Goal: Task Accomplishment & Management: Manage account settings

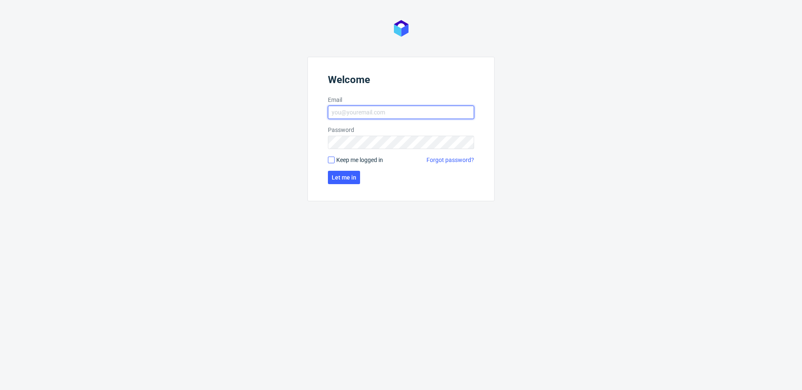
type input "michal.fedorowicz@packhelp.com"
click at [330, 158] on input "Keep me logged in" at bounding box center [331, 160] width 7 height 7
checkbox input "true"
click at [335, 175] on span "Let me in" at bounding box center [344, 178] width 25 height 6
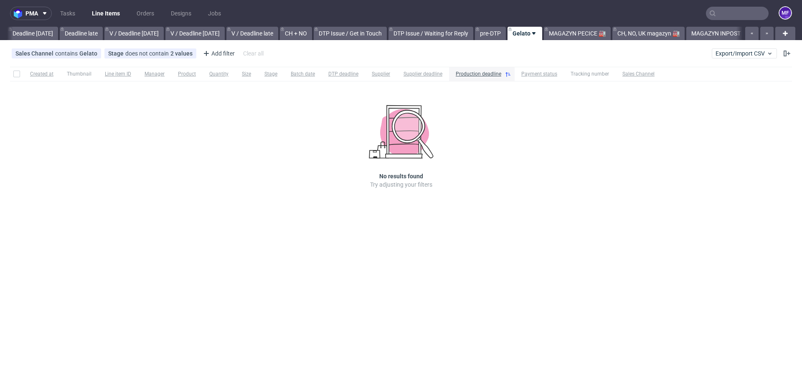
scroll to position [0, 962]
click at [693, 34] on link "MAGAZYN INPOST 📫" at bounding box center [709, 33] width 68 height 13
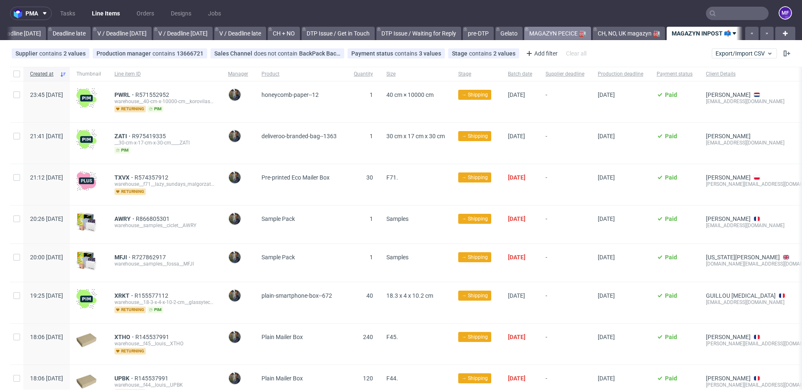
click at [560, 35] on link "MAGAZYN PECICE 🏭" at bounding box center [558, 33] width 67 height 13
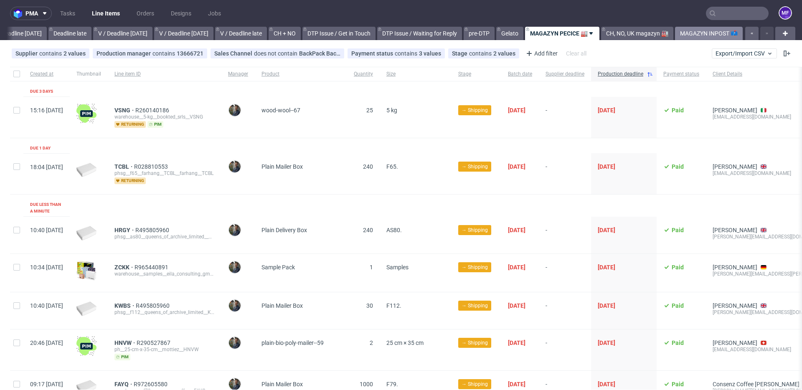
click at [693, 33] on link "MAGAZYN INPOST 📫" at bounding box center [709, 33] width 68 height 13
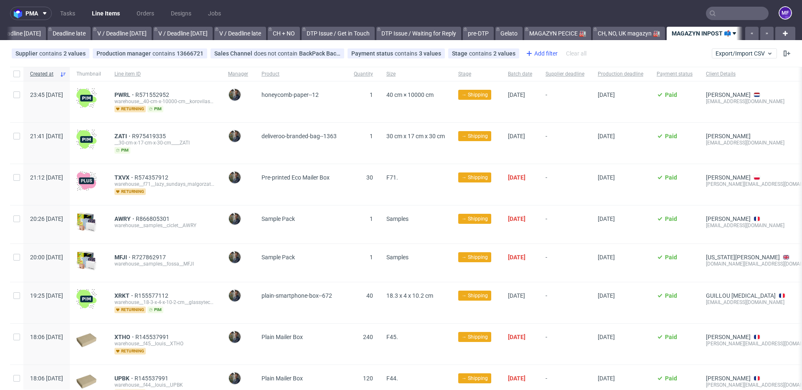
click at [529, 56] on icon at bounding box center [530, 53] width 10 height 10
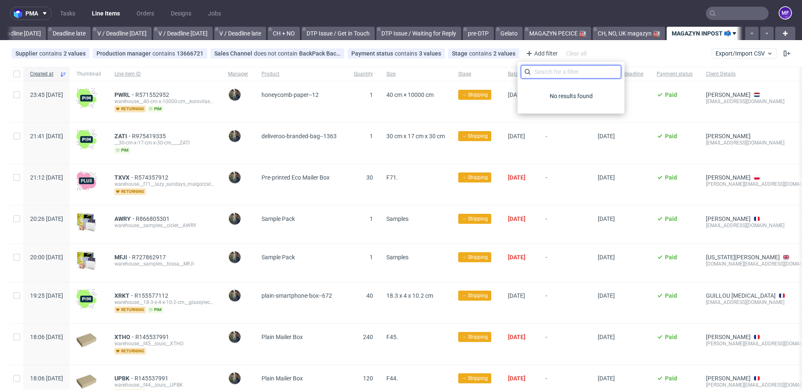
click at [540, 70] on input "text" at bounding box center [571, 71] width 100 height 13
type input "c"
click at [627, 57] on div "Supplier contains 2 values 44, 312 Production manager contains 13666721 Sales C…" at bounding box center [401, 53] width 802 height 20
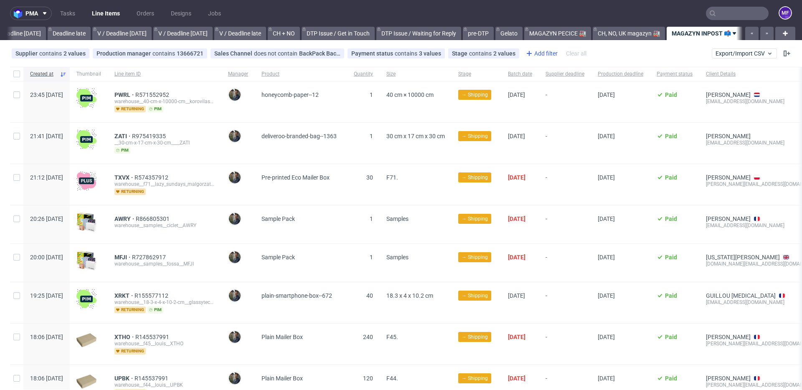
click at [539, 54] on div "Add filter" at bounding box center [541, 53] width 37 height 13
click at [606, 54] on div "Supplier contains 2 values 44, 312 Production manager contains 13666721 Sales C…" at bounding box center [401, 53] width 802 height 20
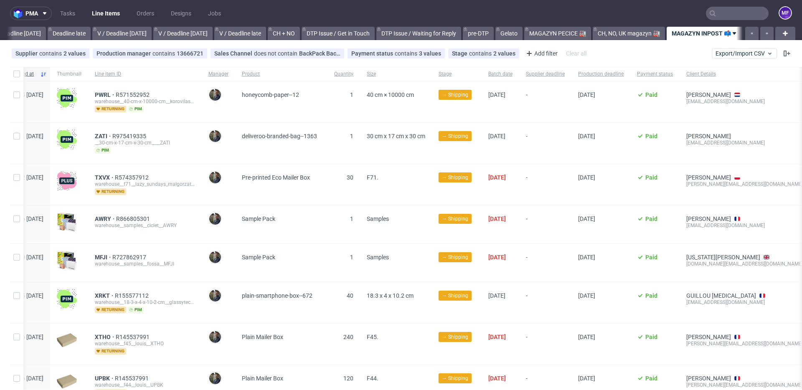
scroll to position [0, 0]
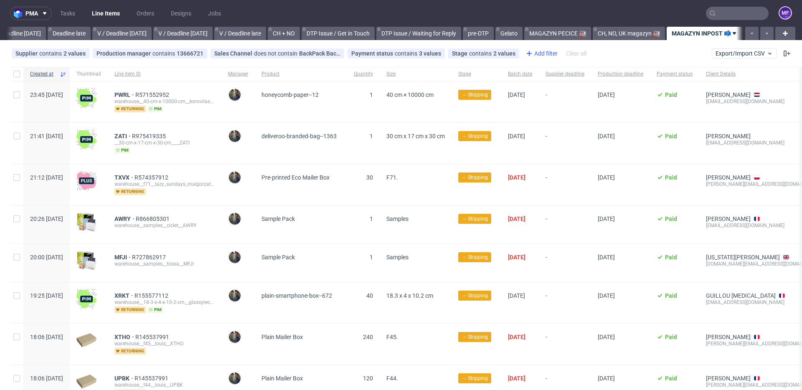
click at [533, 54] on div "Add filter" at bounding box center [541, 53] width 37 height 13
click at [601, 49] on div "Supplier contains 2 values 44, 312 Production manager contains 13666721 Sales C…" at bounding box center [401, 53] width 802 height 20
click at [721, 33] on link "MAGAZYN INPOST 📫" at bounding box center [705, 33] width 76 height 13
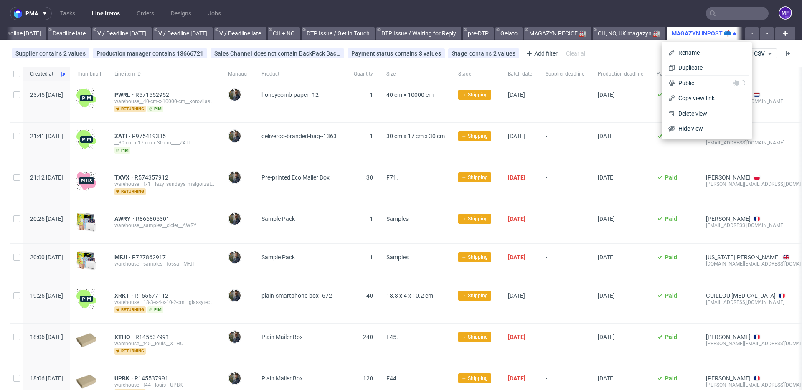
click at [703, 33] on link "MAGAZYN INPOST 📫" at bounding box center [705, 33] width 76 height 13
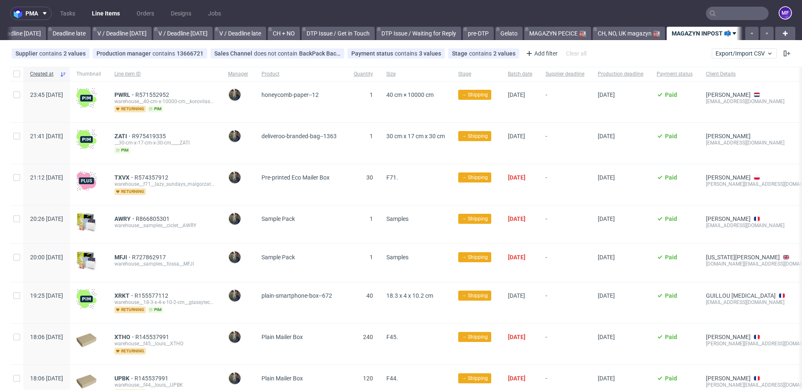
click at [703, 33] on link "MAGAZYN INPOST 📫" at bounding box center [705, 33] width 76 height 13
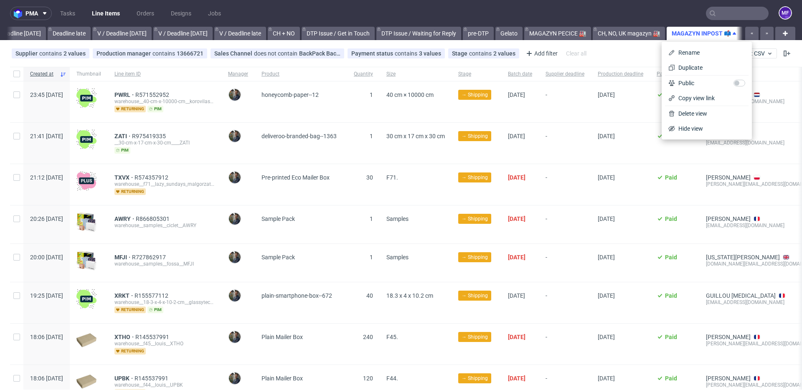
click at [703, 33] on link "MAGAZYN INPOST 📫" at bounding box center [705, 33] width 76 height 13
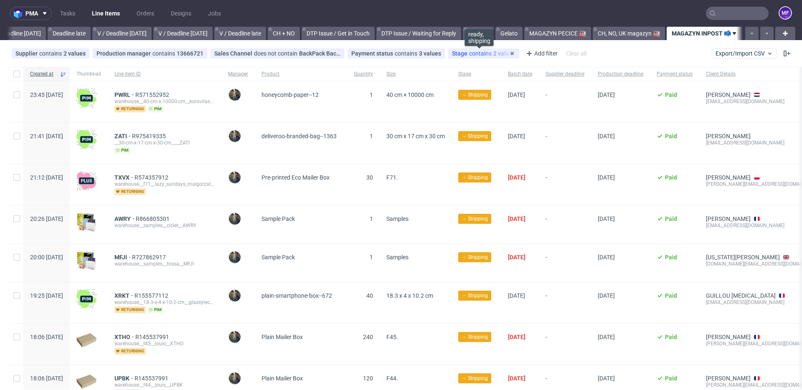
click at [494, 55] on div "Stage contains 2 values" at bounding box center [484, 53] width 64 height 7
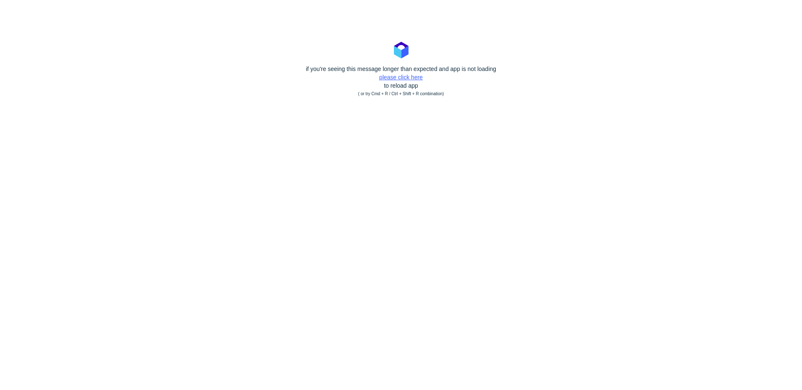
click at [413, 78] on link "please click here" at bounding box center [400, 77] width 43 height 7
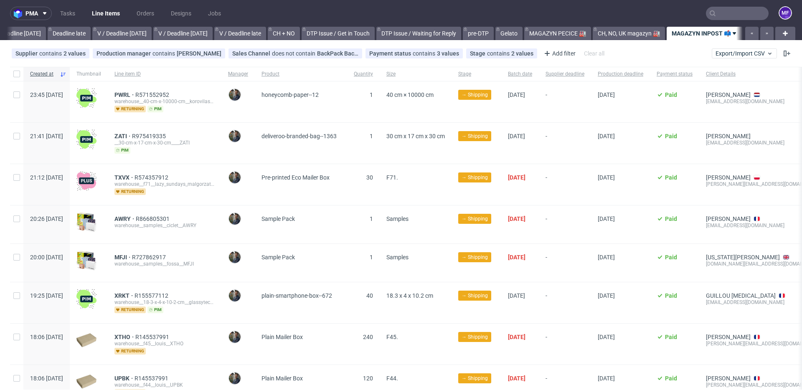
scroll to position [0, 969]
click at [544, 57] on div "Add filter" at bounding box center [559, 53] width 37 height 13
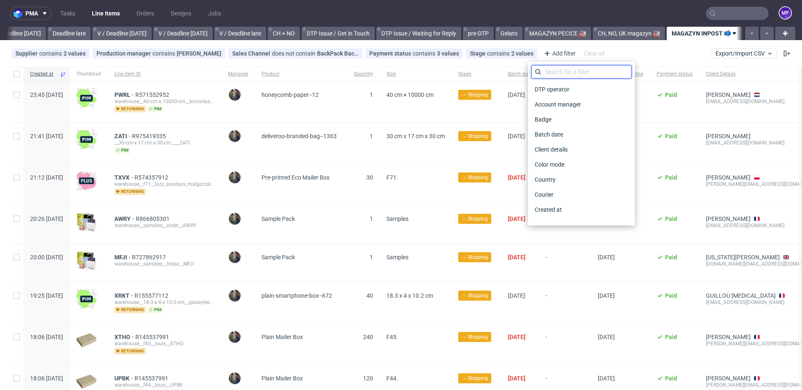
click at [553, 72] on input "text" at bounding box center [582, 71] width 100 height 13
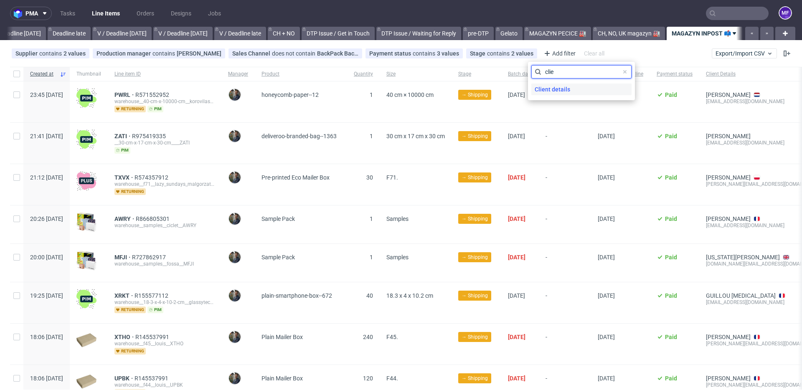
type input "clie"
click at [552, 89] on span "Client details" at bounding box center [553, 90] width 42 height 12
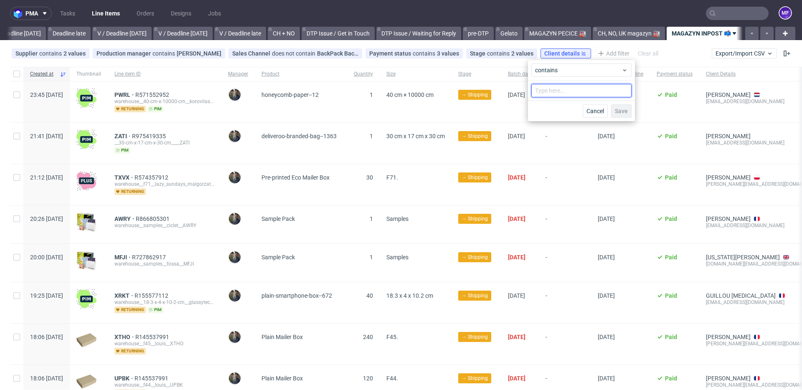
click at [552, 89] on input "text" at bounding box center [582, 90] width 100 height 13
type input "inpost"
click at [618, 112] on span "Save" at bounding box center [621, 111] width 13 height 6
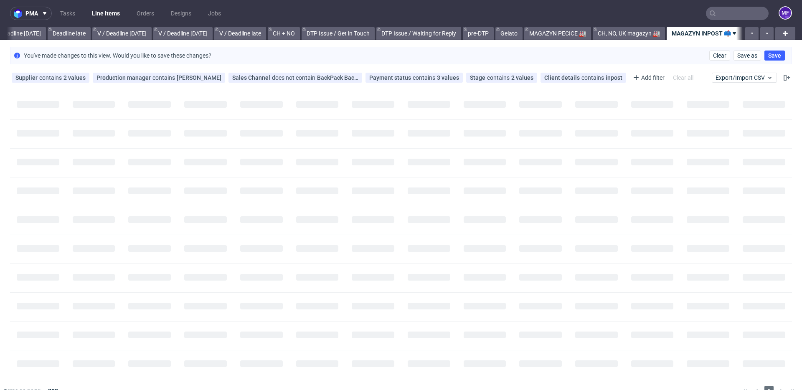
scroll to position [0, 962]
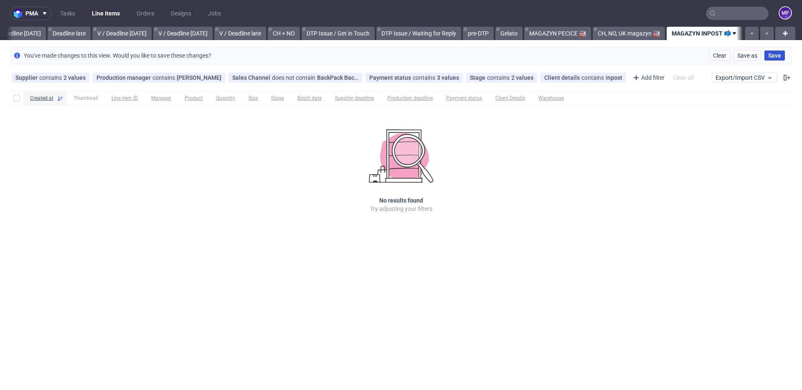
click at [774, 57] on span "Save" at bounding box center [775, 56] width 13 height 6
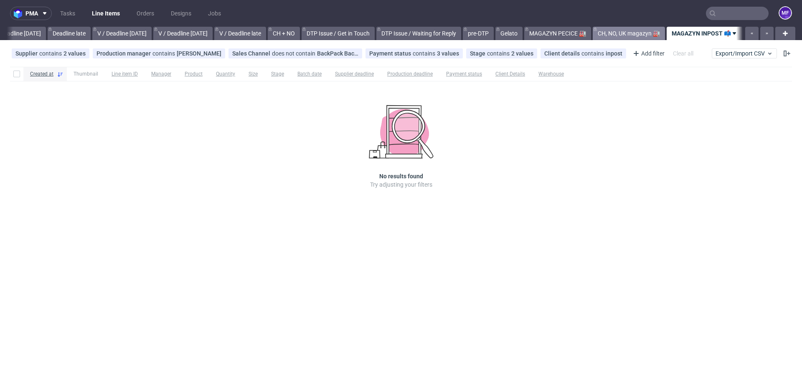
click at [621, 37] on link "CH, NO, UK magazyn 🏭" at bounding box center [629, 33] width 72 height 13
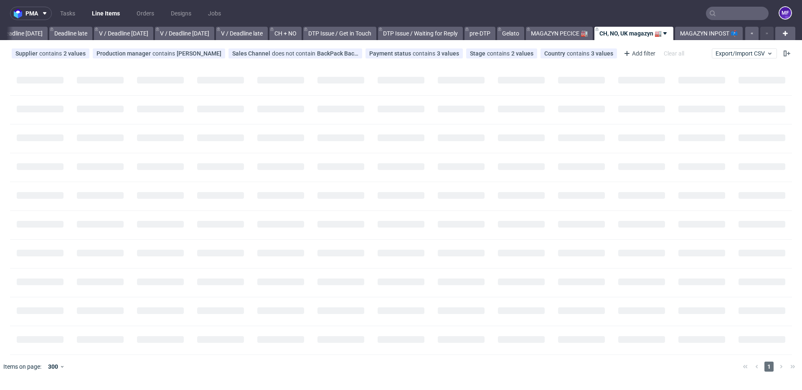
scroll to position [0, 963]
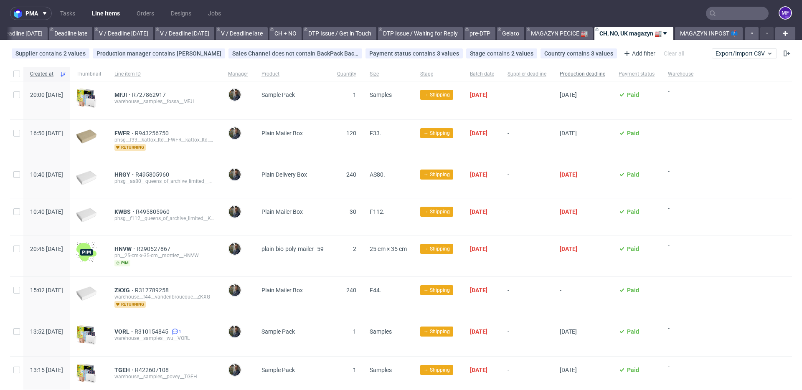
click at [586, 77] on div "Production deadline" at bounding box center [582, 74] width 59 height 14
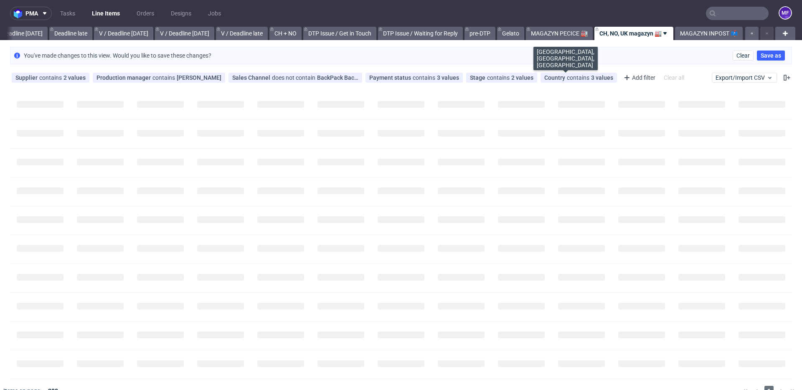
scroll to position [0, 969]
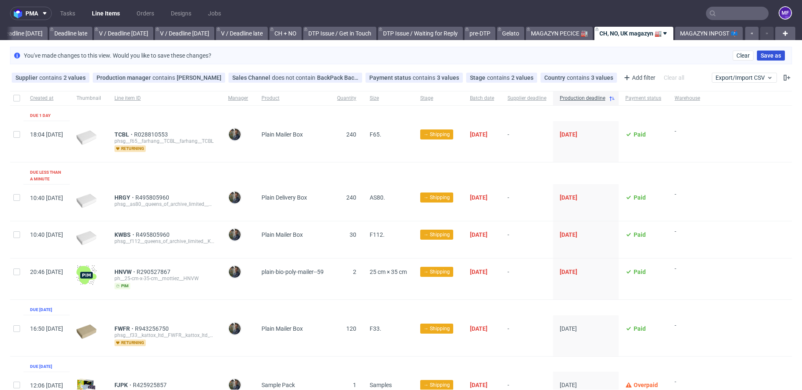
click at [761, 56] on span "Save as" at bounding box center [771, 56] width 20 height 6
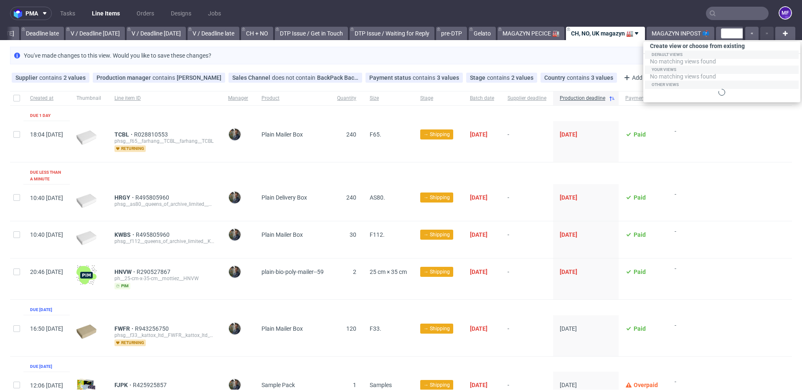
scroll to position [0, 1041]
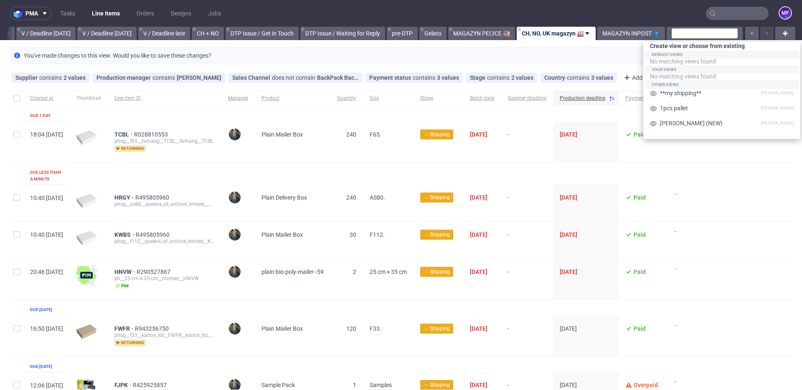
click at [574, 110] on div "Created at Thumbnail Line item ID Manager Product Quantity Size Stage Batch dat…" at bounding box center [401, 382] width 782 height 582
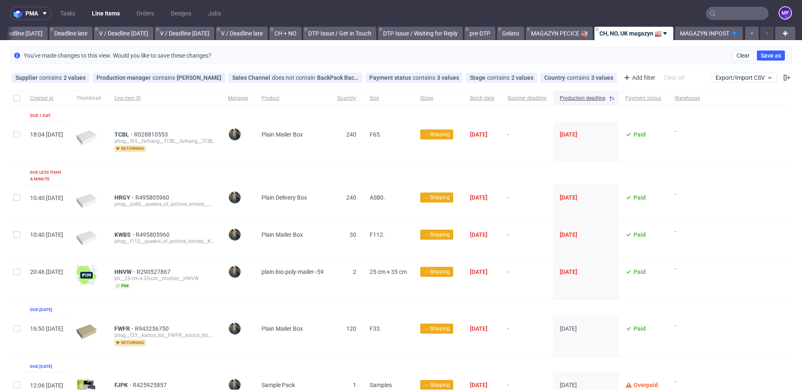
scroll to position [0, 969]
click at [549, 37] on link "MAGAZYN PECICE 🏭" at bounding box center [559, 33] width 67 height 13
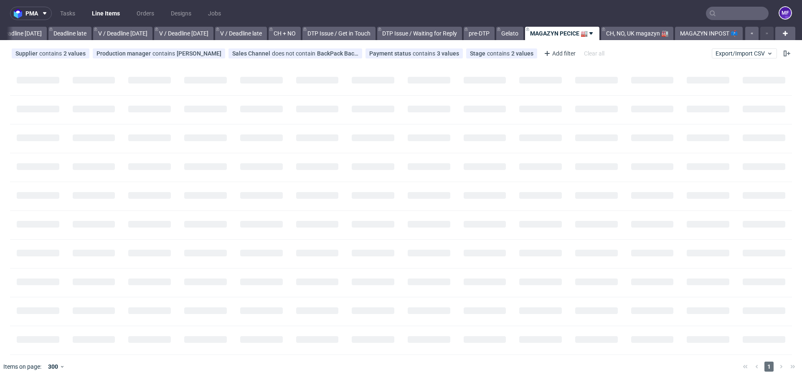
scroll to position [0, 962]
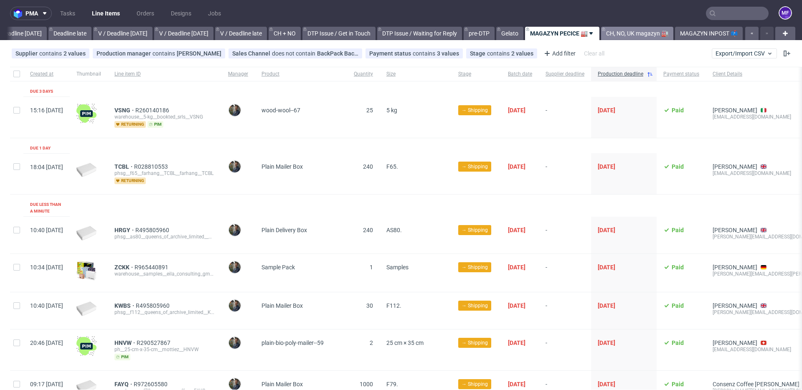
click at [629, 35] on link "CH, NO, UK magazyn 🏭" at bounding box center [637, 33] width 72 height 13
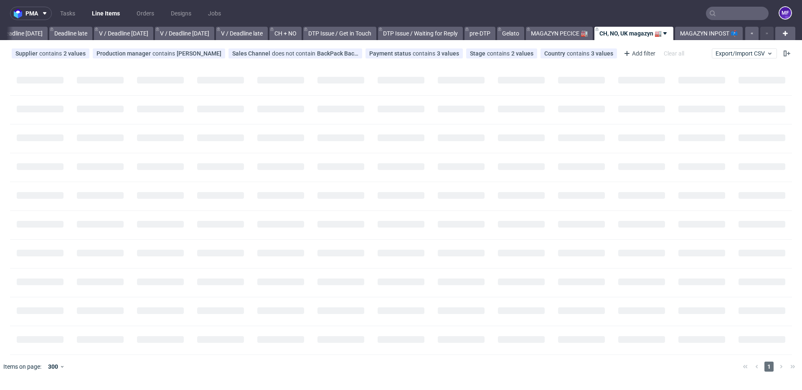
scroll to position [0, 963]
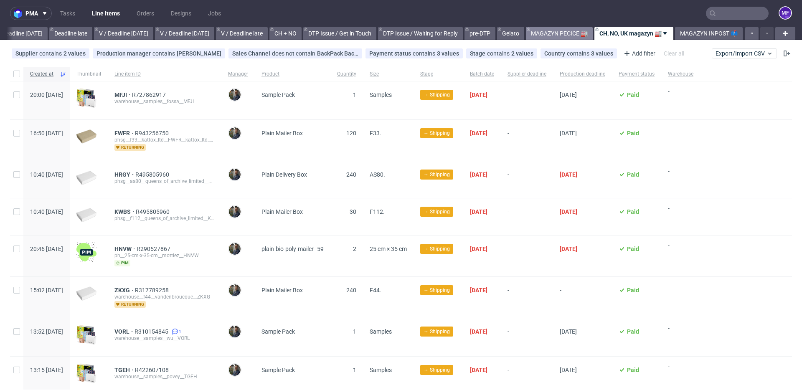
click at [566, 36] on link "MAGAZYN PECICE 🏭" at bounding box center [559, 33] width 67 height 13
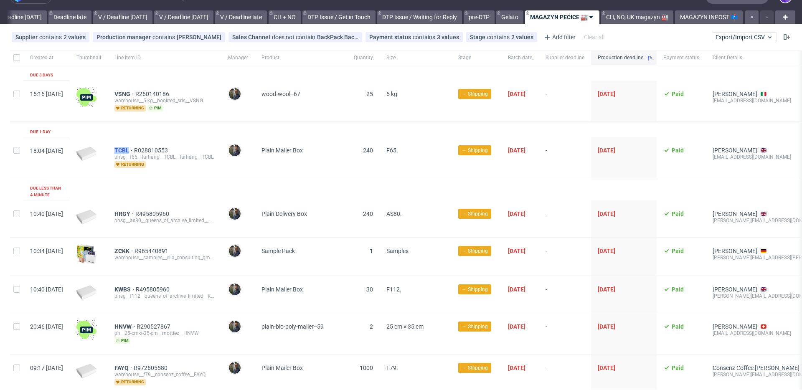
scroll to position [18, 0]
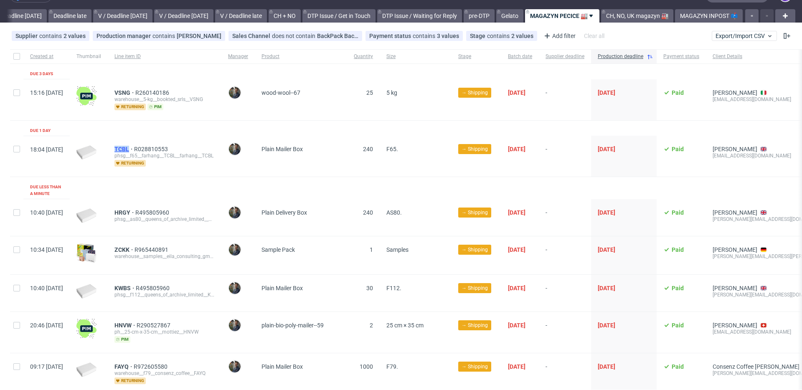
drag, startPoint x: 137, startPoint y: 149, endPoint x: 155, endPoint y: 150, distance: 18.8
click at [155, 150] on div "TCBL R028810553 phsg__f65__farhang__TCBL__farhang__TCBL returning" at bounding box center [165, 156] width 114 height 41
copy span "TCBL"
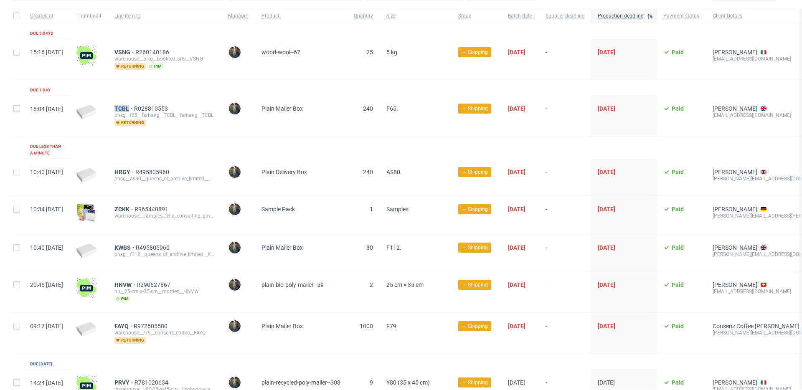
scroll to position [62, 0]
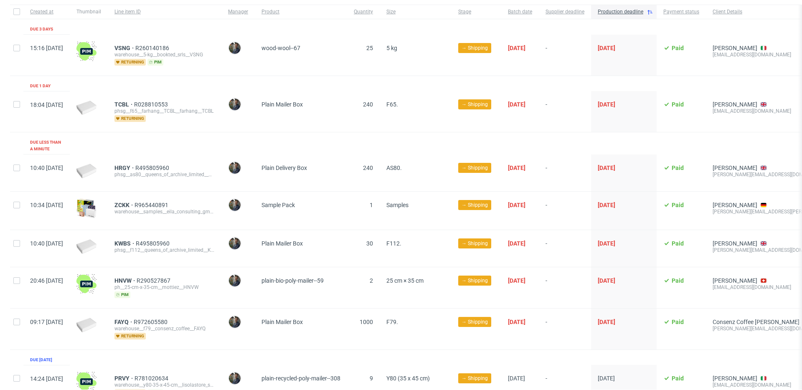
click at [204, 184] on div "HRGY R495805960 phsg__as80__queens_of_archive_limited__HRGY__queens_of_archive_…" at bounding box center [165, 173] width 114 height 37
drag, startPoint x: 137, startPoint y: 161, endPoint x: 154, endPoint y: 161, distance: 17.1
click at [154, 161] on div "HRGY R495805960 phsg__as80__queens_of_archive_limited__HRGY__queens_of_archive_…" at bounding box center [165, 173] width 114 height 37
copy span "HRGY"
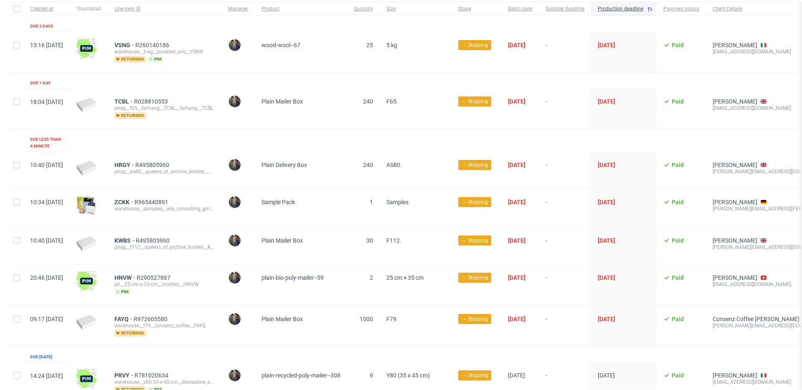
click at [222, 152] on div "HRGY R495805960 phsg__as80__queens_of_archive_limited__HRGY__queens_of_archive_…" at bounding box center [165, 170] width 114 height 37
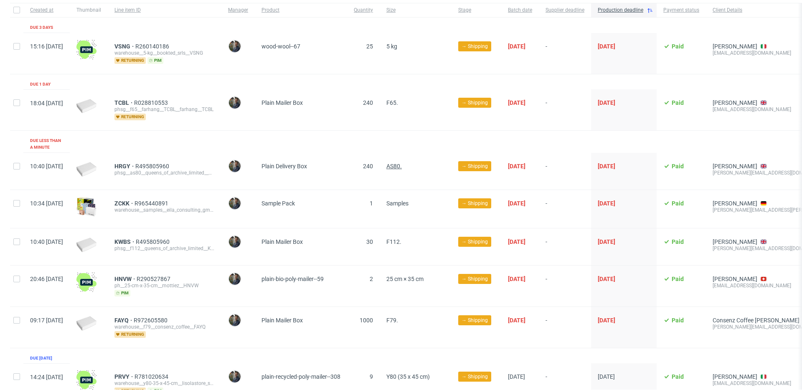
click at [402, 163] on span "AS80." at bounding box center [394, 166] width 15 height 7
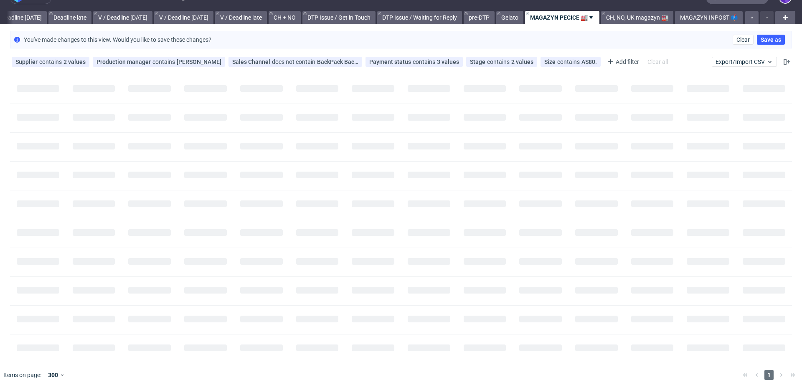
scroll to position [0, 0]
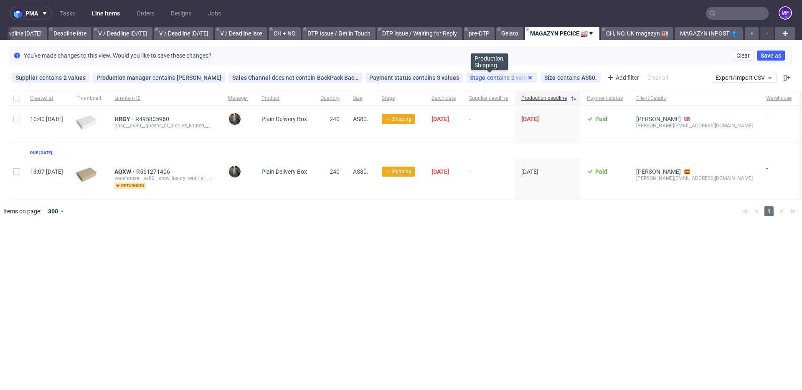
click at [529, 77] on use at bounding box center [530, 77] width 3 height 3
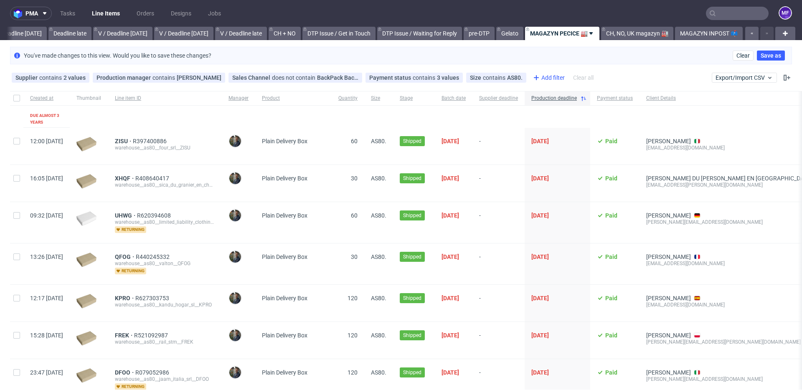
click at [540, 81] on div "Add filter" at bounding box center [548, 77] width 37 height 13
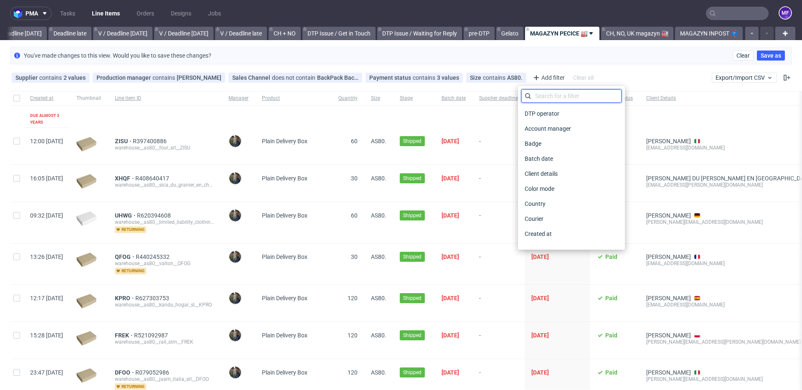
click at [540, 96] on input "text" at bounding box center [572, 95] width 100 height 13
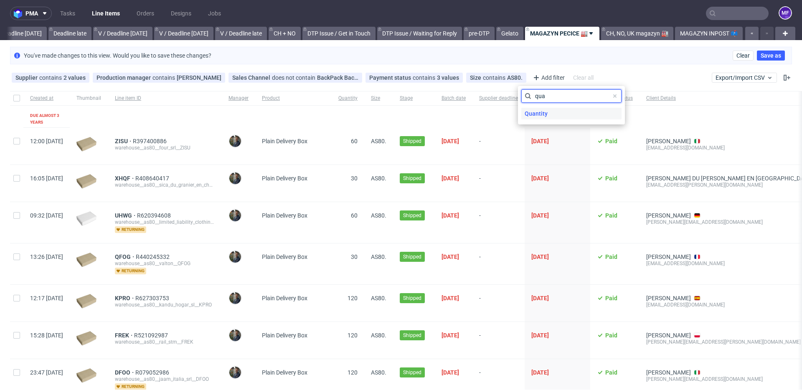
type input "qua"
click at [537, 112] on span "Quantity" at bounding box center [537, 114] width 30 height 12
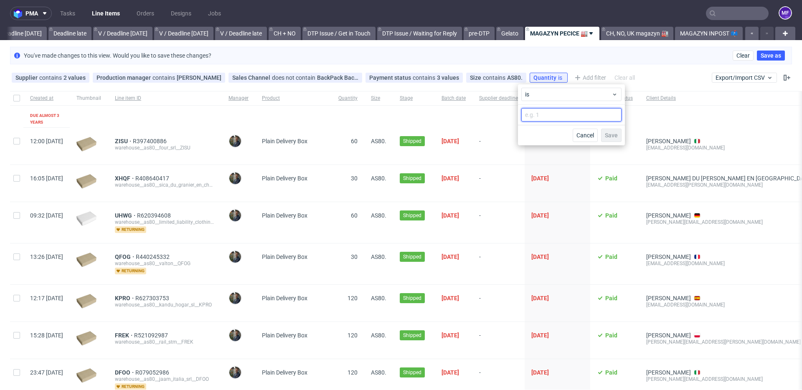
click at [541, 113] on input "number" at bounding box center [572, 114] width 100 height 13
type input "240"
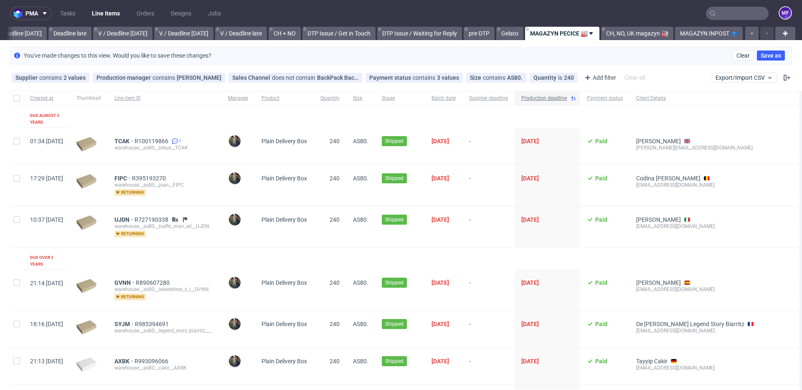
click at [577, 101] on icon at bounding box center [574, 98] width 7 height 7
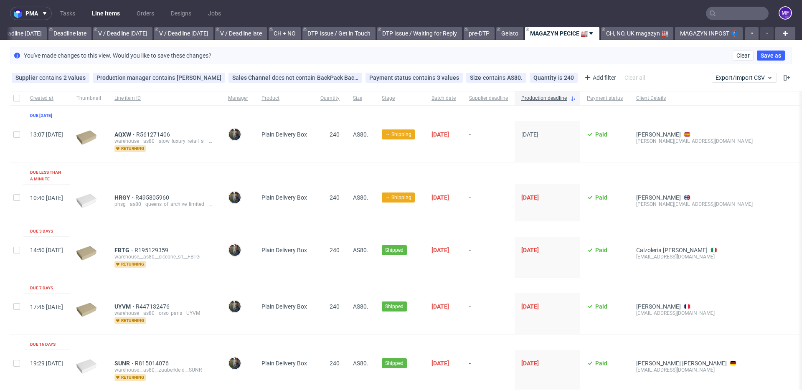
scroll to position [4, 0]
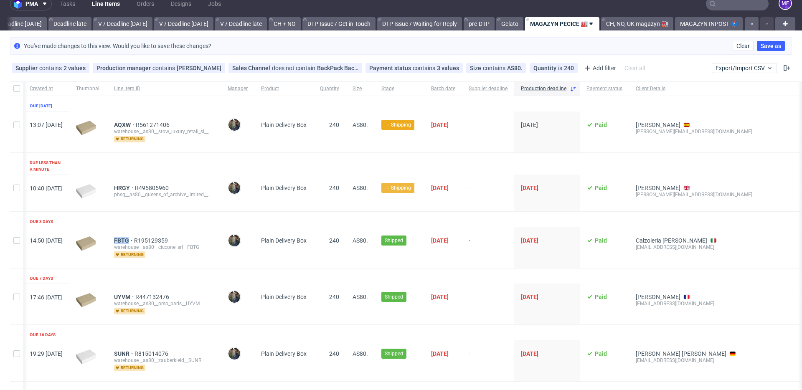
scroll to position [10, 0]
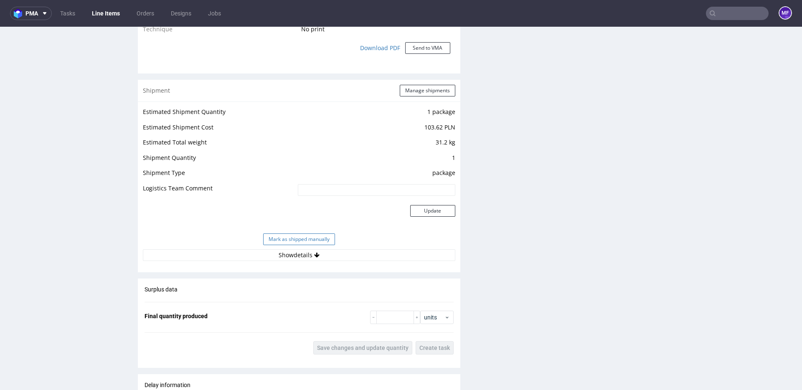
scroll to position [764, 0]
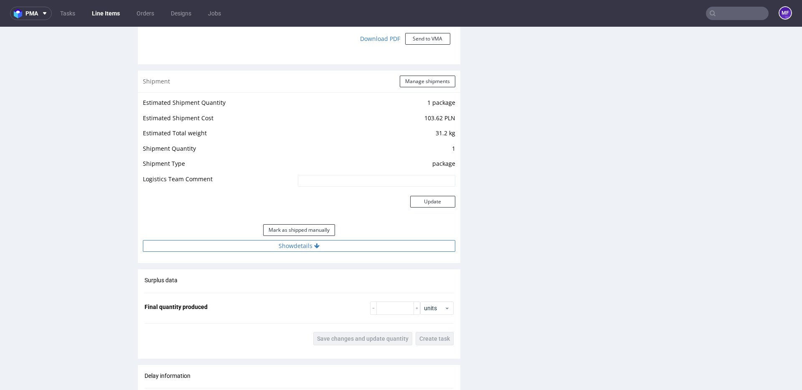
click at [312, 246] on button "Show details" at bounding box center [299, 246] width 313 height 12
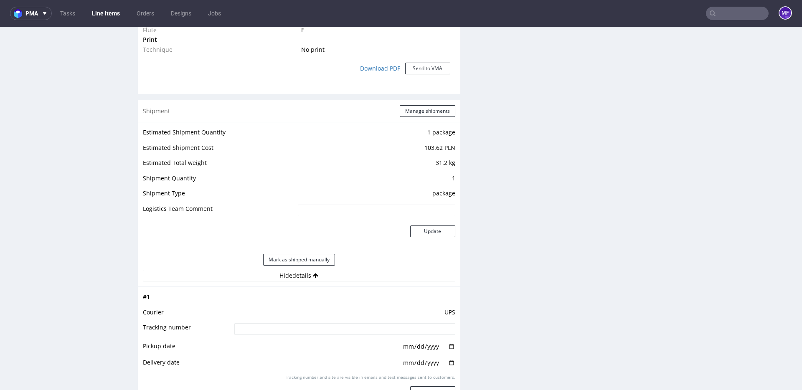
scroll to position [735, 0]
click at [405, 112] on button "Manage shipments" at bounding box center [428, 111] width 56 height 12
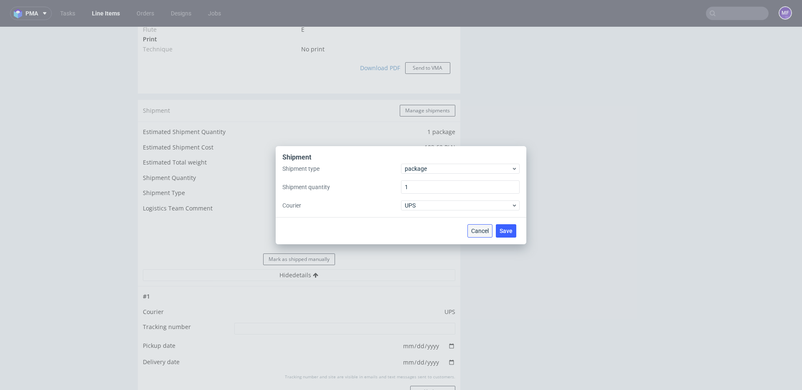
click at [484, 230] on span "Cancel" at bounding box center [480, 231] width 18 height 6
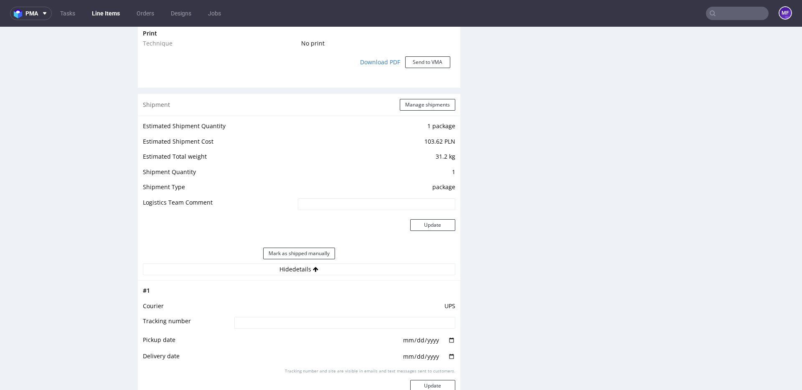
scroll to position [741, 0]
click at [419, 106] on button "Manage shipments" at bounding box center [428, 104] width 56 height 12
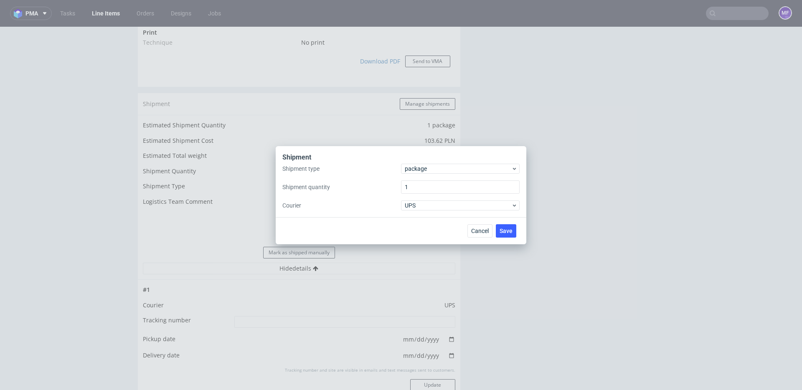
click at [419, 174] on div "Shipment type package Shipment quantity 1 Courier UPS" at bounding box center [401, 187] width 237 height 47
click at [421, 170] on span "package" at bounding box center [458, 169] width 107 height 8
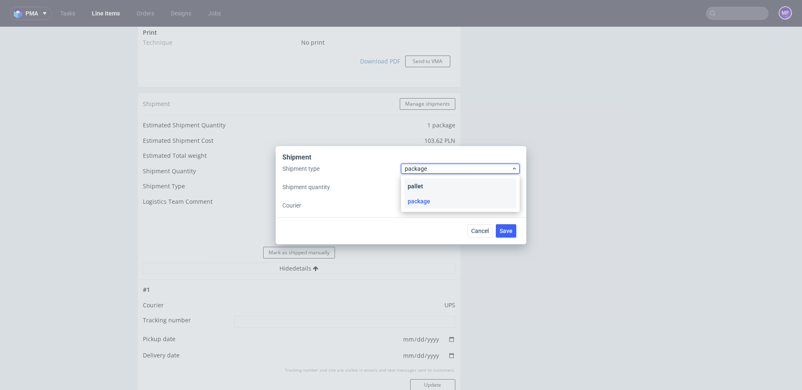
click at [429, 186] on div "pallet" at bounding box center [461, 186] width 112 height 15
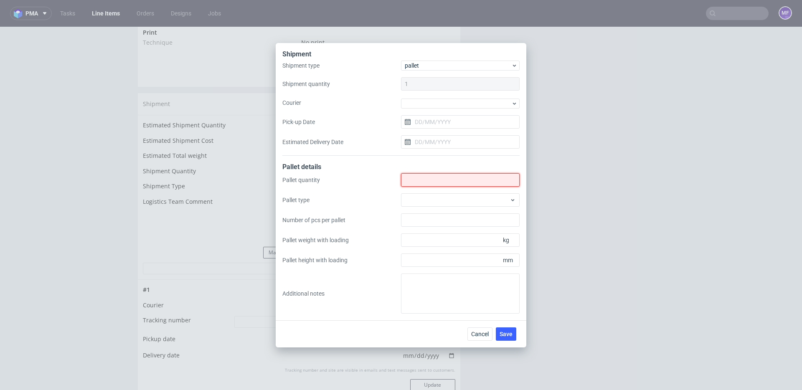
click at [429, 185] on input "Shipment type" at bounding box center [460, 179] width 119 height 13
type input "2"
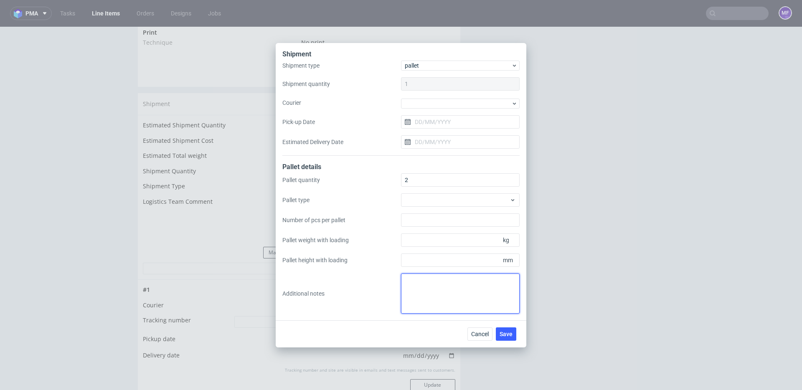
click at [426, 285] on textarea at bounding box center [460, 294] width 119 height 40
type textarea "2 paczki UPS do UK: 73 x 58 x 22 x 16 kg proforma w kom"
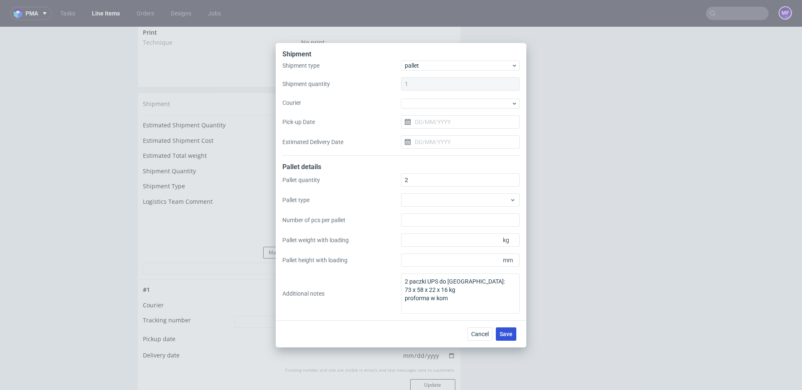
click at [505, 332] on span "Save" at bounding box center [506, 334] width 13 height 6
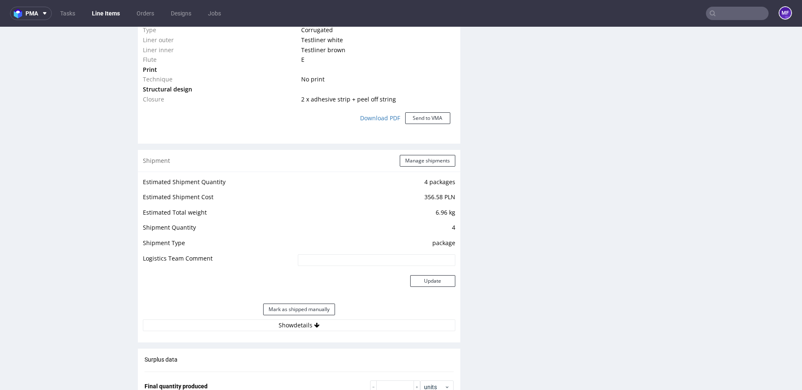
scroll to position [742, 0]
click at [421, 163] on button "Manage shipments" at bounding box center [428, 159] width 56 height 12
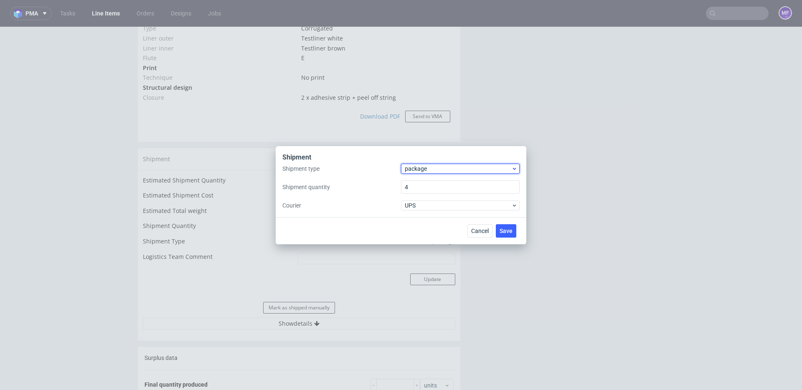
click at [420, 170] on span "package" at bounding box center [458, 169] width 107 height 8
click at [421, 182] on div "pallet" at bounding box center [461, 186] width 112 height 15
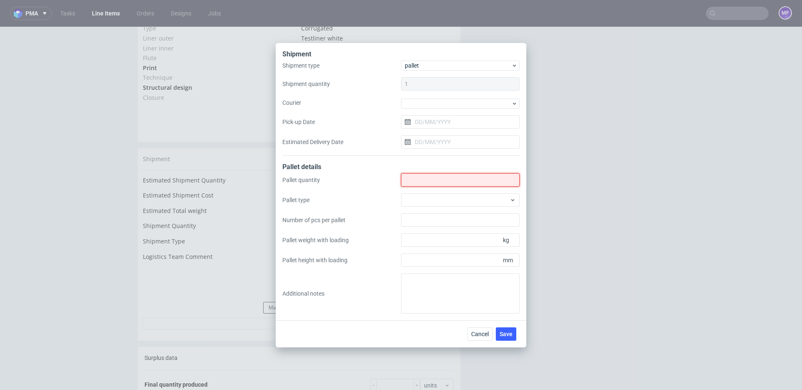
click at [421, 183] on input "Shipment type" at bounding box center [460, 179] width 119 height 13
type input "1"
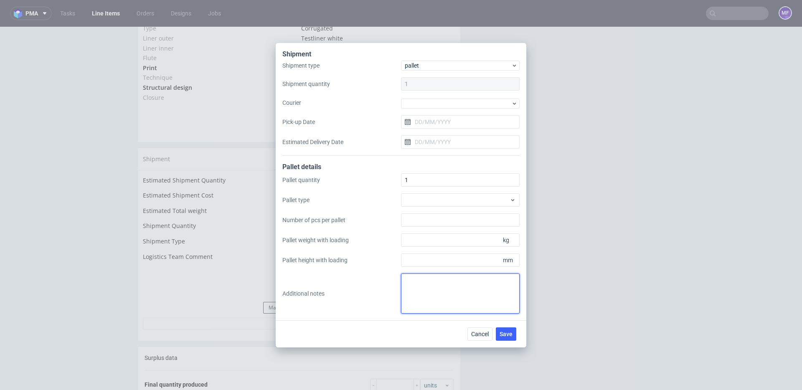
click at [428, 287] on textarea at bounding box center [460, 294] width 119 height 40
paste textarea "1 pal 97x80x120x97kg"
drag, startPoint x: 419, startPoint y: 292, endPoint x: 393, endPoint y: 291, distance: 25.5
click at [393, 291] on div "Pallet quantity 1 Pallet type Number of pcs per pallet Pallet weight with loadi…" at bounding box center [401, 243] width 237 height 140
click at [451, 283] on textarea "1 paleta do UK: 97x80x120x97kg" at bounding box center [460, 294] width 119 height 40
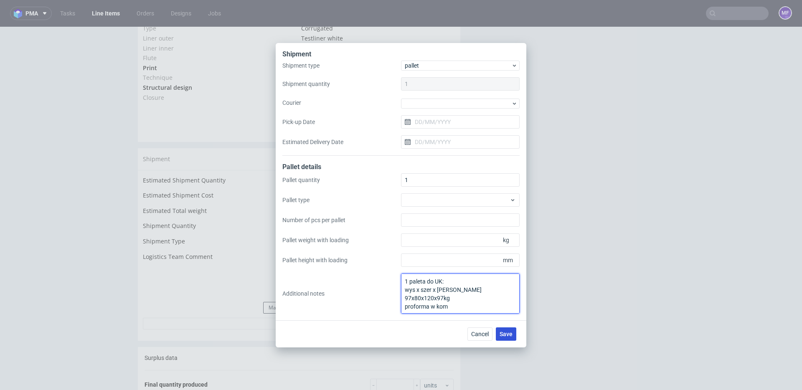
type textarea "1 paleta do UK: wys x szer x dl x waga 97x80x120x97kg proforma w kom"
click at [506, 333] on span "Save" at bounding box center [506, 334] width 13 height 6
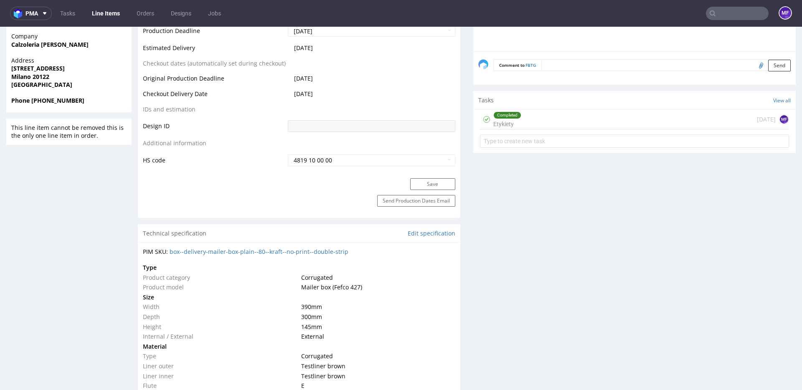
scroll to position [418, 0]
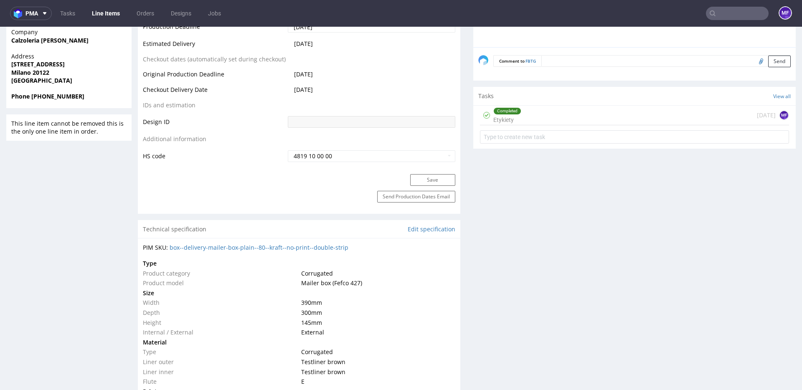
click at [535, 115] on div "Completed Etykiety [DATE] MF" at bounding box center [634, 116] width 309 height 20
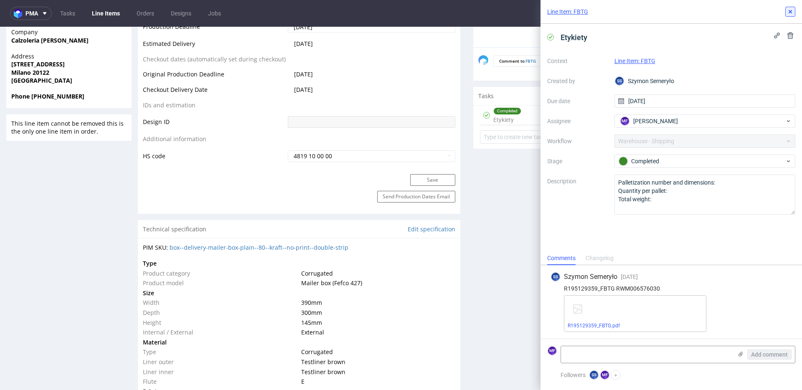
click at [792, 12] on icon at bounding box center [790, 11] width 7 height 7
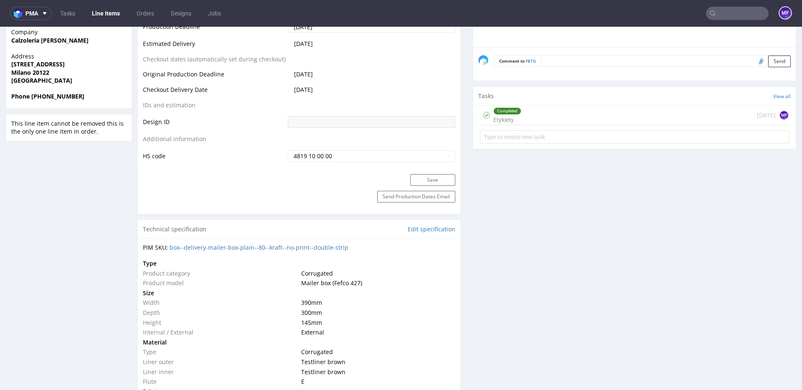
click at [110, 14] on link "Line Items" at bounding box center [106, 13] width 38 height 13
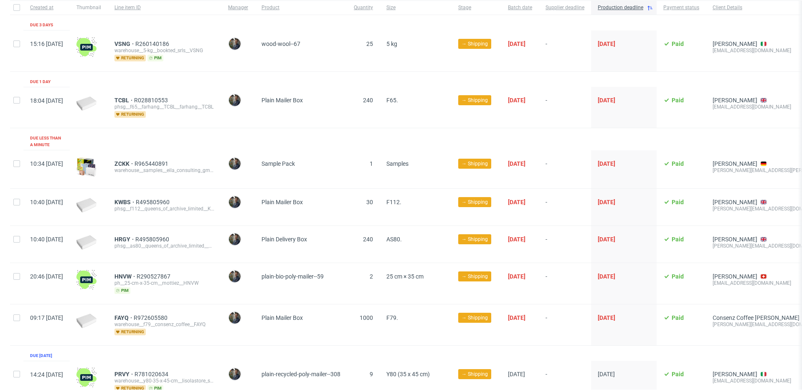
scroll to position [61, 0]
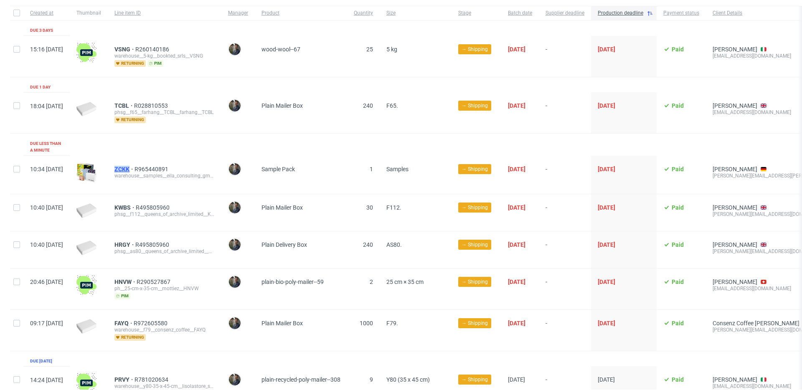
drag, startPoint x: 134, startPoint y: 163, endPoint x: 154, endPoint y: 163, distance: 19.6
click at [154, 163] on div "ZCKK R965440891 warehouse__samples__eila_consulting_gmbh_co_kg__ZCKK" at bounding box center [165, 175] width 114 height 38
copy span "ZCKK"
click at [215, 204] on div "KWBS R495805960" at bounding box center [165, 207] width 100 height 7
drag, startPoint x: 134, startPoint y: 201, endPoint x: 157, endPoint y: 202, distance: 23.0
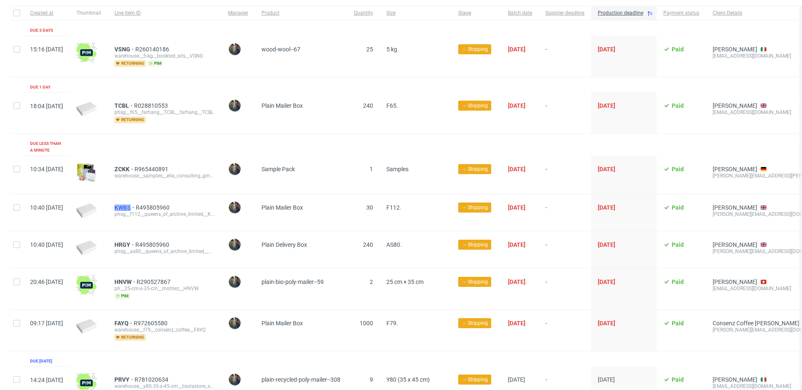
click at [157, 202] on div "KWBS R495805960 phsg__f112__queens_of_archive_limited__KWBS__queens_of_archive_…" at bounding box center [165, 212] width 114 height 37
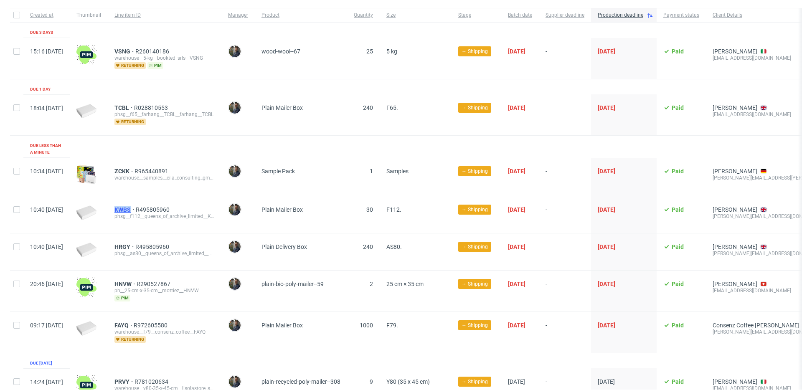
scroll to position [58, 0]
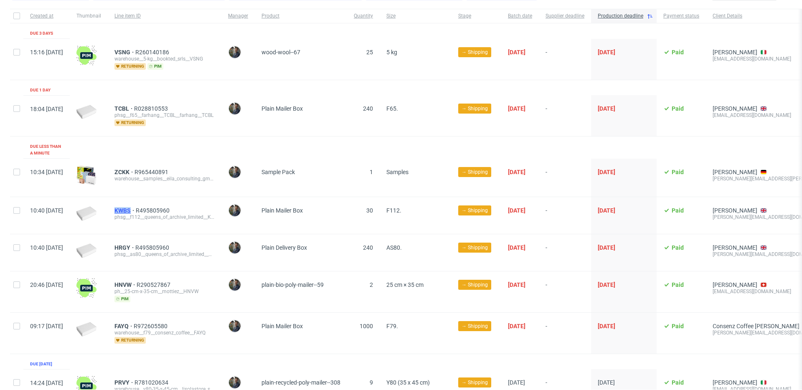
copy span "KWBS"
click at [136, 208] on span "KWBS" at bounding box center [125, 211] width 21 height 7
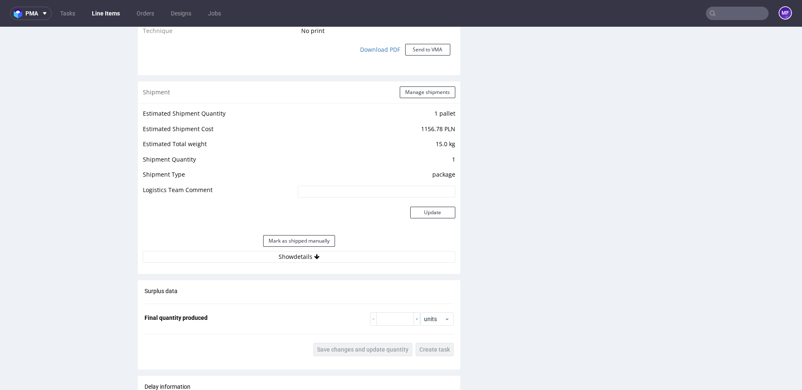
drag, startPoint x: 320, startPoint y: 254, endPoint x: 351, endPoint y: 246, distance: 32.4
click at [320, 254] on button "Show details" at bounding box center [299, 257] width 313 height 12
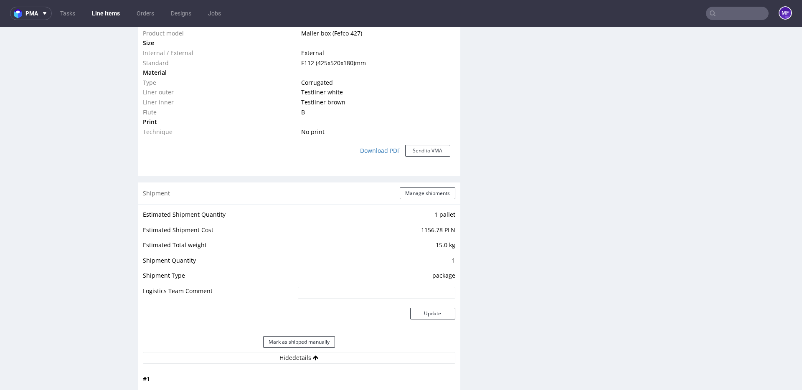
scroll to position [652, 0]
click at [410, 192] on button "Manage shipments" at bounding box center [428, 193] width 56 height 12
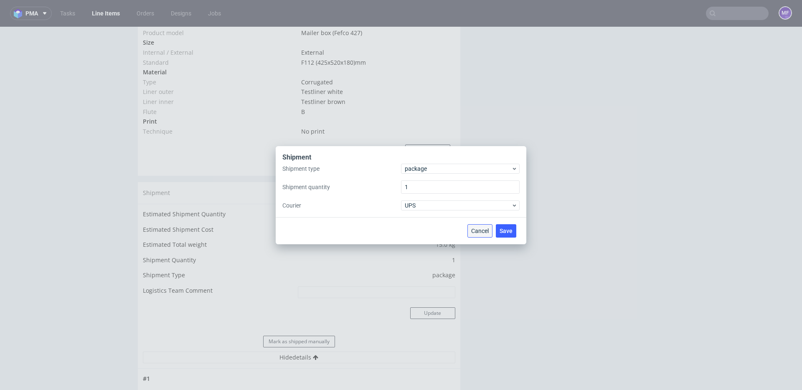
drag, startPoint x: 473, startPoint y: 227, endPoint x: 497, endPoint y: 218, distance: 25.9
click at [473, 228] on span "Cancel" at bounding box center [480, 231] width 18 height 6
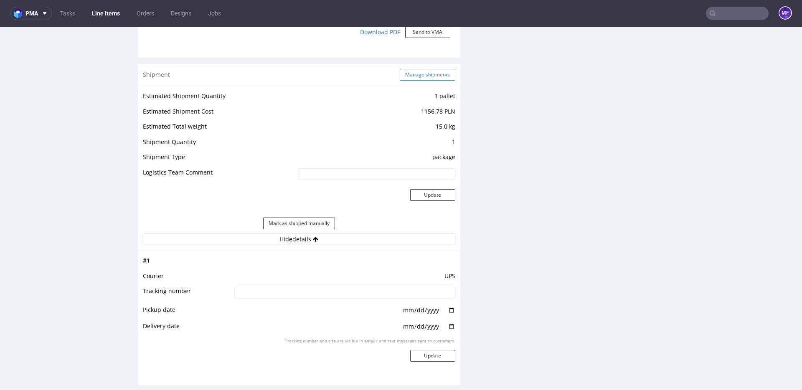
scroll to position [770, 0]
click at [413, 73] on button "Manage shipments" at bounding box center [428, 76] width 56 height 12
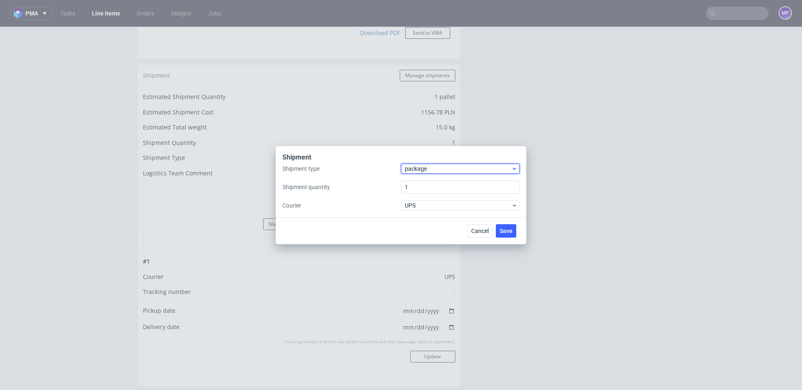
click at [425, 164] on div "package" at bounding box center [460, 169] width 119 height 10
click at [423, 183] on div "pallet" at bounding box center [461, 186] width 112 height 15
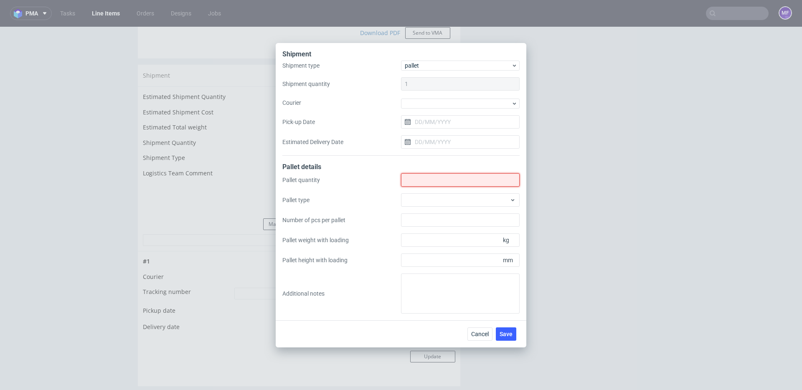
click at [423, 181] on input "Shipment type" at bounding box center [460, 179] width 119 height 13
type input "31"
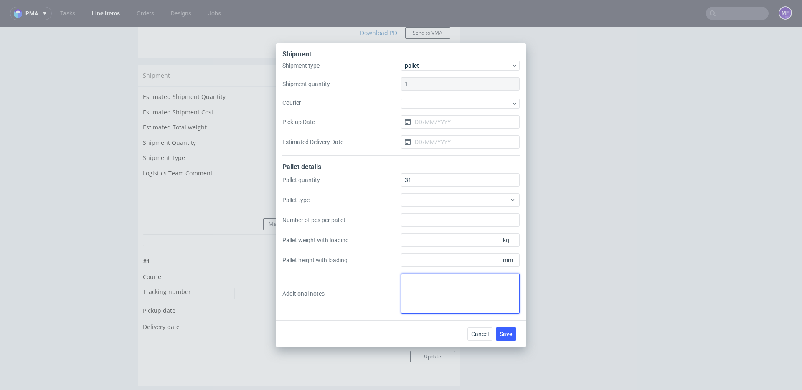
click at [433, 301] on textarea at bounding box center [460, 294] width 119 height 40
type textarea "1 paczka UPS do UK: 84 x 70 x 40 x 17,5 kg proforma w kom"
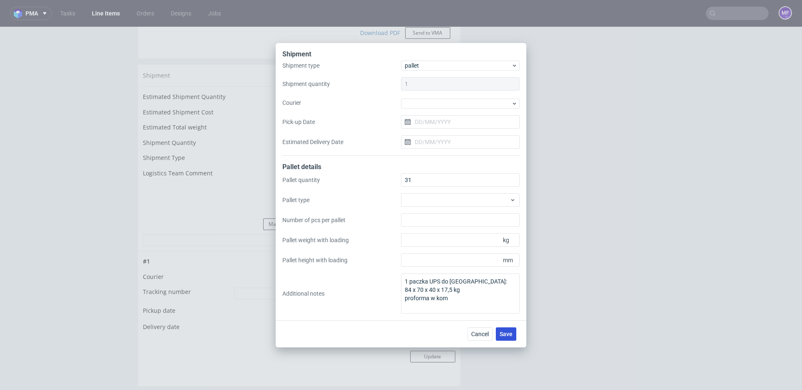
click at [501, 329] on button "Save" at bounding box center [506, 334] width 20 height 13
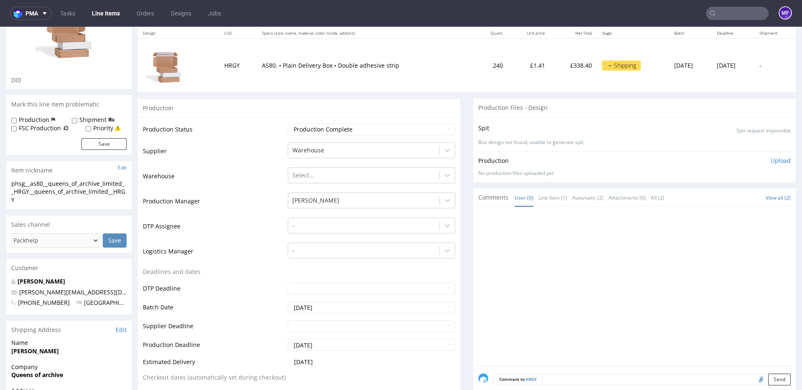
scroll to position [260, 0]
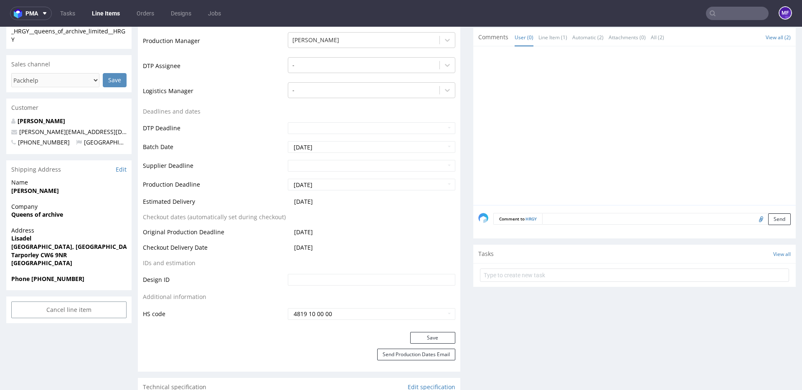
click at [754, 221] on input "file" at bounding box center [760, 219] width 12 height 11
type input "C:\fakepath\proforma-invoice-fp2025-10-11.pdf"
click at [769, 221] on button "Send" at bounding box center [780, 220] width 23 height 12
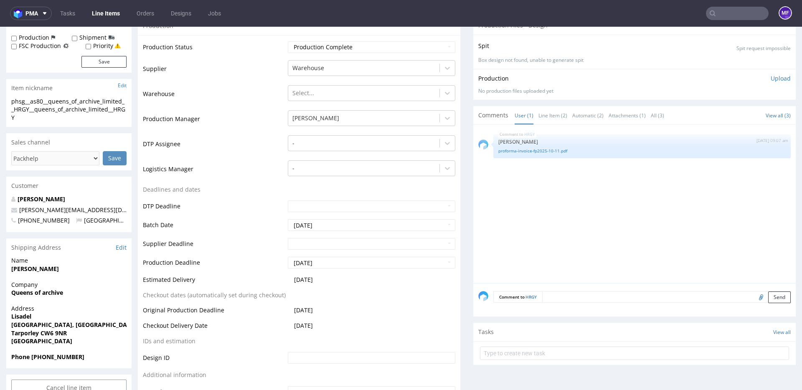
scroll to position [0, 0]
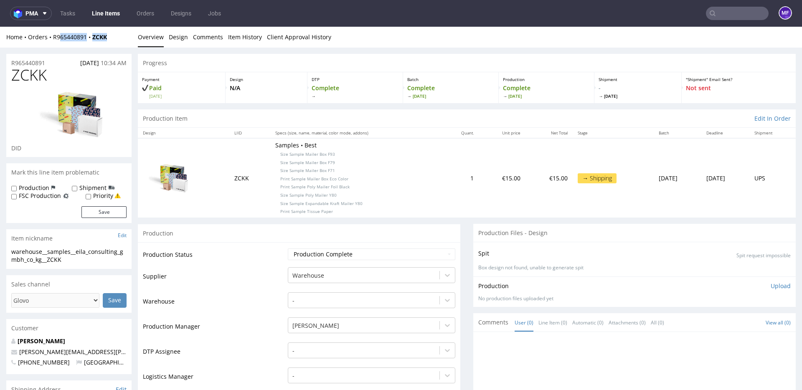
drag, startPoint x: 120, startPoint y: 40, endPoint x: 105, endPoint y: 41, distance: 14.2
click at [69, 41] on div "Home Orders R965440891 ZCKK" at bounding box center [68, 37] width 125 height 8
click at [116, 39] on div "Home Orders R965440891 ZCKK" at bounding box center [68, 37] width 125 height 8
drag, startPoint x: 114, startPoint y: 38, endPoint x: 52, endPoint y: 38, distance: 61.9
click at [52, 38] on div "Home Orders R965440891 ZCKK" at bounding box center [68, 37] width 125 height 8
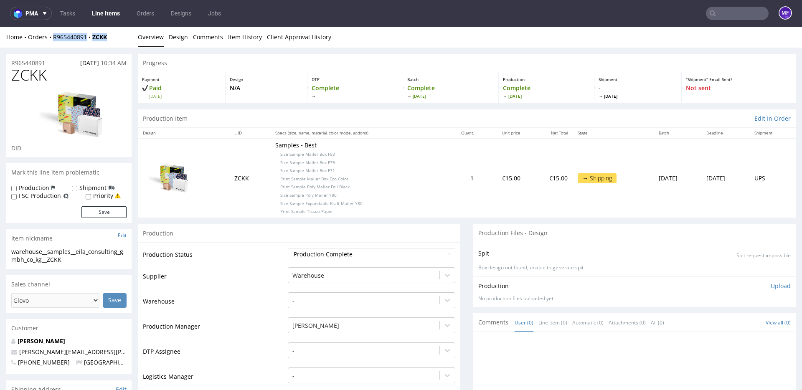
copy div "R965440891 ZCKK"
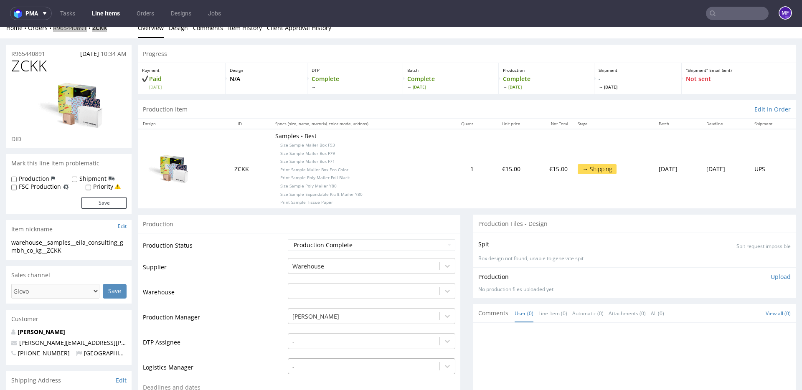
scroll to position [10, 0]
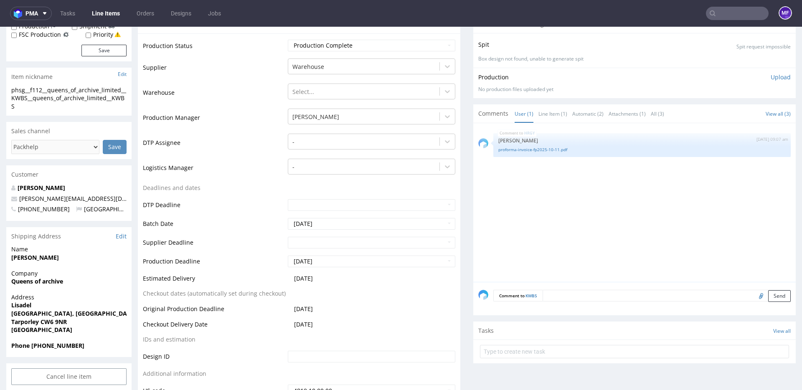
scroll to position [168, 0]
click at [754, 295] on input "file" at bounding box center [760, 294] width 12 height 11
type input "C:\fakepath\proforma-invoice-fp2025-10-12.pdf"
click at [557, 293] on textarea at bounding box center [667, 295] width 248 height 12
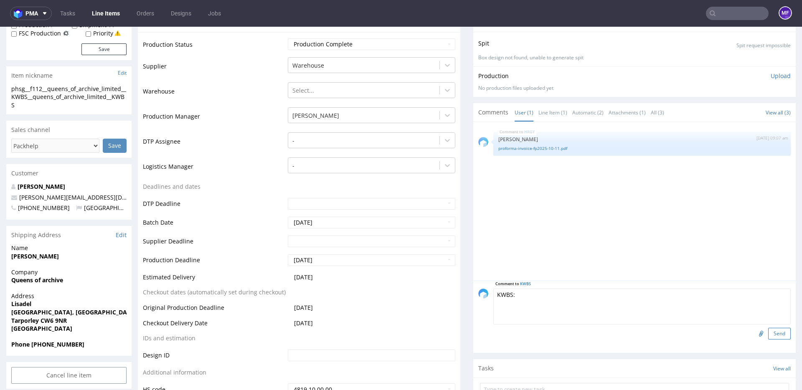
type textarea "KWBS:"
click at [769, 335] on button "Send" at bounding box center [780, 334] width 23 height 12
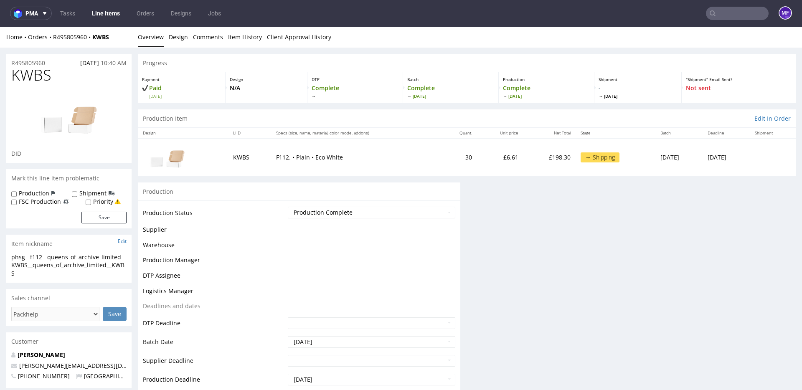
scroll to position [0, 0]
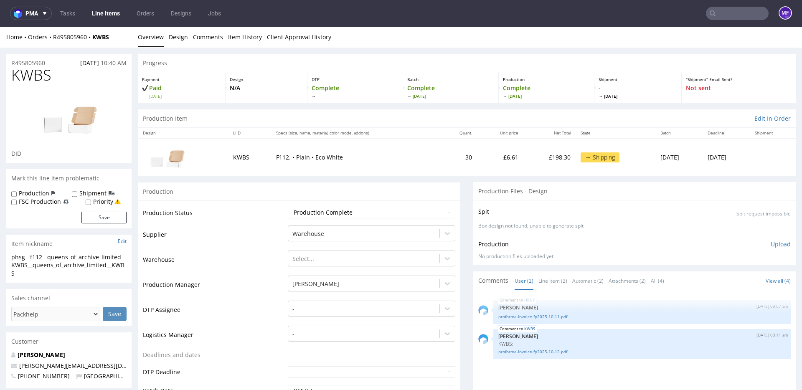
click at [110, 13] on link "Line Items" at bounding box center [106, 13] width 38 height 13
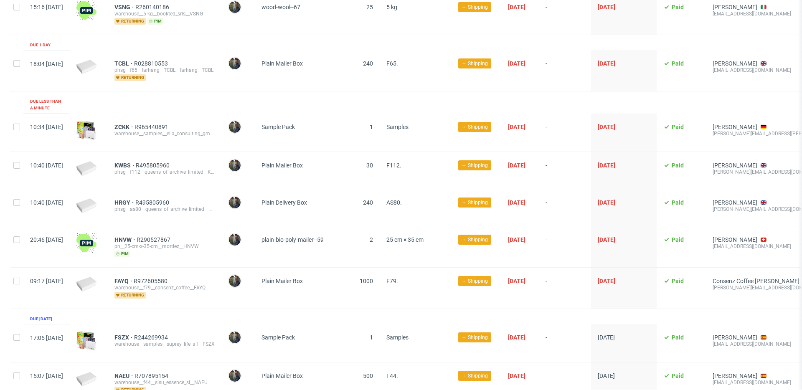
scroll to position [101, 0]
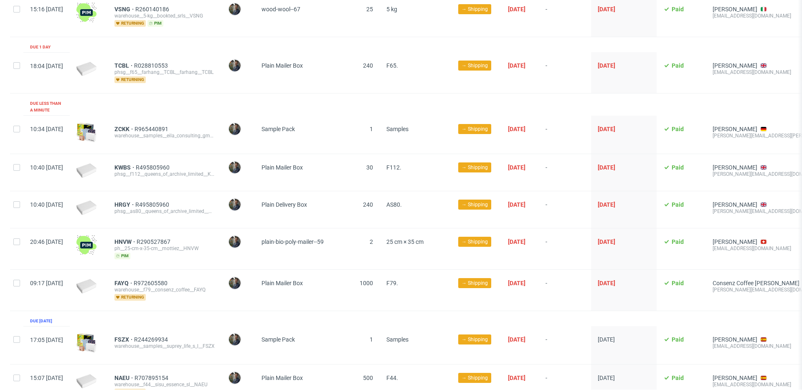
click at [314, 229] on div "plain-bio-poly-mailer--59" at bounding box center [301, 249] width 92 height 41
drag, startPoint x: 136, startPoint y: 235, endPoint x: 157, endPoint y: 236, distance: 20.9
click at [157, 236] on div "HNVW R290527867 ph__25-cm-x-35-cm__mottiez__HNVW pim" at bounding box center [165, 249] width 114 height 41
copy span "HNVW"
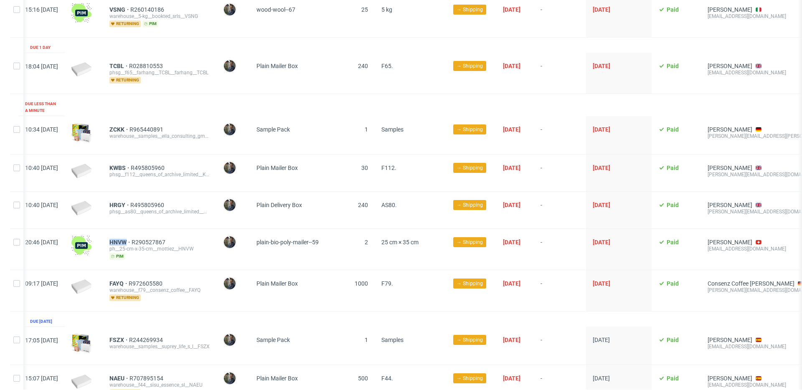
scroll to position [0, 0]
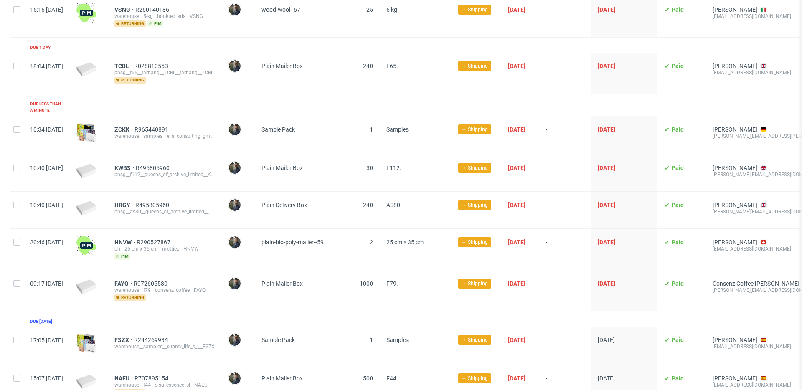
click at [413, 242] on span "25 cm × 35 cm" at bounding box center [416, 249] width 59 height 21
click at [422, 239] on span "25 cm × 35 cm" at bounding box center [405, 242] width 37 height 7
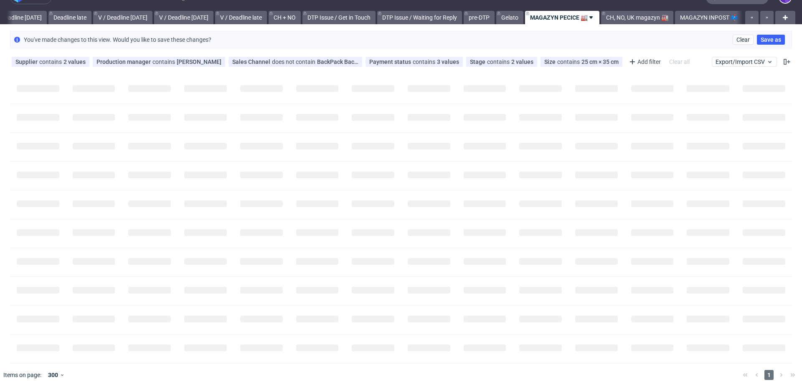
scroll to position [0, 962]
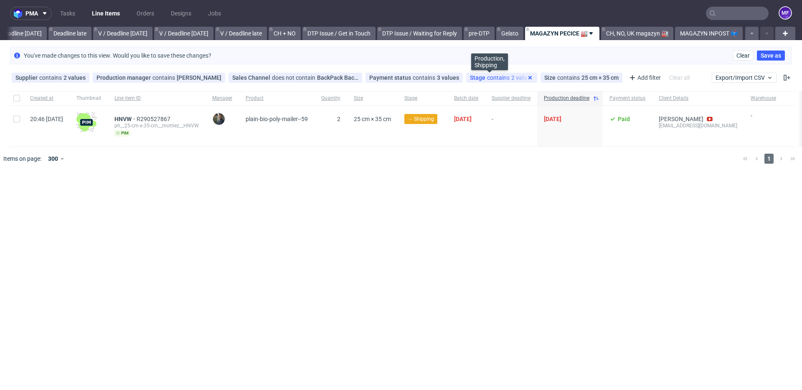
click at [529, 77] on use at bounding box center [530, 77] width 3 height 3
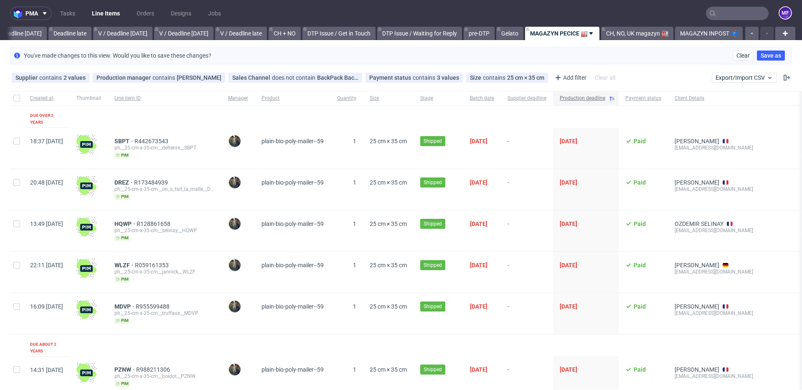
click at [616, 100] on icon at bounding box center [612, 98] width 7 height 7
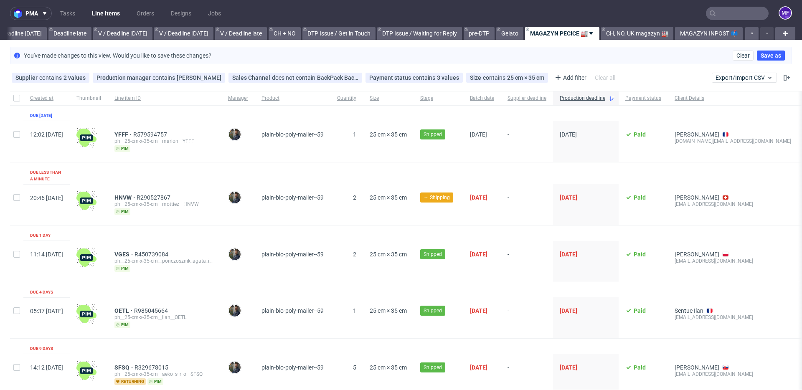
drag, startPoint x: 136, startPoint y: 135, endPoint x: 155, endPoint y: 136, distance: 18.8
click at [155, 136] on div "YFFF R579594757 ph__25-cm-x-35-cm__marion__YFFF pim" at bounding box center [165, 141] width 114 height 41
copy span "YFFF"
click at [567, 34] on link "MAGAZYN PECICE 🏭" at bounding box center [562, 33] width 74 height 13
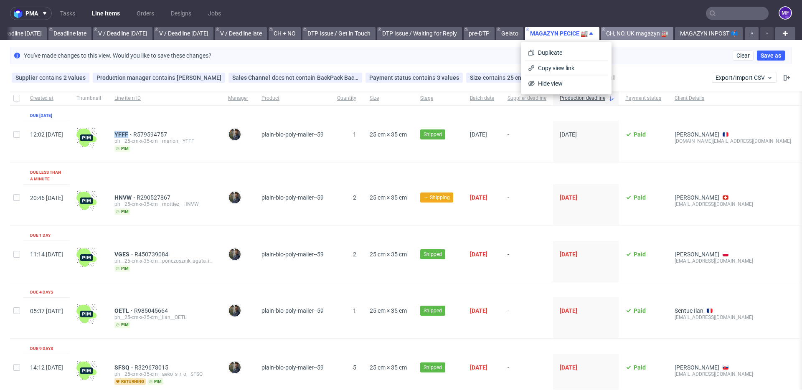
click at [619, 34] on link "CH, NO, UK magazyn 🏭" at bounding box center [637, 33] width 72 height 13
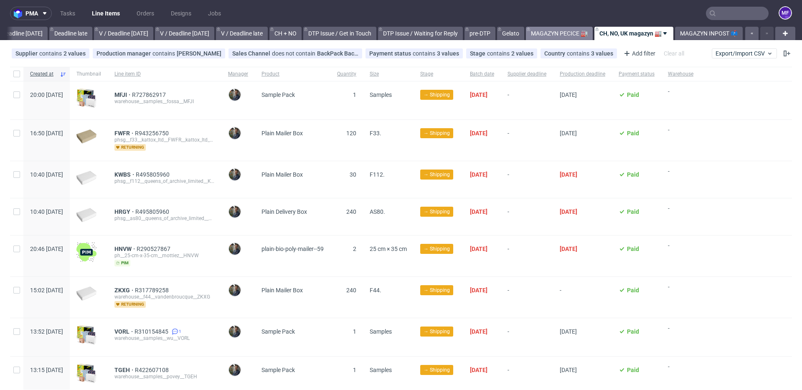
click at [549, 32] on link "MAGAZYN PECICE 🏭" at bounding box center [559, 33] width 67 height 13
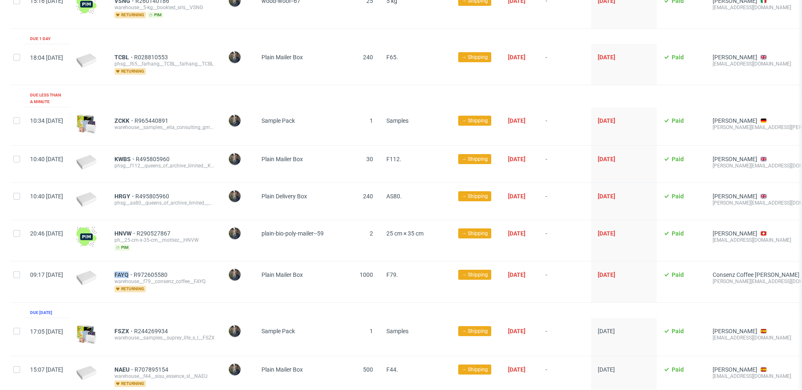
scroll to position [110, 0]
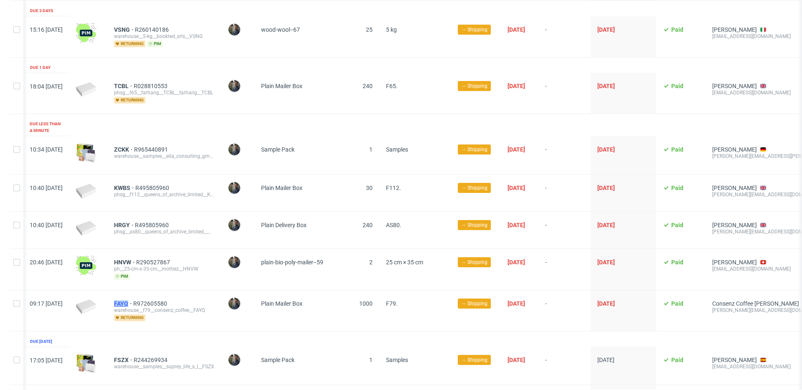
scroll to position [84, 0]
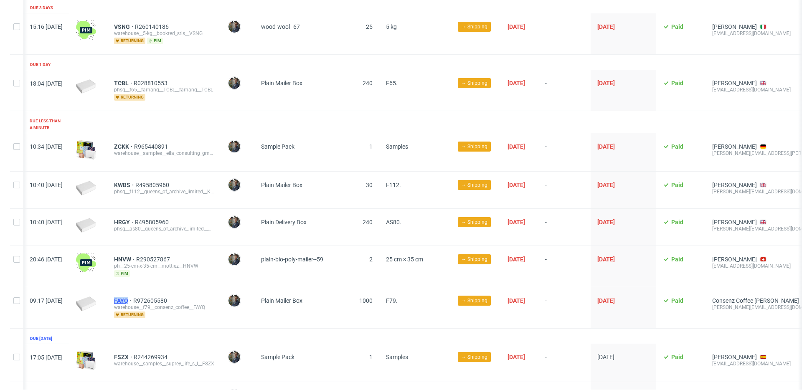
drag, startPoint x: 136, startPoint y: 296, endPoint x: 152, endPoint y: 296, distance: 15.9
click at [152, 296] on div "FAYQ R972605580 warehouse__f79__consenz_coffee__FAYQ returning" at bounding box center [164, 308] width 114 height 41
copy span "FAYQ"
click at [217, 317] on div "FAYQ R972605580 warehouse__f79__consenz_coffee__FAYQ returning" at bounding box center [165, 308] width 114 height 41
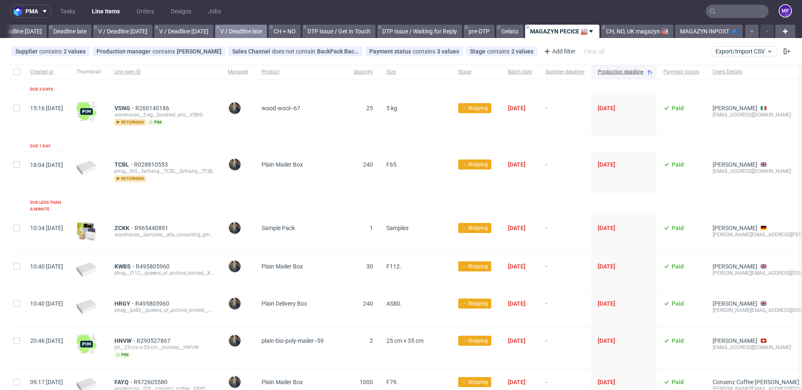
scroll to position [5, 0]
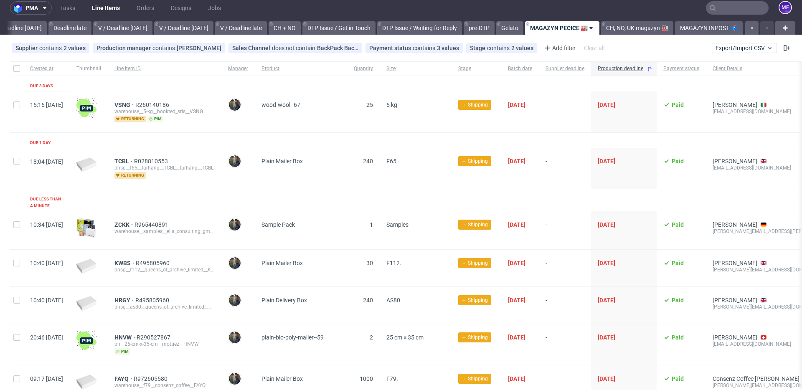
click at [255, 126] on div "[PERSON_NAME]" at bounding box center [238, 112] width 33 height 41
click at [73, 11] on link "Tasks" at bounding box center [67, 7] width 25 height 13
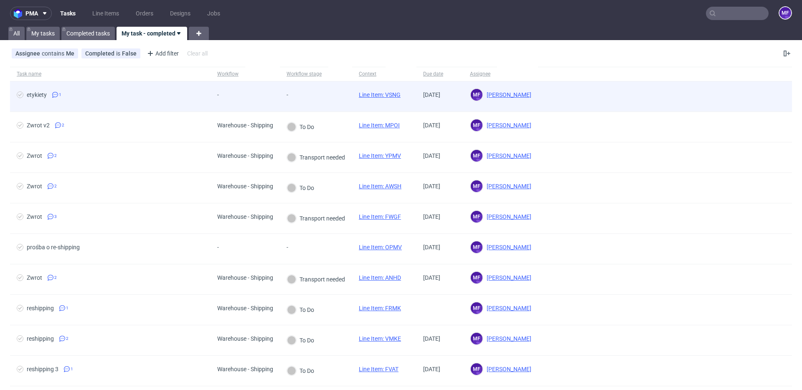
click at [335, 93] on div "-" at bounding box center [316, 97] width 72 height 31
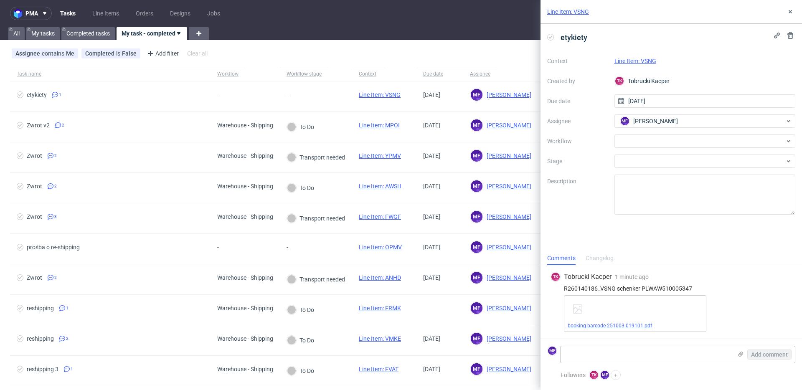
click at [636, 326] on link "booking-barcode-251003-019101.pdf" at bounding box center [610, 326] width 84 height 6
click at [630, 144] on div at bounding box center [705, 141] width 181 height 13
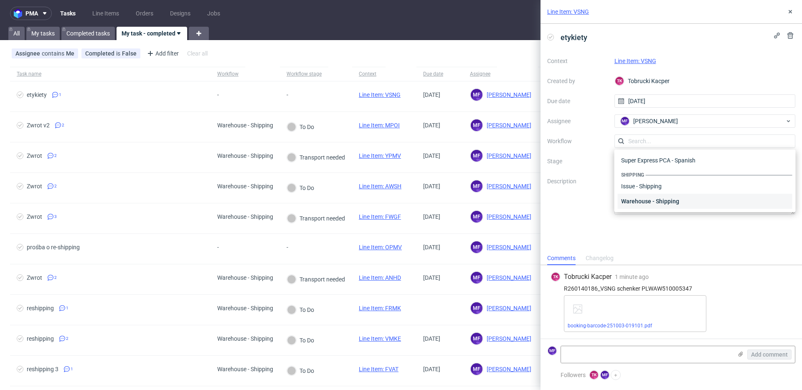
click at [640, 198] on div "Warehouse - Shipping" at bounding box center [705, 201] width 175 height 15
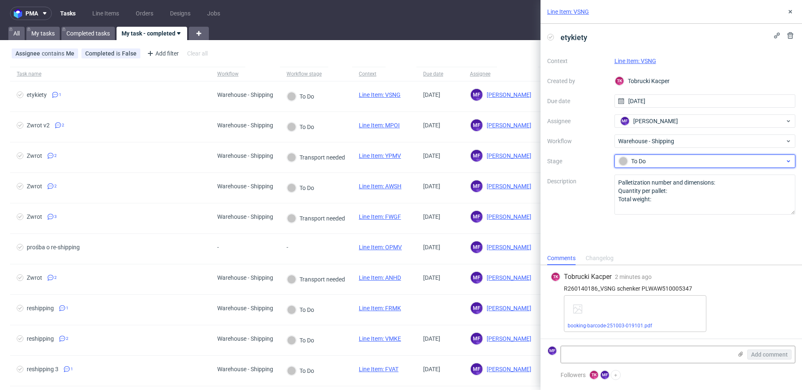
click at [647, 161] on div "To Do" at bounding box center [702, 161] width 166 height 9
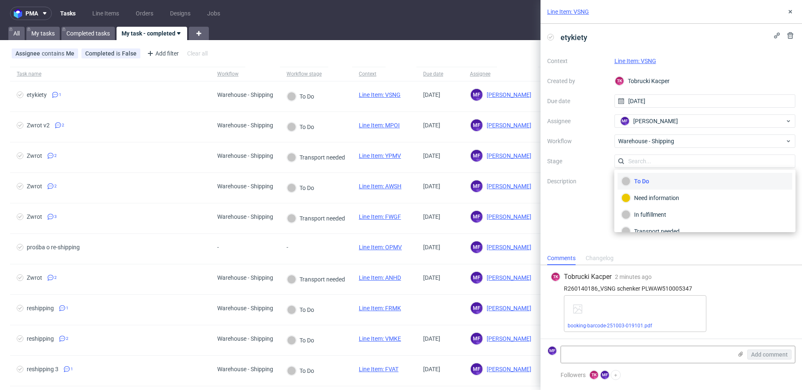
scroll to position [44, 0]
click at [654, 217] on div "Completed" at bounding box center [705, 220] width 167 height 9
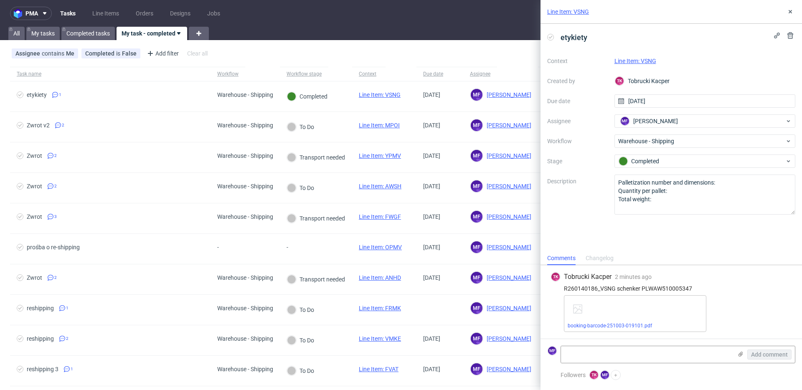
click at [636, 63] on link "Line Item: VSNG" at bounding box center [636, 61] width 42 height 7
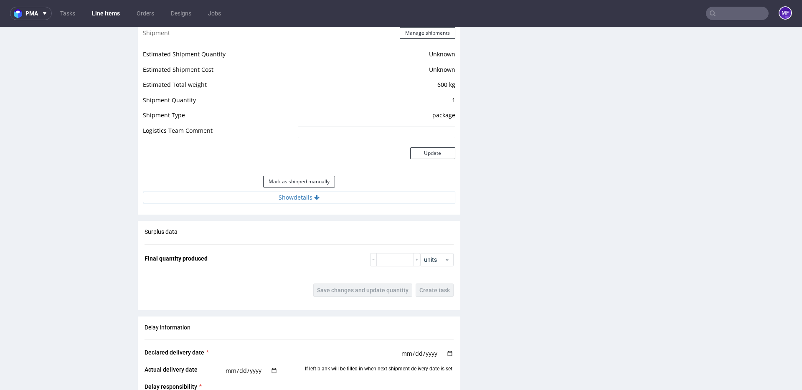
click at [307, 199] on button "Show details" at bounding box center [299, 198] width 313 height 12
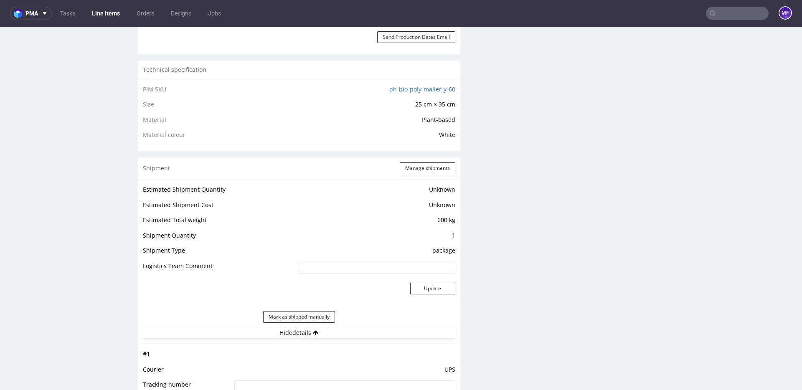
scroll to position [560, 0]
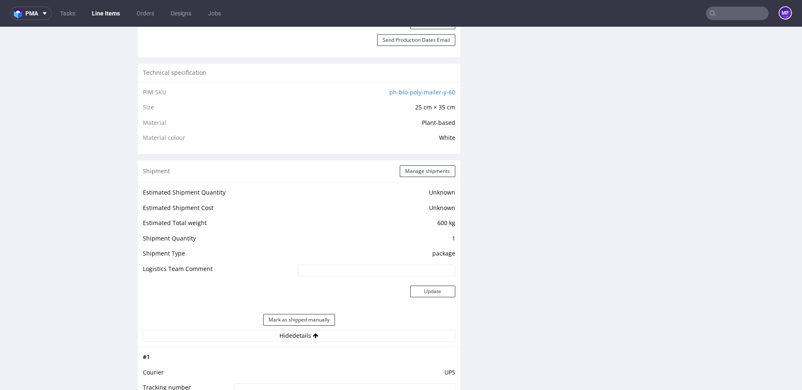
click at [415, 177] on div "Shipment Manage shipments" at bounding box center [299, 171] width 323 height 22
click at [415, 173] on button "Manage shipments" at bounding box center [428, 172] width 56 height 12
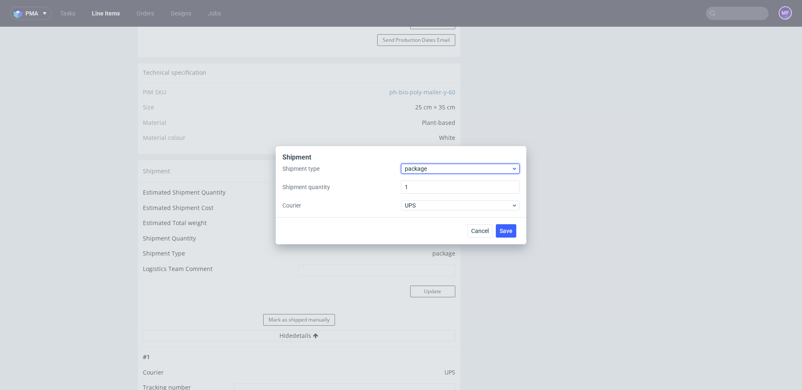
click at [428, 171] on span "package" at bounding box center [458, 169] width 107 height 8
click at [425, 184] on div "pallet" at bounding box center [461, 186] width 112 height 15
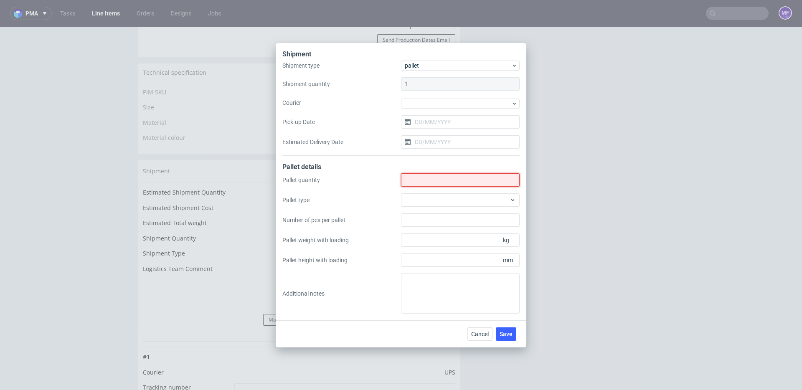
click at [425, 185] on input "Shipment type" at bounding box center [460, 179] width 119 height 13
type input "1"
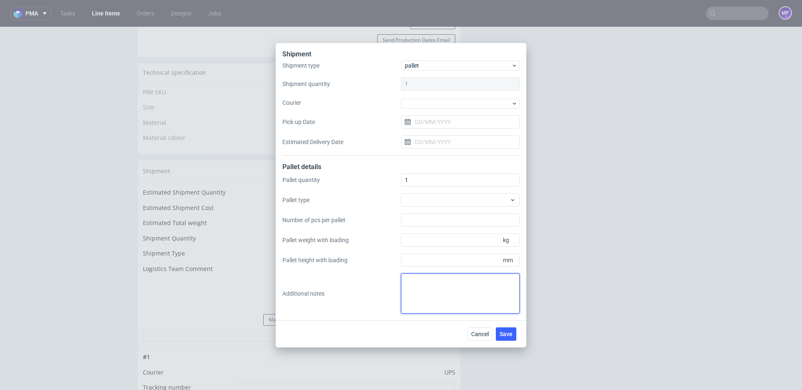
click at [428, 287] on textarea at bounding box center [460, 294] width 119 height 40
type textarea "1 paczka UPS do CH: 45 x 50 x 3 x 0,5 kg proforma w kom"
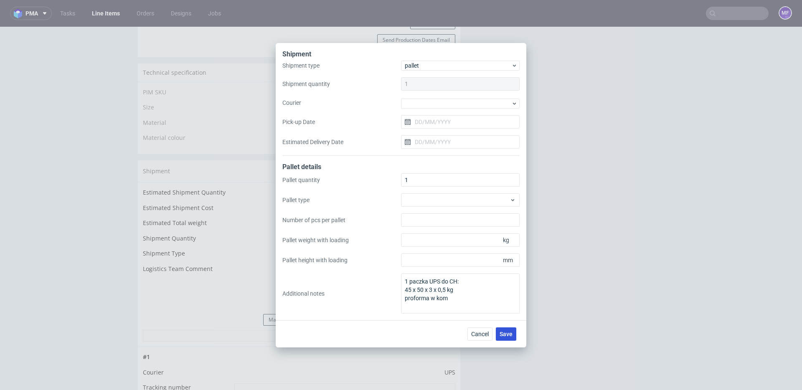
click at [512, 335] on span "Save" at bounding box center [506, 334] width 13 height 6
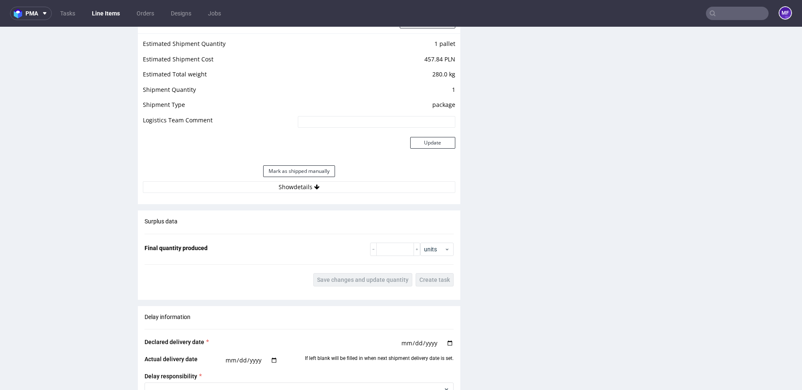
scroll to position [829, 0]
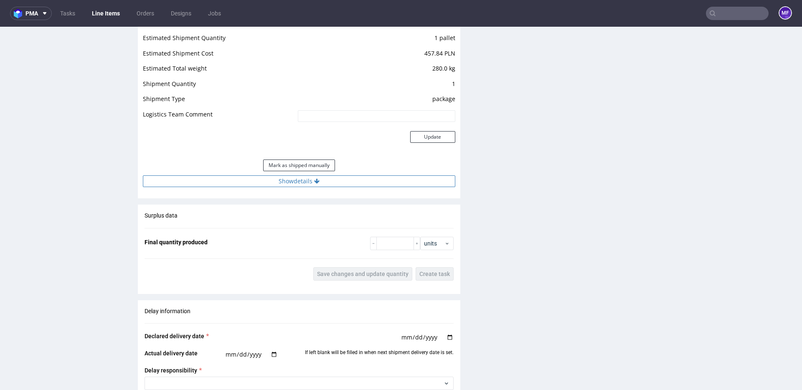
click at [302, 185] on button "Show details" at bounding box center [299, 182] width 313 height 12
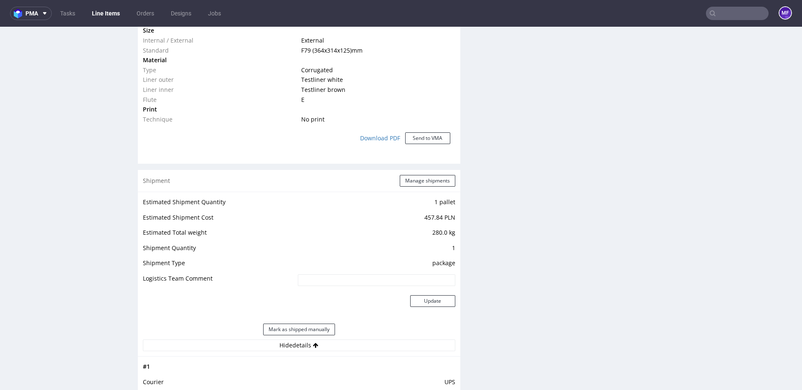
scroll to position [661, 0]
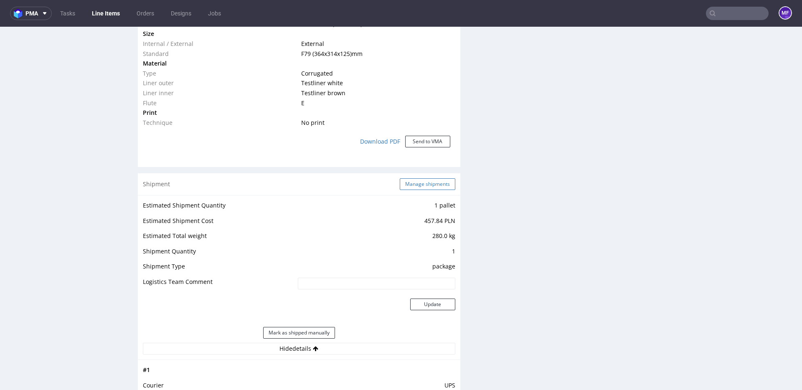
click at [409, 186] on button "Manage shipments" at bounding box center [428, 184] width 56 height 12
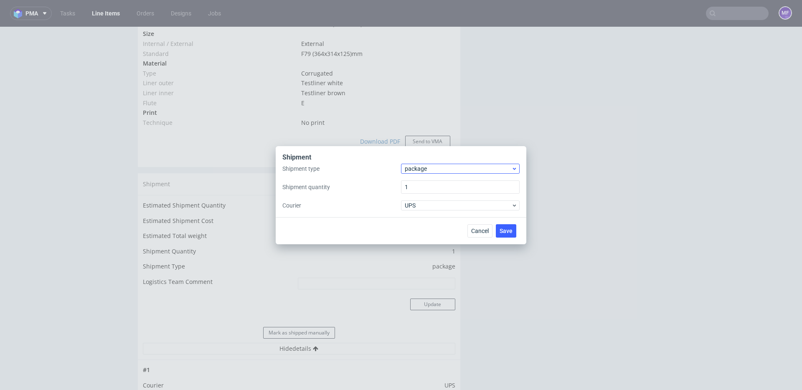
click at [433, 173] on div "Shipment type package Shipment quantity 1 Courier UPS" at bounding box center [401, 187] width 237 height 47
click at [433, 171] on span "package" at bounding box center [458, 169] width 107 height 8
click at [428, 185] on div "pallet" at bounding box center [461, 186] width 112 height 15
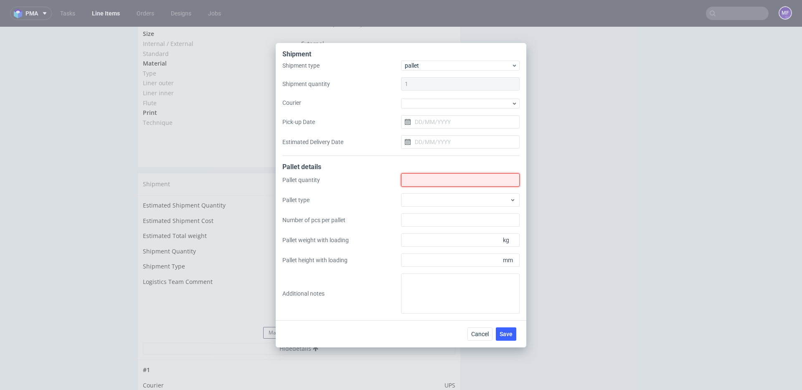
click at [426, 181] on input "Shipment type" at bounding box center [460, 179] width 119 height 13
type input "1"
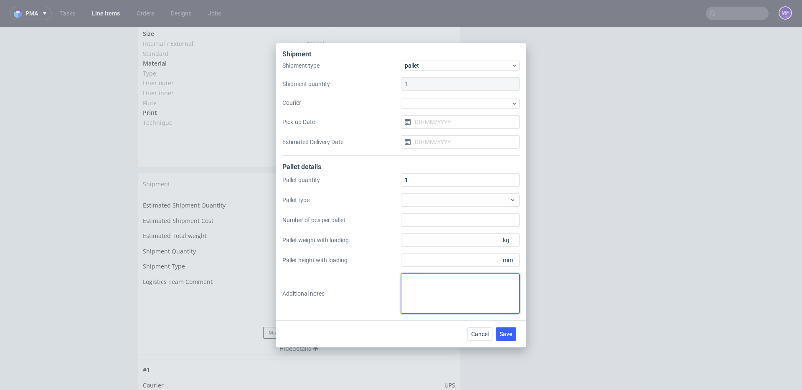
click at [430, 280] on textarea at bounding box center [460, 294] width 119 height 40
paste textarea "120x100x161 waga 271kg"
click at [436, 283] on textarea "1 paleta: 120x100x161 waga 271kg" at bounding box center [460, 294] width 119 height 40
type textarea "1 paleta: [PERSON_NAME] x wys x waga 120x100x161 waga 271kg"
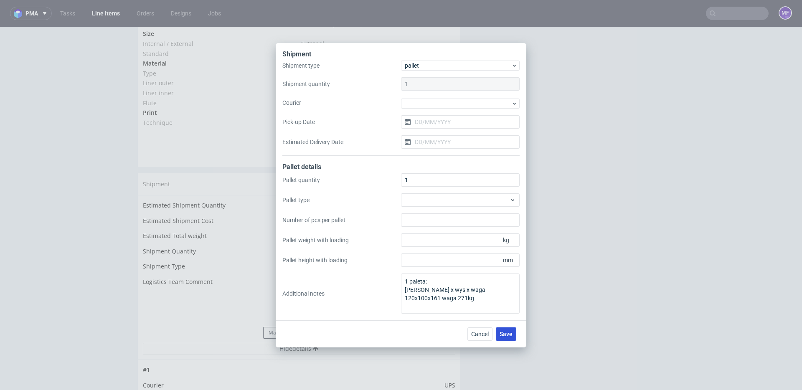
click at [508, 331] on span "Save" at bounding box center [506, 334] width 13 height 6
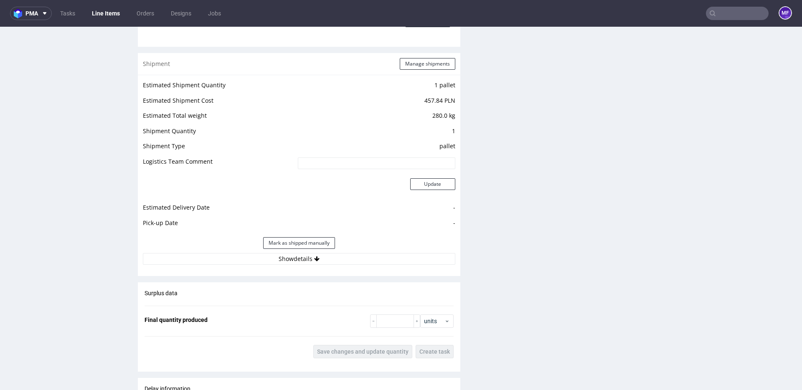
scroll to position [796, 0]
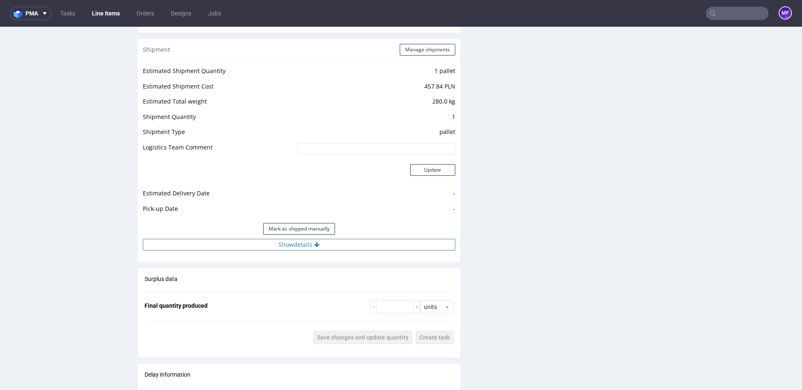
click at [314, 248] on button "Show details" at bounding box center [299, 245] width 313 height 12
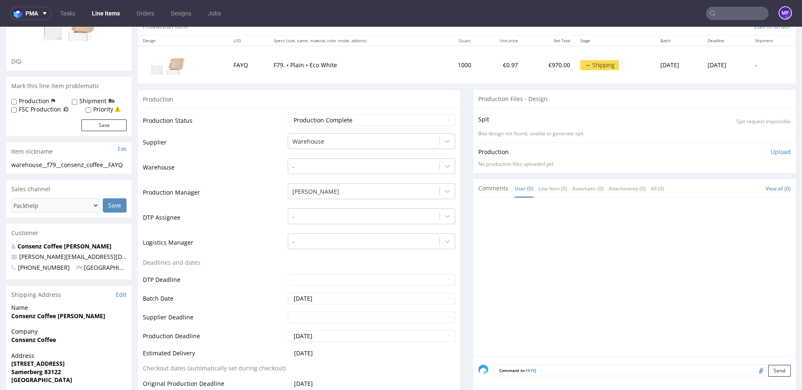
scroll to position [84, 0]
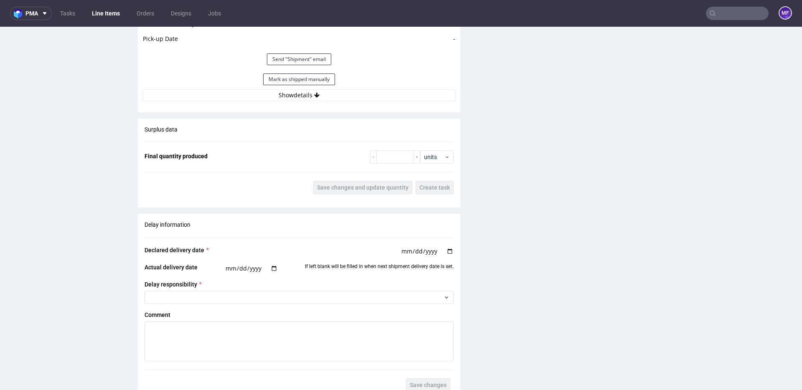
scroll to position [851, 0]
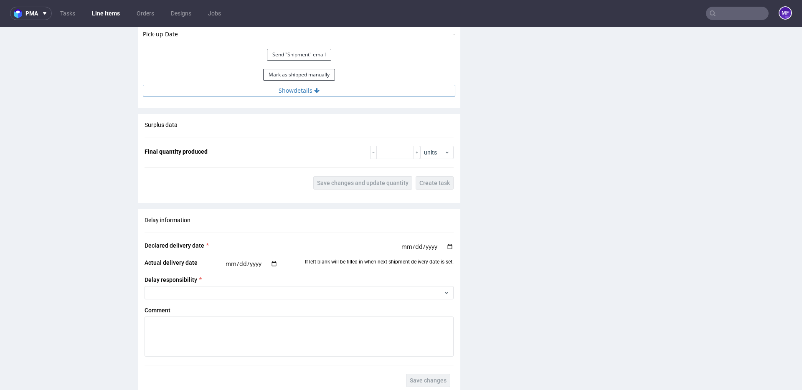
click at [293, 95] on button "Show details" at bounding box center [299, 91] width 313 height 12
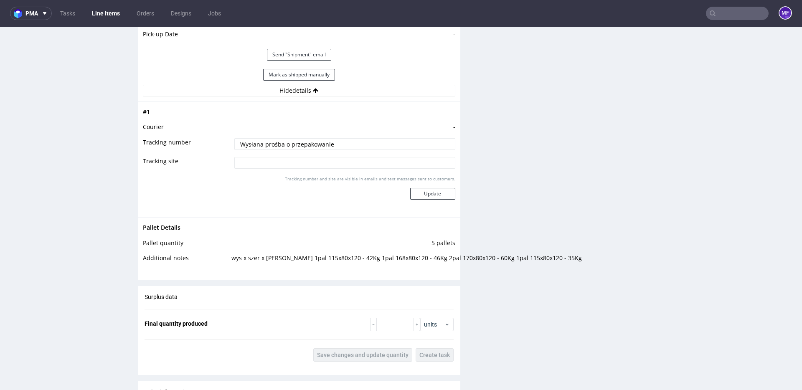
scroll to position [852, 0]
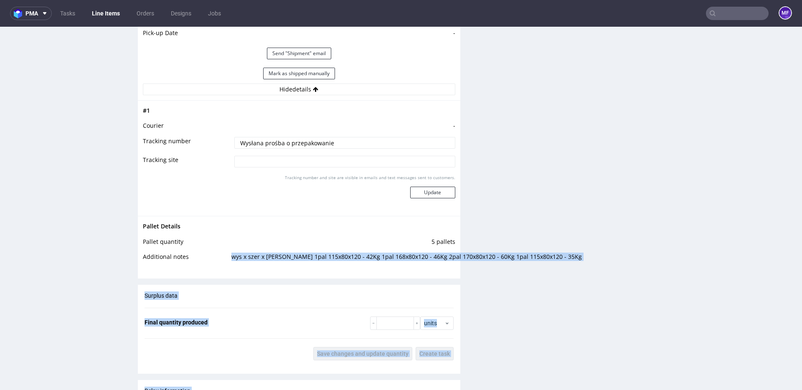
drag, startPoint x: 555, startPoint y: 258, endPoint x: 227, endPoint y: 258, distance: 328.5
copy div "wys x szer x dl x waga 1pal 115x80x120 - 42Kg 1pal 168x80x120 - 46Kg 2pal 170x8…"
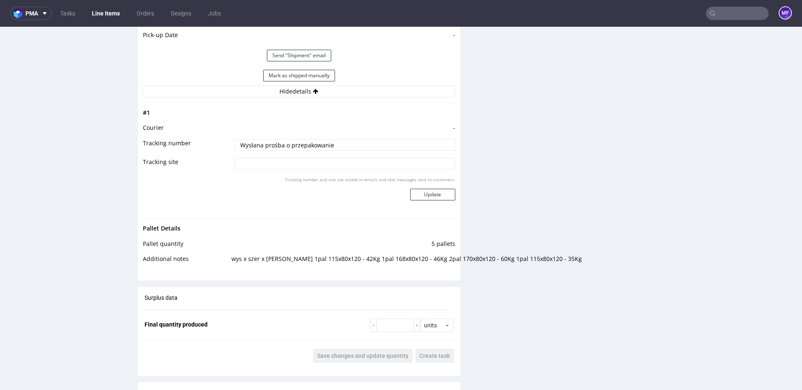
click at [488, 282] on div "Production Files - Design Spit Spit request impossible Box design not found, un…" at bounding box center [635, 14] width 323 height 1373
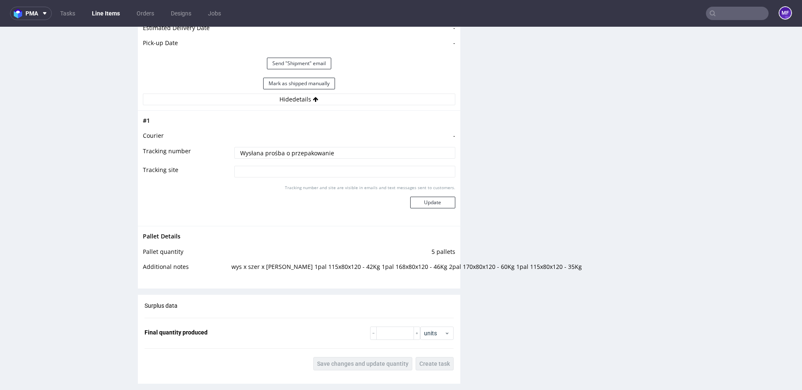
scroll to position [838, 0]
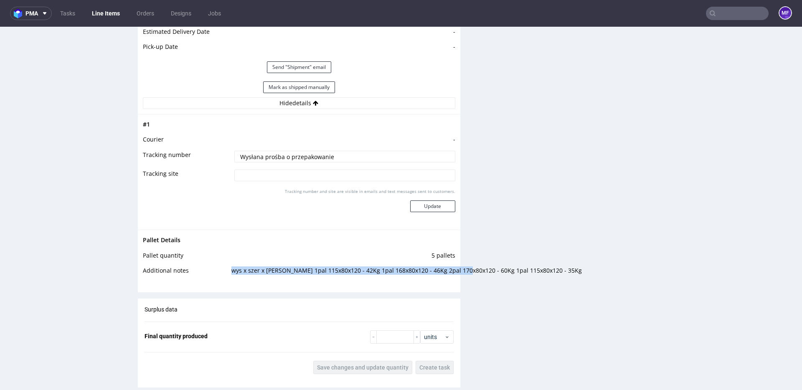
drag, startPoint x: 229, startPoint y: 272, endPoint x: 457, endPoint y: 271, distance: 228.2
click at [456, 271] on td "wys x szer x dl x waga 1pal 115x80x120 - 42Kg 1pal 168x80x120 - 46Kg 2pal 170x8…" at bounding box center [342, 273] width 226 height 15
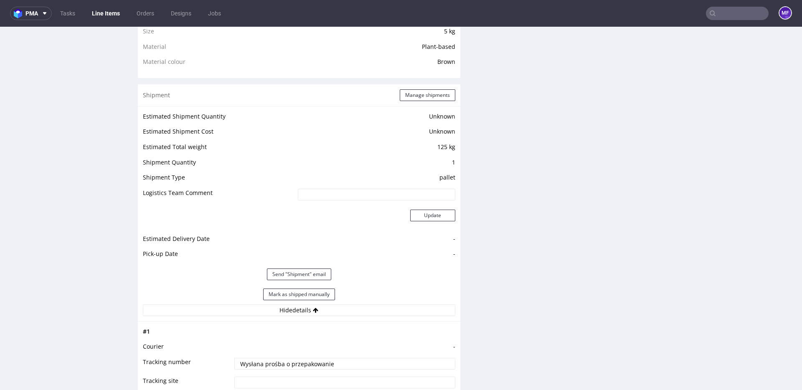
scroll to position [586, 0]
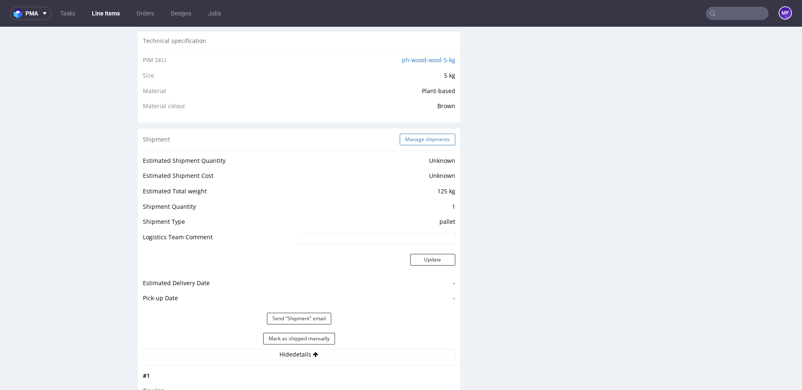
click at [425, 140] on button "Manage shipments" at bounding box center [428, 140] width 56 height 12
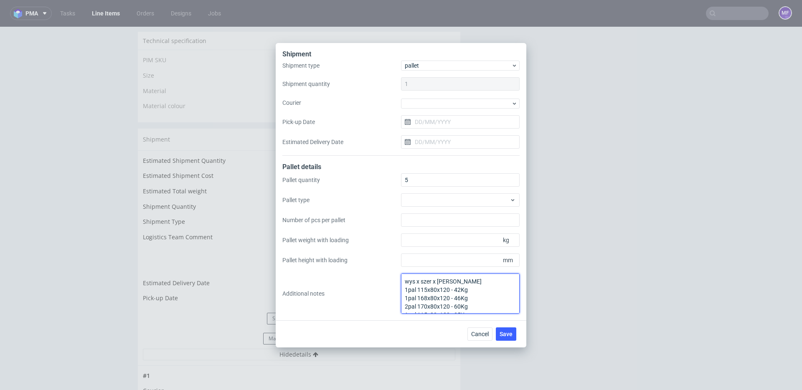
scroll to position [9, 0]
drag, startPoint x: 405, startPoint y: 291, endPoint x: 463, endPoint y: 325, distance: 67.5
click at [463, 325] on div "Shipment Shipment type pallet Shipment quantity 1 Courier Pick-up Date Estimate…" at bounding box center [401, 195] width 251 height 305
drag, startPoint x: 469, startPoint y: 306, endPoint x: 399, endPoint y: 282, distance: 74.1
click at [399, 282] on div "Pallet quantity 5 Pallet type Number of pcs per pallet Pallet weight with loadi…" at bounding box center [401, 243] width 237 height 140
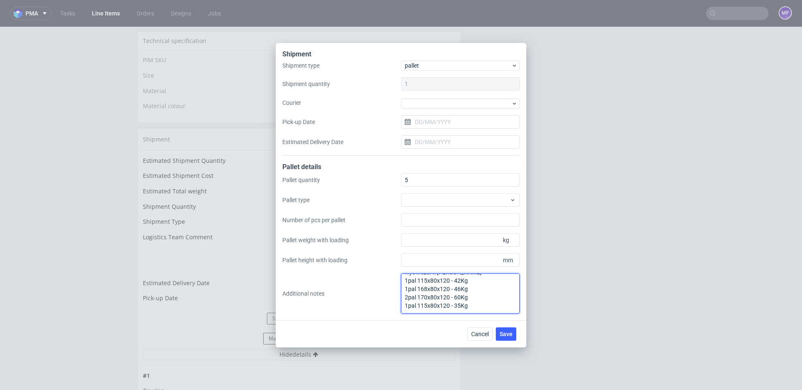
paste textarea "2pal 167x80x120 - 60 kg 1pal 166x80x120 - 60,5 kg 1pal 185x80x120 - 73 k"
type textarea "wys x szer x dl x waga 2pal 167x80x120 - 60 kg 1pal 166x80x120 - 60,5 kg 1pal 1…"
click at [499, 334] on button "Save" at bounding box center [506, 334] width 20 height 13
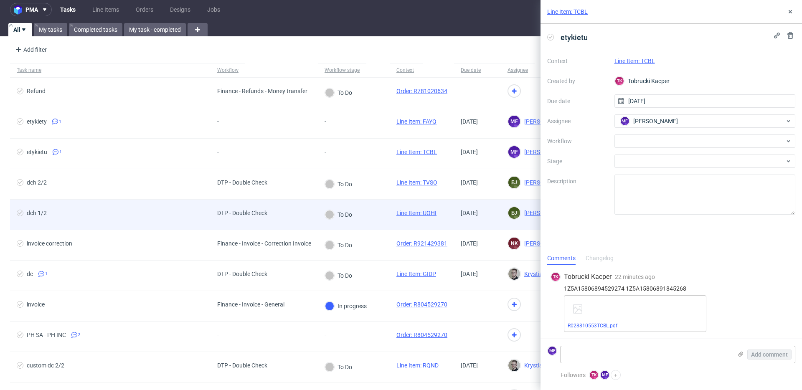
scroll to position [4, 0]
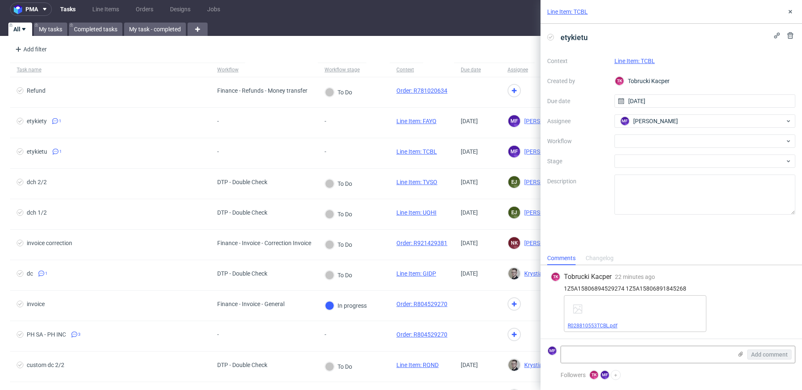
click at [591, 327] on link "R028810553TCBL.pdf" at bounding box center [593, 326] width 50 height 6
click at [635, 61] on link "Line Item: TCBL" at bounding box center [635, 61] width 41 height 7
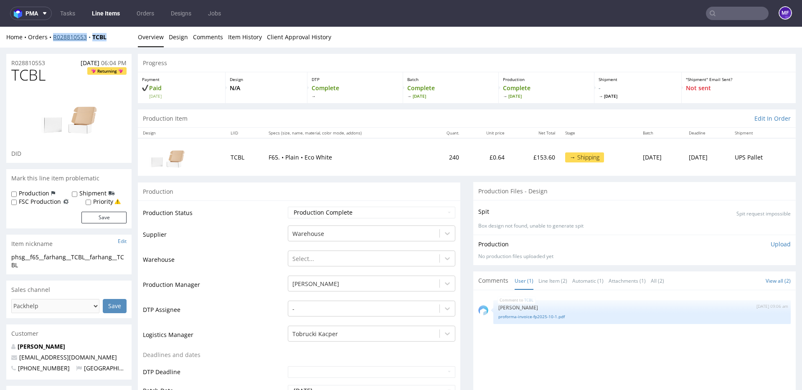
drag, startPoint x: 114, startPoint y: 37, endPoint x: 53, endPoint y: 37, distance: 60.6
click at [53, 37] on div "Home Orders R028810553 TCBL" at bounding box center [68, 37] width 125 height 8
copy div "R028810553 TCBL"
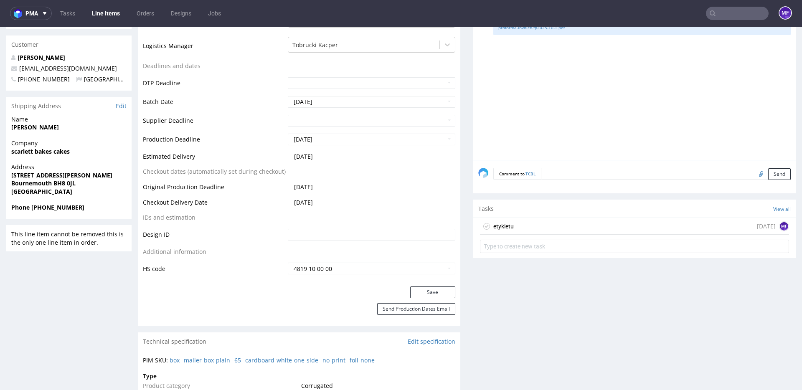
scroll to position [298, 0]
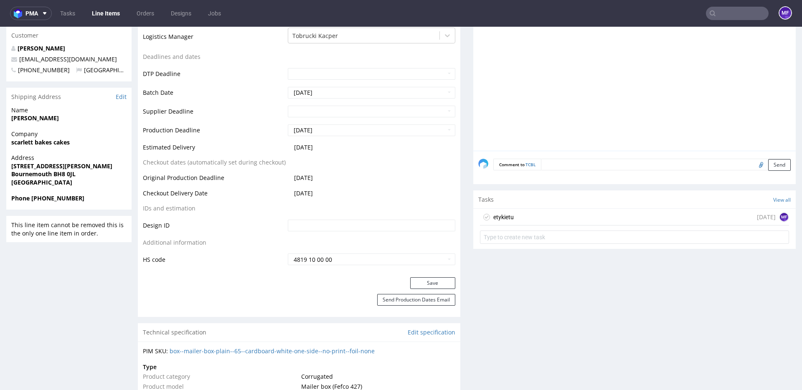
click at [525, 214] on div "etykietu [DATE] MF" at bounding box center [634, 217] width 309 height 17
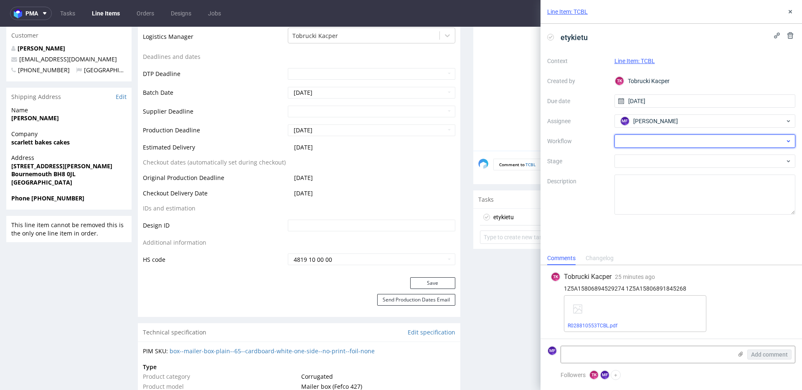
click at [640, 139] on div at bounding box center [705, 141] width 181 height 13
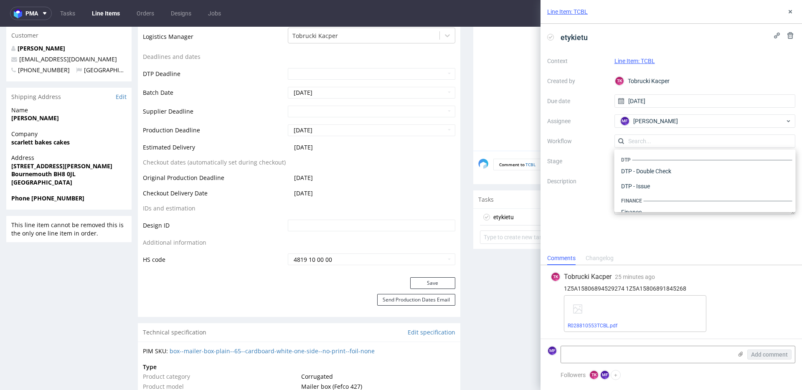
scroll to position [514, 0]
click at [644, 201] on div "Warehouse - Shipping" at bounding box center [705, 201] width 175 height 15
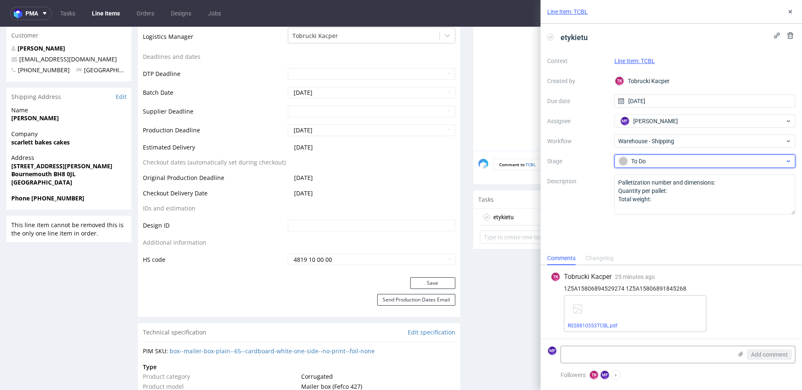
click at [644, 161] on div "To Do" at bounding box center [702, 161] width 166 height 9
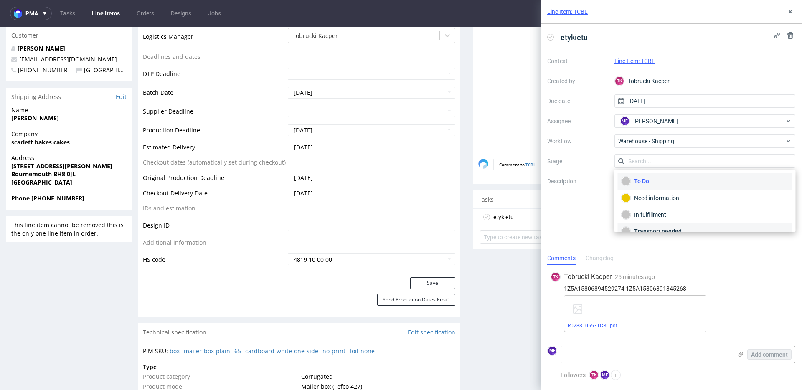
scroll to position [44, 0]
click at [652, 216] on div "Completed" at bounding box center [705, 220] width 167 height 9
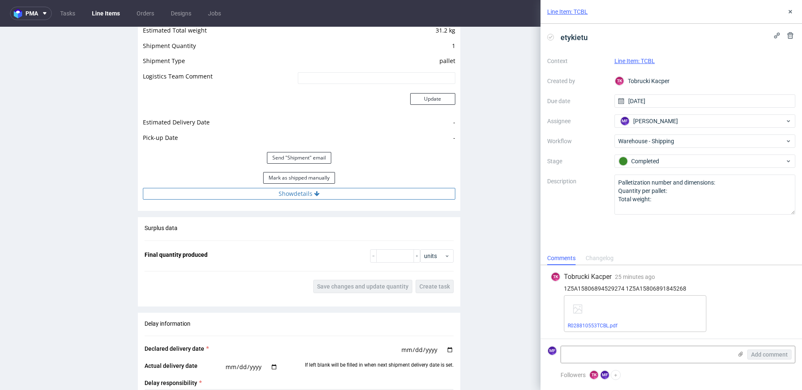
scroll to position [868, 0]
click at [314, 191] on icon at bounding box center [316, 193] width 5 height 6
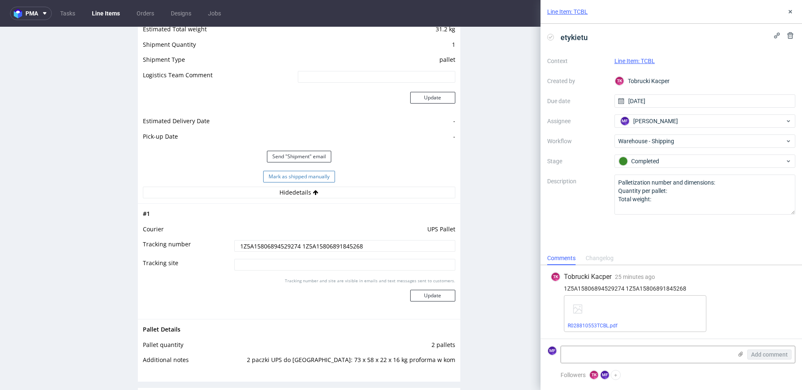
click at [312, 177] on button "Mark as shipped manually" at bounding box center [299, 177] width 72 height 12
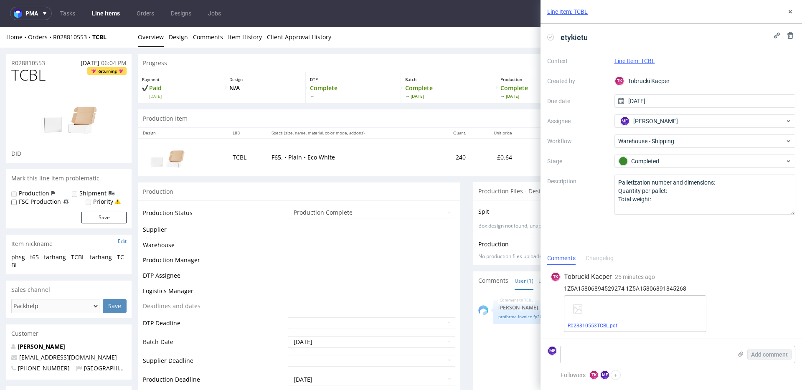
scroll to position [497, 0]
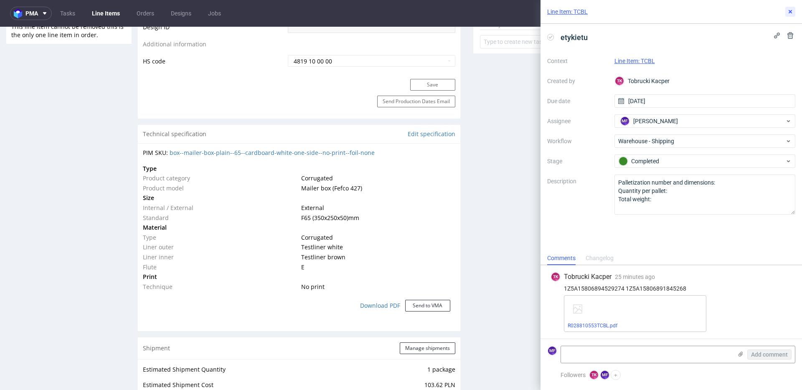
drag, startPoint x: 788, startPoint y: 13, endPoint x: 760, endPoint y: 19, distance: 29.2
click at [788, 13] on icon at bounding box center [790, 11] width 7 height 7
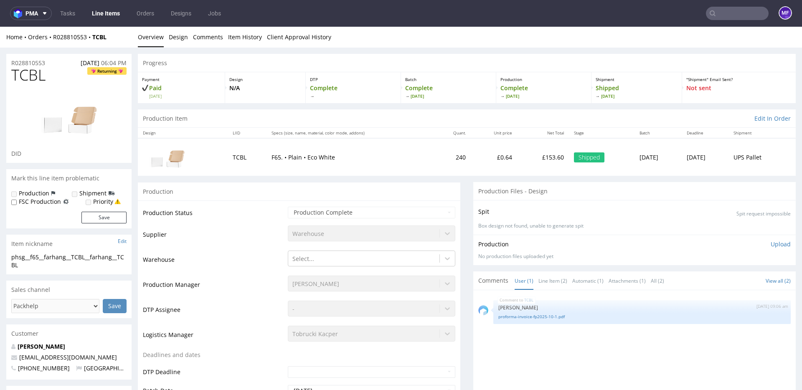
click at [719, 13] on input "text" at bounding box center [737, 13] width 63 height 13
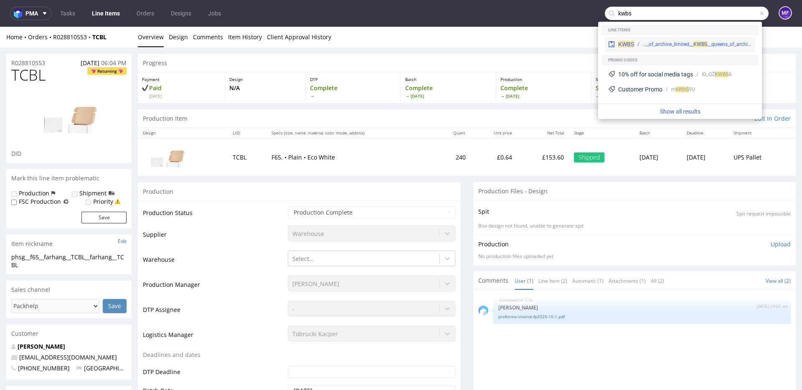
type input "kwbs"
click at [662, 46] on div "phsg__f112__queens_of_archive_limited__ KW" at bounding box center [672, 45] width 59 height 8
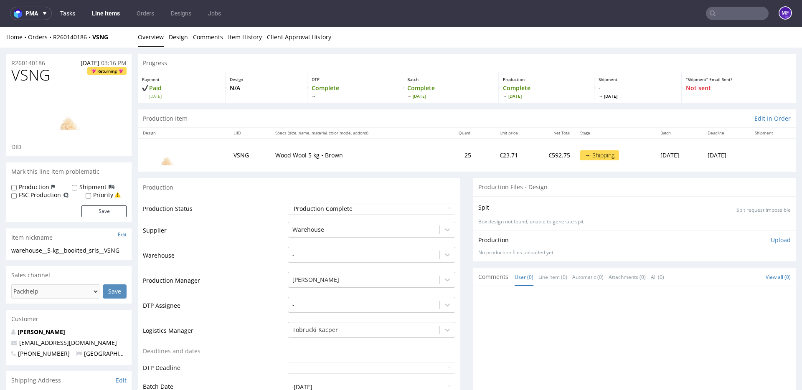
click at [70, 14] on link "Tasks" at bounding box center [67, 13] width 25 height 13
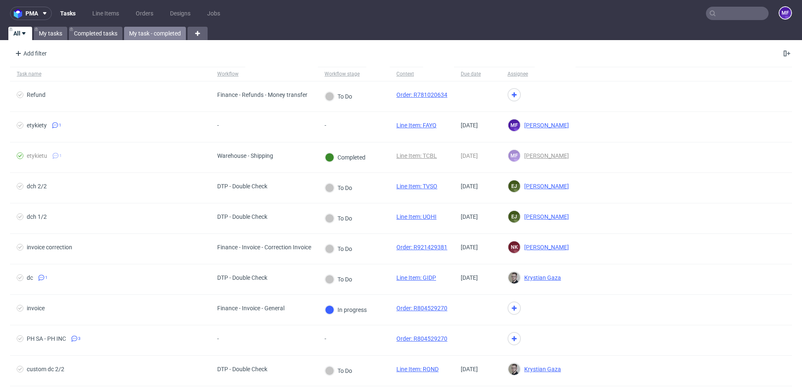
click at [145, 33] on link "My task - completed" at bounding box center [155, 33] width 62 height 13
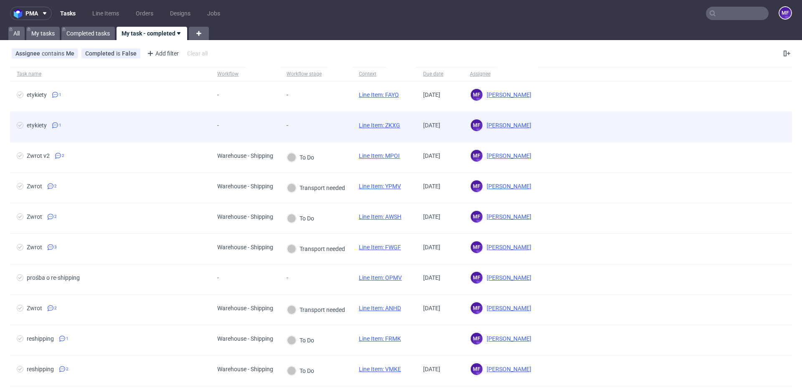
click at [283, 127] on div "-" at bounding box center [296, 127] width 33 height 30
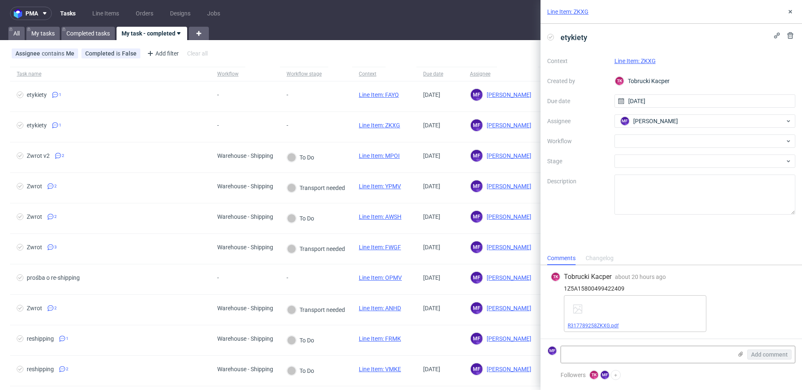
click at [601, 327] on link "R317789258ZKXG.pdf" at bounding box center [593, 326] width 51 height 6
click at [633, 140] on div at bounding box center [705, 141] width 181 height 13
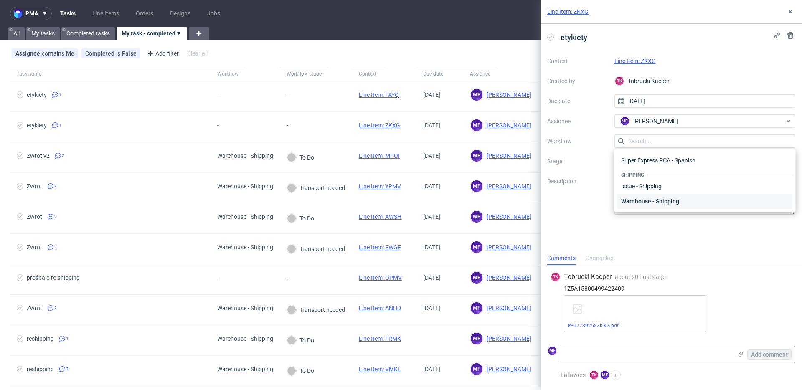
click at [660, 198] on div "Warehouse - Shipping" at bounding box center [705, 201] width 175 height 15
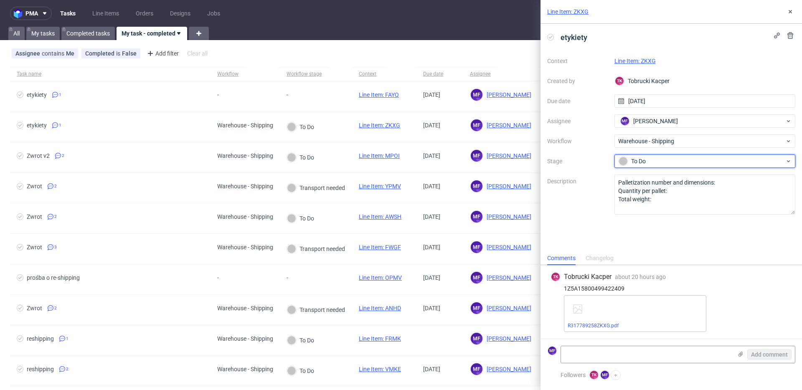
click at [655, 163] on div "To Do" at bounding box center [702, 161] width 166 height 9
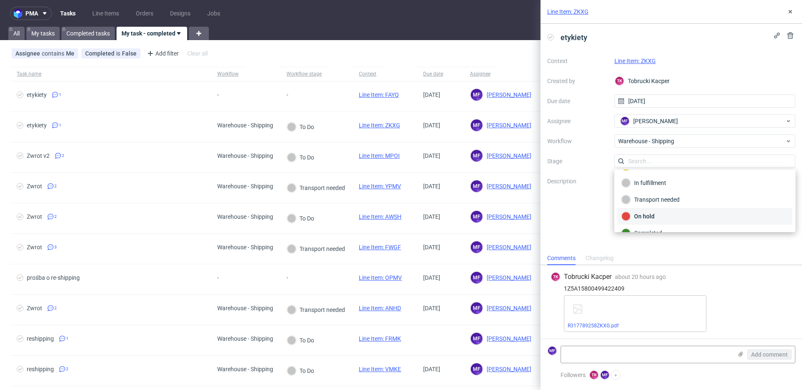
scroll to position [44, 0]
click at [654, 219] on div "Completed" at bounding box center [705, 220] width 167 height 9
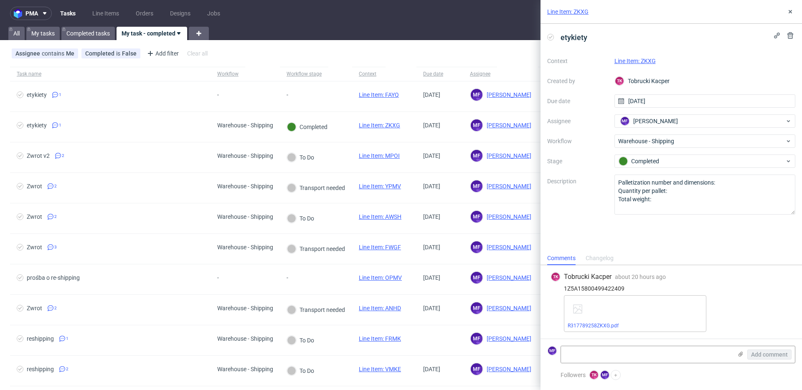
click at [639, 61] on link "Line Item: ZKXG" at bounding box center [635, 61] width 41 height 7
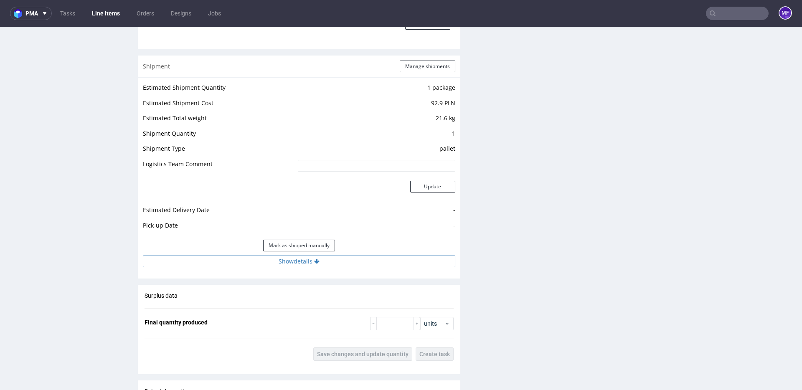
scroll to position [782, 0]
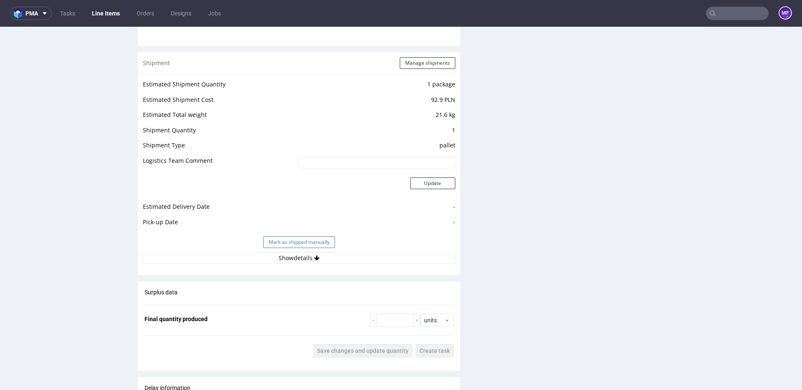
click at [302, 244] on button "Mark as shipped manually" at bounding box center [299, 243] width 72 height 12
click at [314, 257] on icon at bounding box center [316, 258] width 5 height 6
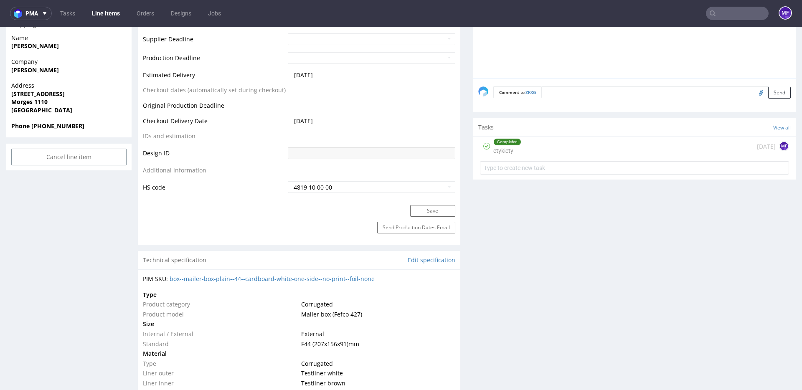
scroll to position [0, 0]
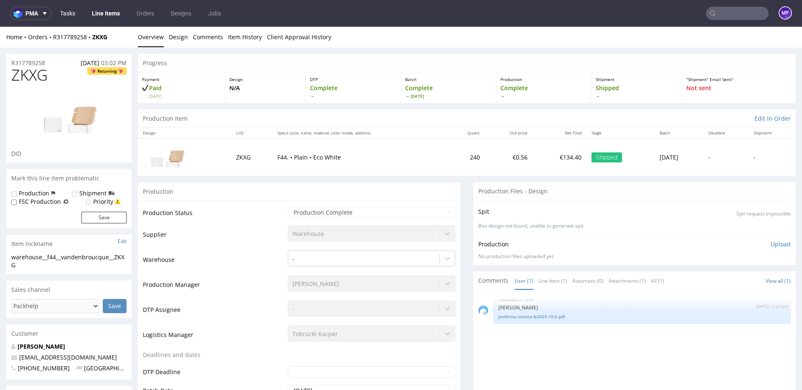
click at [71, 18] on link "Tasks" at bounding box center [67, 13] width 25 height 13
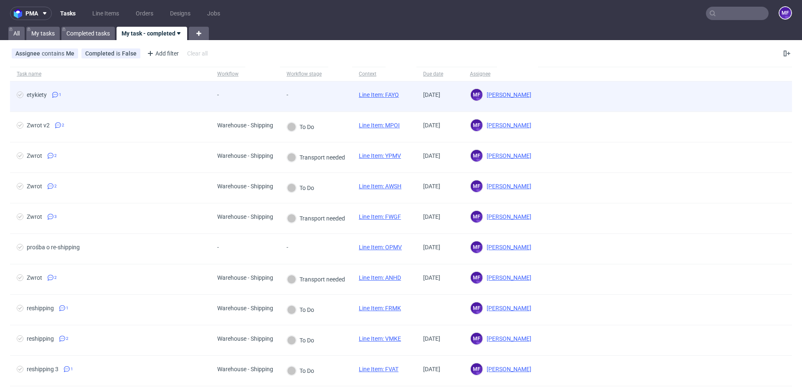
click at [279, 102] on div "-" at bounding box center [245, 97] width 69 height 31
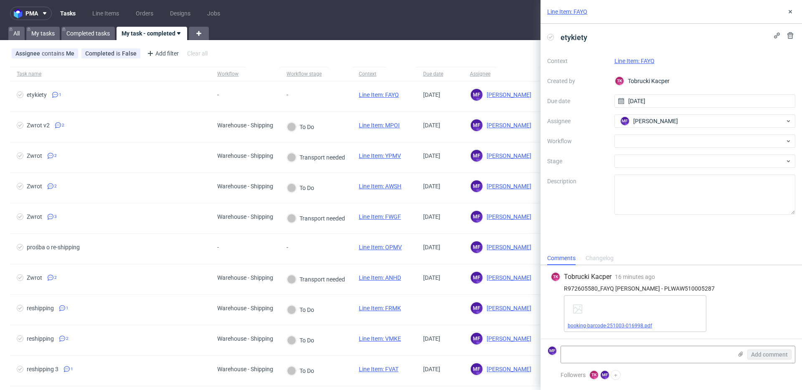
click at [636, 325] on link "booking-barcode-251003-016998.pdf" at bounding box center [610, 326] width 84 height 6
click at [643, 135] on div at bounding box center [705, 141] width 181 height 13
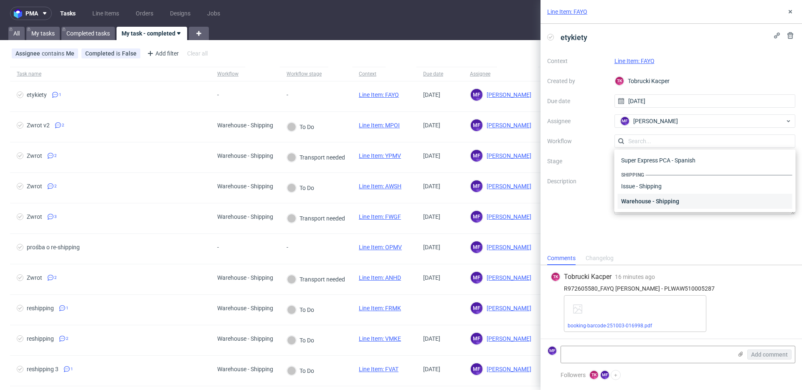
click at [648, 200] on div "Warehouse - Shipping" at bounding box center [705, 201] width 175 height 15
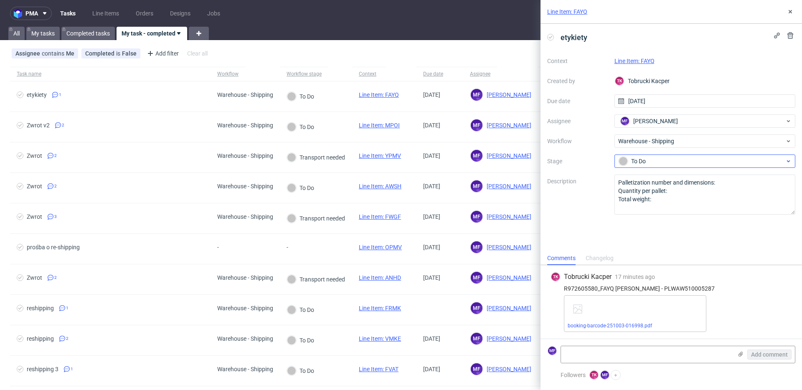
drag, startPoint x: 646, startPoint y: 168, endPoint x: 646, endPoint y: 163, distance: 4.6
click at [646, 167] on div "Context Line Item: FAYQ Created by TK Tobrucki Kacper Due date [DATE] Assignee …" at bounding box center [672, 134] width 248 height 160
drag, startPoint x: 646, startPoint y: 163, endPoint x: 646, endPoint y: 168, distance: 5.0
click at [647, 164] on div "To Do" at bounding box center [702, 161] width 166 height 9
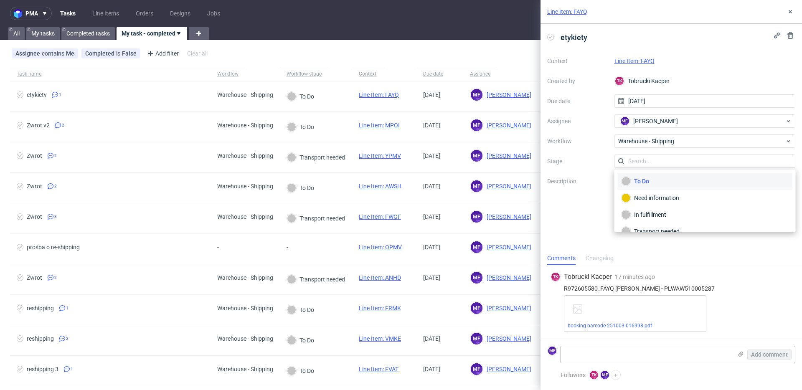
scroll to position [44, 0]
click at [648, 220] on div "Completed" at bounding box center [705, 220] width 167 height 9
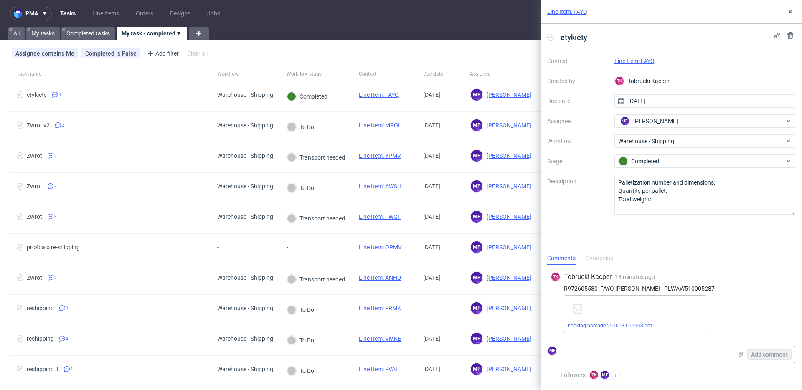
click at [634, 60] on link "Line Item: FAYQ" at bounding box center [635, 61] width 40 height 7
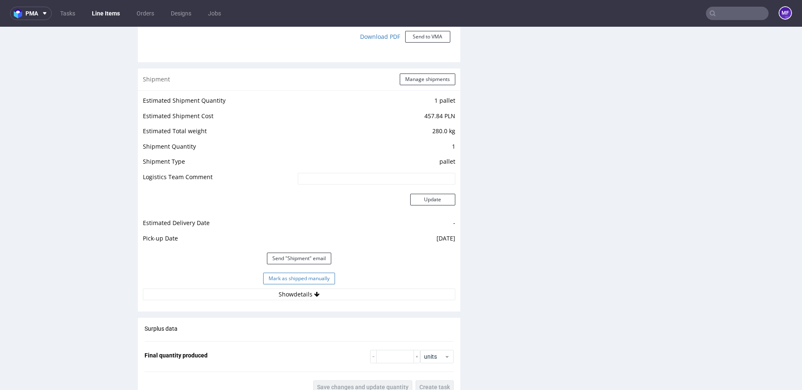
scroll to position [777, 0]
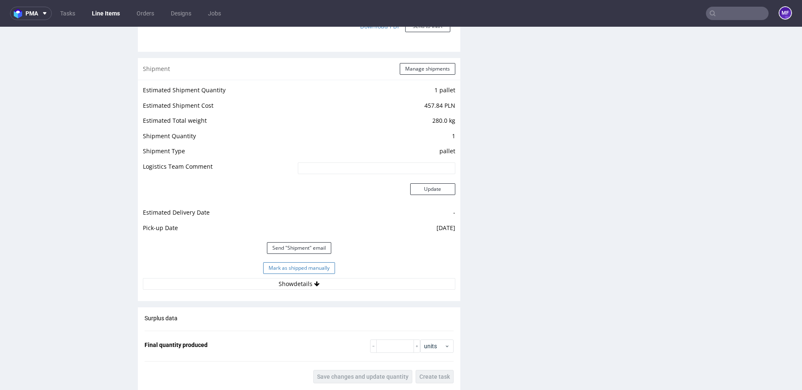
click at [295, 267] on button "Mark as shipped manually" at bounding box center [299, 268] width 72 height 12
click at [293, 283] on button "Show details" at bounding box center [299, 284] width 313 height 12
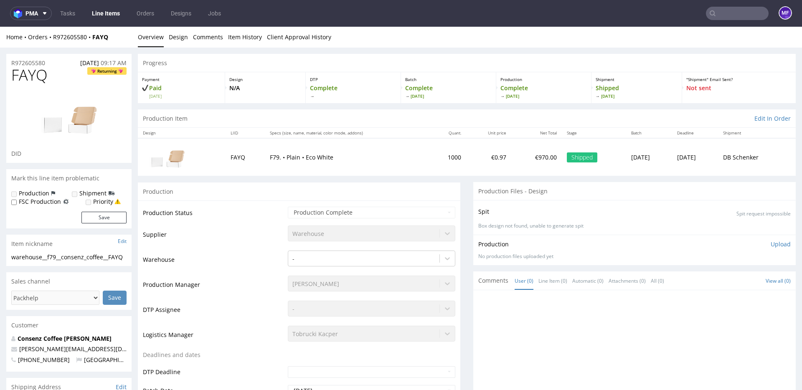
scroll to position [2, 0]
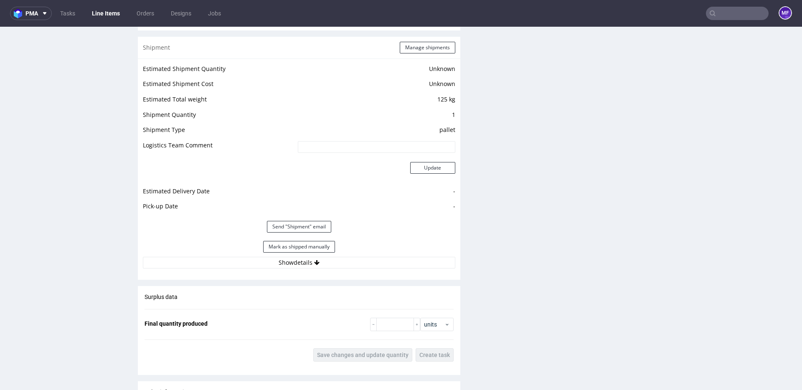
scroll to position [690, 0]
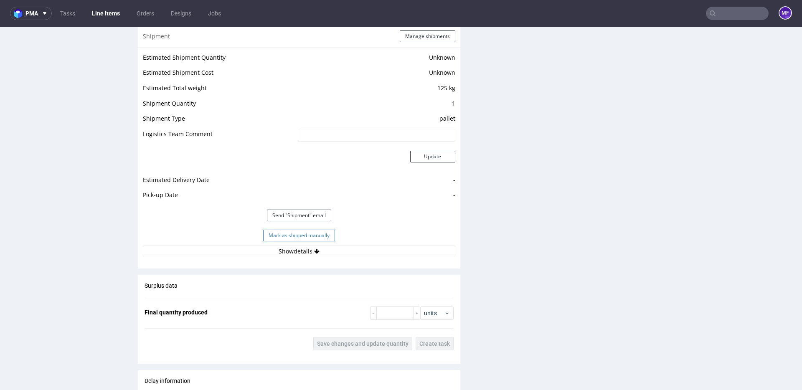
click at [290, 235] on button "Mark as shipped manually" at bounding box center [299, 236] width 72 height 12
click at [298, 251] on button "Show details" at bounding box center [299, 252] width 313 height 12
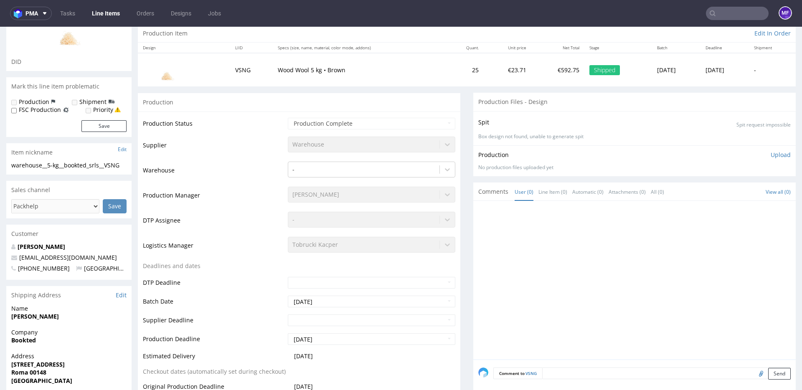
scroll to position [0, 0]
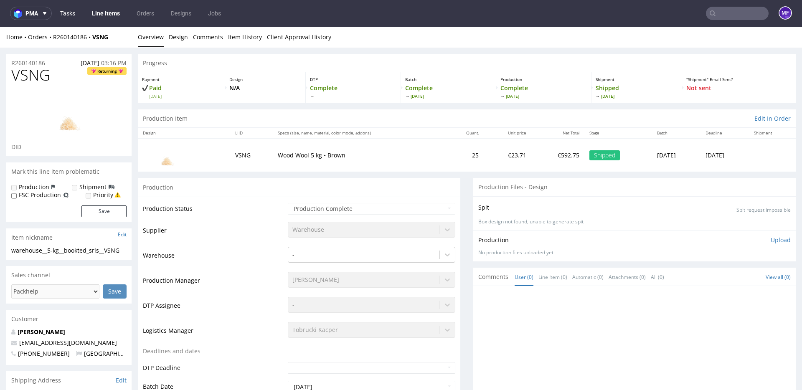
click at [70, 16] on link "Tasks" at bounding box center [67, 13] width 25 height 13
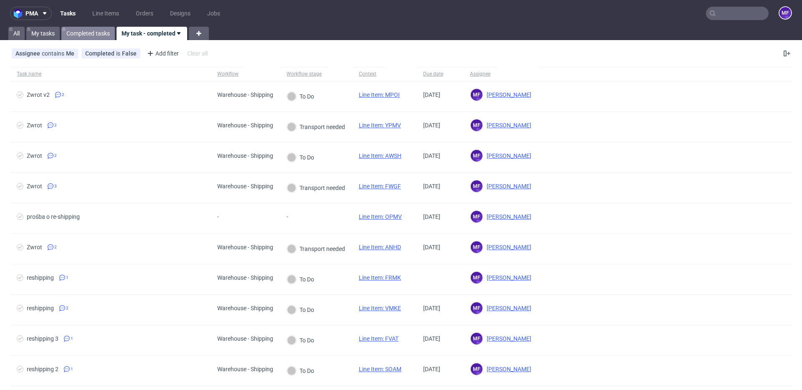
click at [101, 36] on link "Completed tasks" at bounding box center [87, 33] width 53 height 13
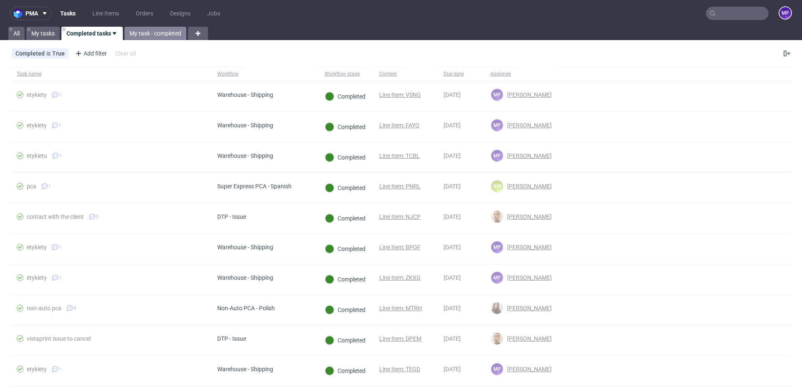
click at [145, 33] on link "My task - completed" at bounding box center [156, 33] width 62 height 13
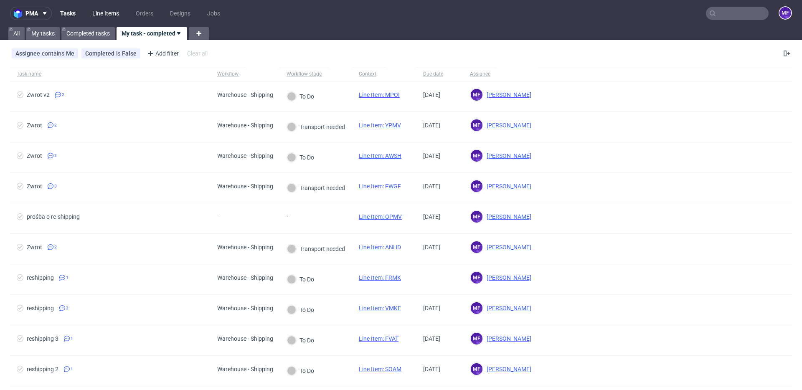
click at [102, 14] on link "Line Items" at bounding box center [105, 13] width 37 height 13
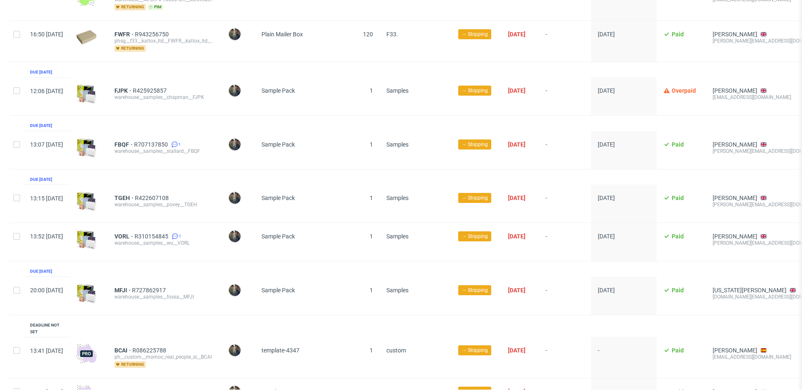
click at [204, 191] on div "TGEH R422607108 warehouse__samples__povey__TGEH" at bounding box center [165, 204] width 114 height 38
drag, startPoint x: 135, startPoint y: 195, endPoint x: 154, endPoint y: 196, distance: 18.9
click at [154, 196] on div "TGEH R422607108 warehouse__samples__povey__TGEH" at bounding box center [165, 204] width 114 height 38
copy span "TGEH"
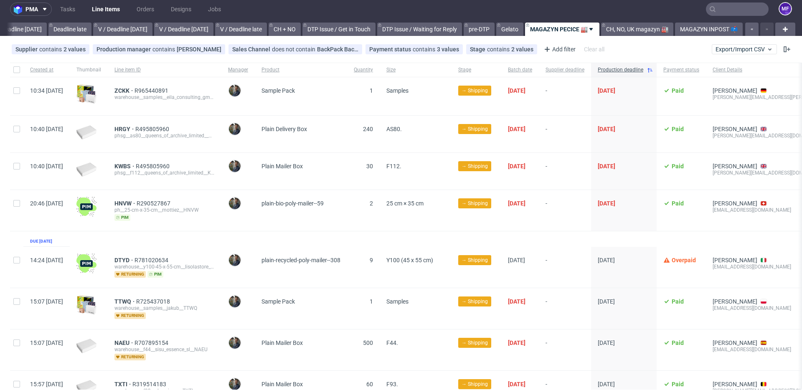
scroll to position [5, 0]
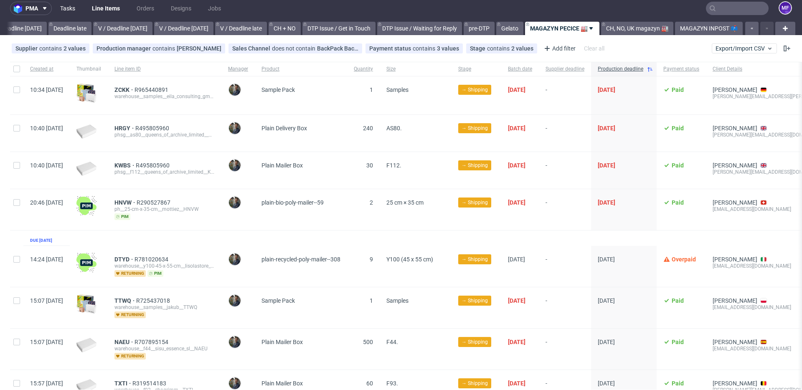
click at [71, 10] on link "Tasks" at bounding box center [67, 8] width 25 height 13
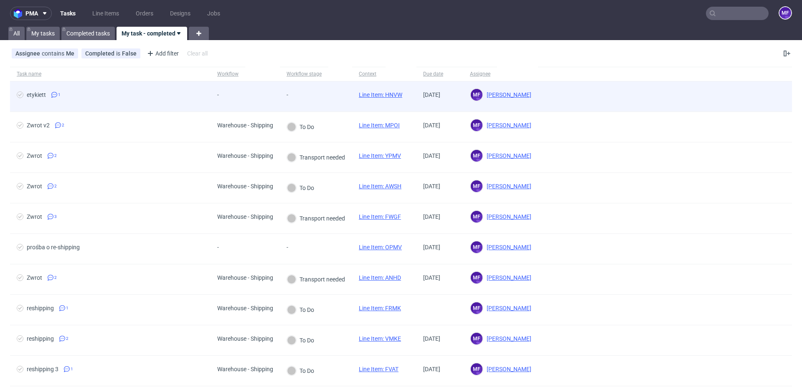
click at [266, 94] on div "-" at bounding box center [245, 97] width 69 height 31
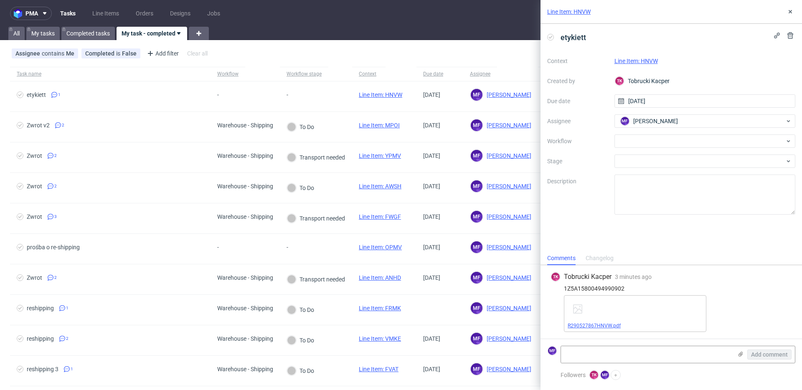
click at [600, 326] on link "R290527867HNVW.pdf" at bounding box center [594, 326] width 53 height 6
click at [660, 137] on div at bounding box center [705, 141] width 181 height 13
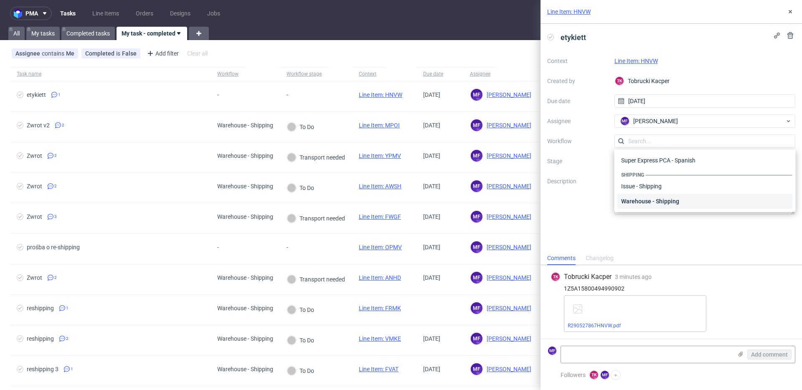
click at [655, 199] on div "Warehouse - Shipping" at bounding box center [705, 201] width 175 height 15
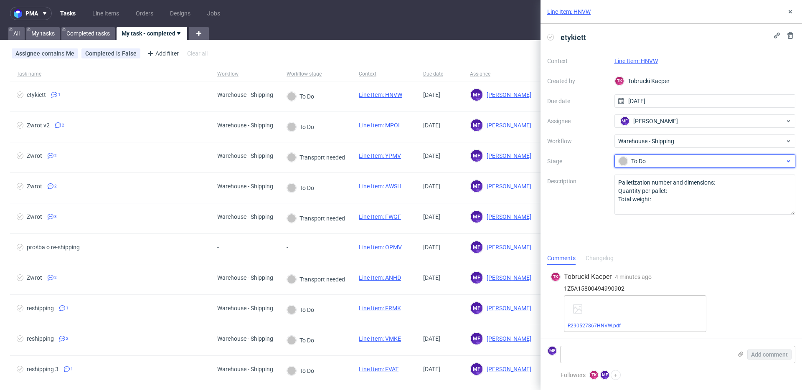
click at [646, 159] on div "To Do" at bounding box center [702, 161] width 166 height 9
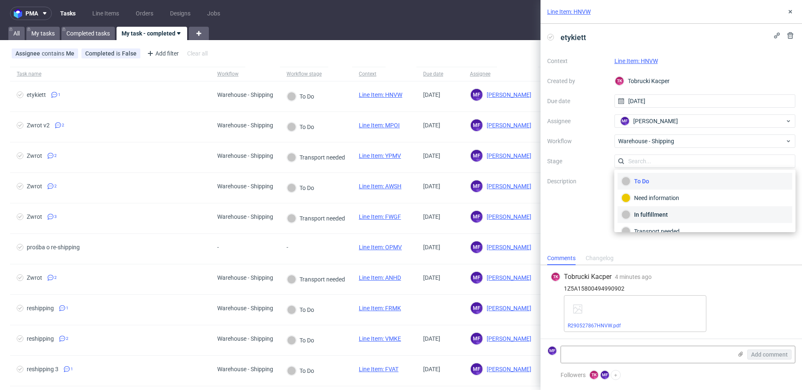
scroll to position [44, 0]
drag, startPoint x: 660, startPoint y: 222, endPoint x: 637, endPoint y: 181, distance: 45.8
click at [660, 221] on div "Completed" at bounding box center [705, 220] width 167 height 9
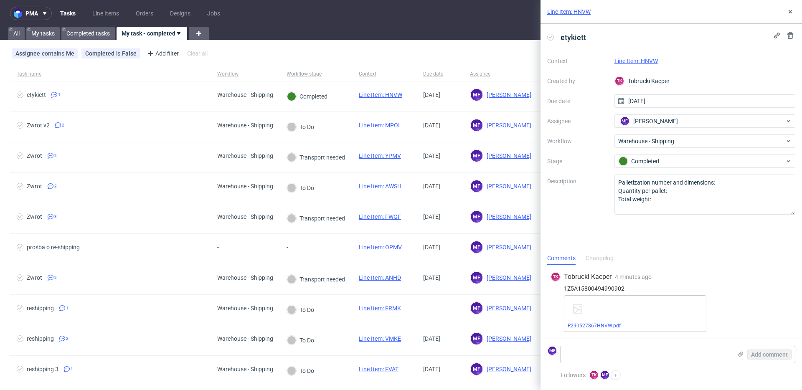
click at [645, 62] on link "Line Item: HNVW" at bounding box center [636, 61] width 43 height 7
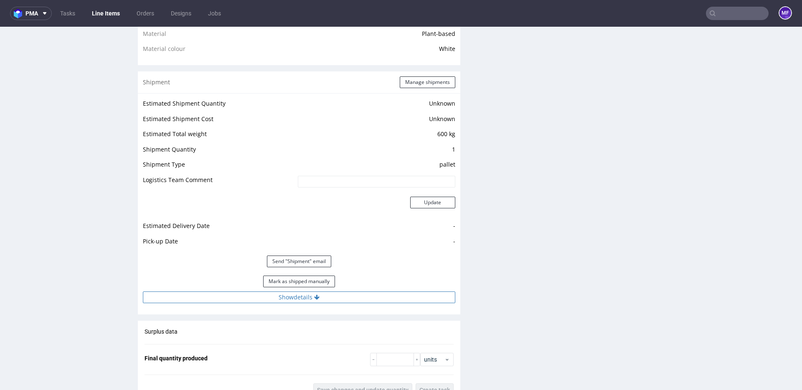
scroll to position [657, 0]
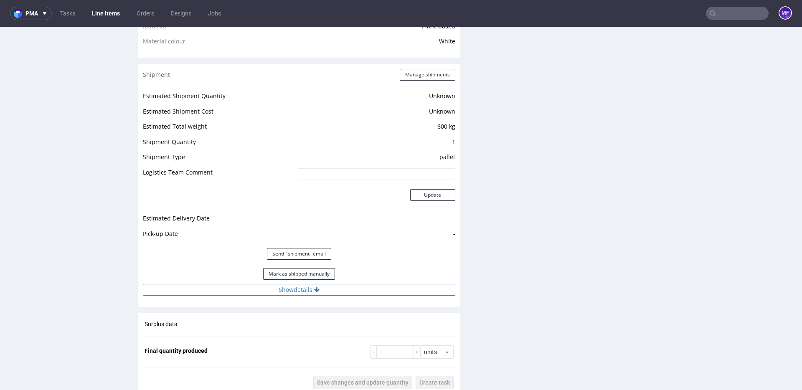
click at [310, 293] on button "Show details" at bounding box center [299, 290] width 313 height 12
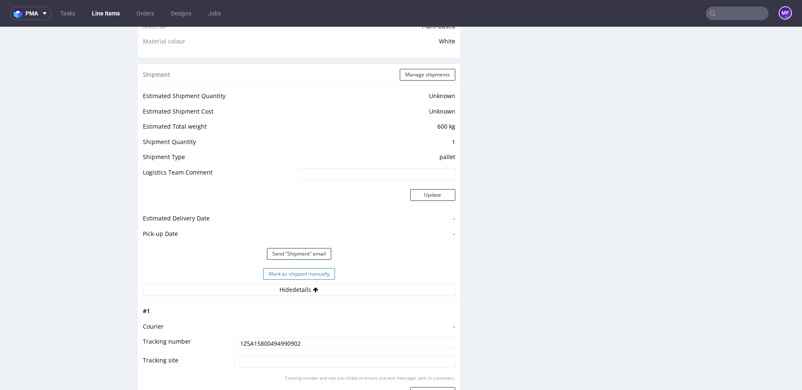
click at [305, 278] on button "Mark as shipped manually" at bounding box center [299, 274] width 72 height 12
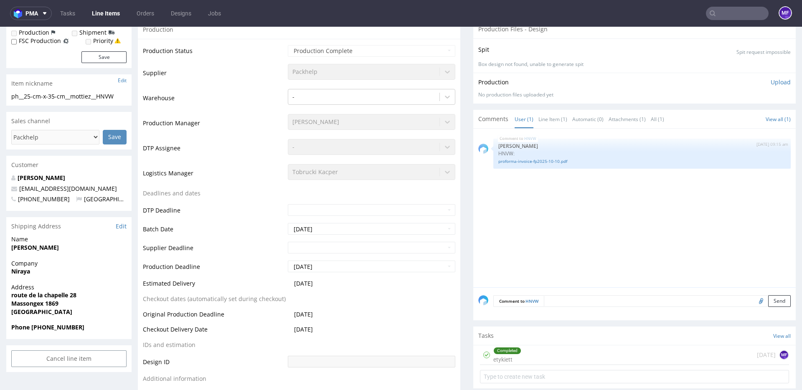
scroll to position [0, 0]
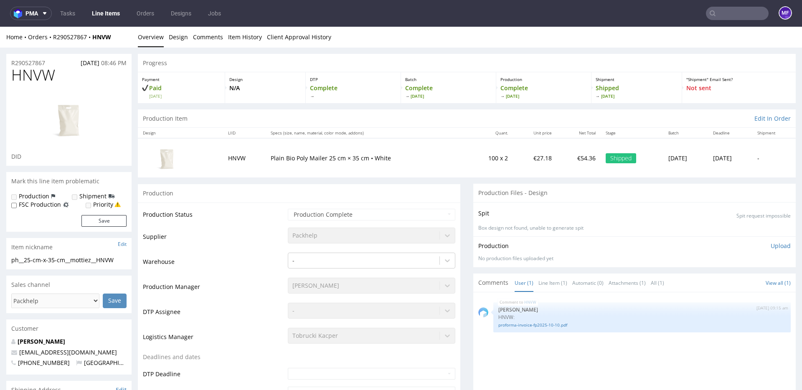
click at [105, 16] on link "Line Items" at bounding box center [106, 13] width 38 height 13
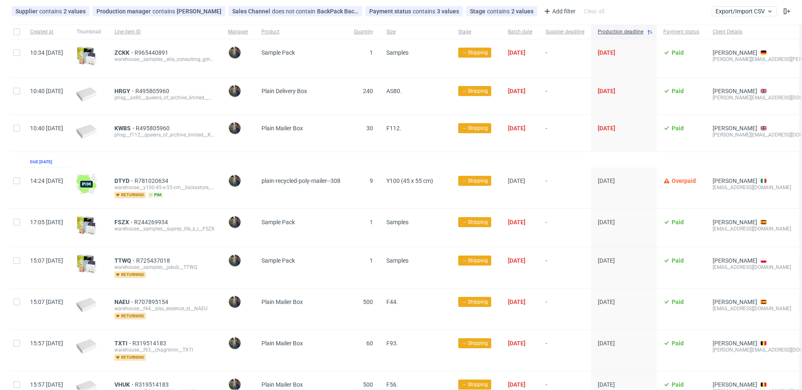
scroll to position [45, 0]
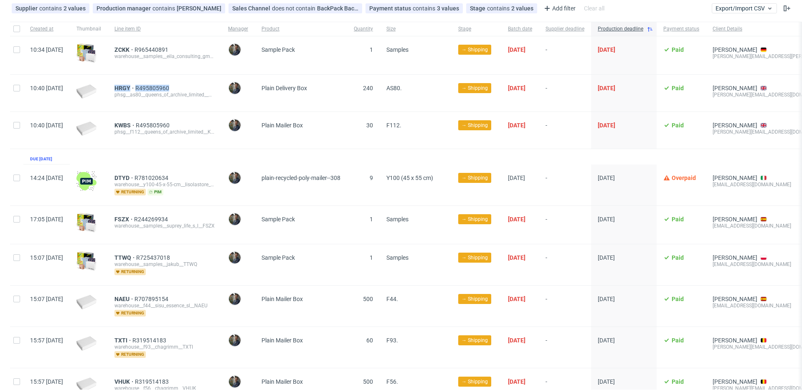
drag, startPoint x: 198, startPoint y: 87, endPoint x: 135, endPoint y: 90, distance: 62.8
click at [135, 90] on div "HRGY R495805960 phsg__as80__queens_of_archive_limited__HRGY__queens_of_archive_…" at bounding box center [165, 93] width 114 height 37
copy div "HRGY R495805960"
drag, startPoint x: 132, startPoint y: 125, endPoint x: 198, endPoint y: 125, distance: 65.2
click at [198, 125] on div "KWBS R495805960 phsg__f112__queens_of_archive_limited__KWBS__queens_of_archive_…" at bounding box center [165, 130] width 114 height 37
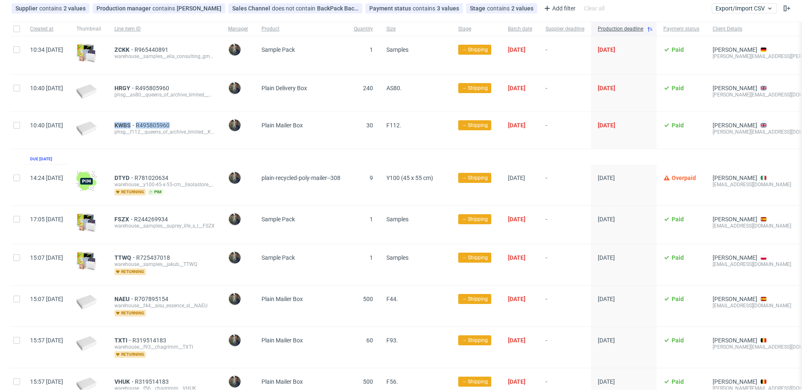
copy div "KWBS R495805960"
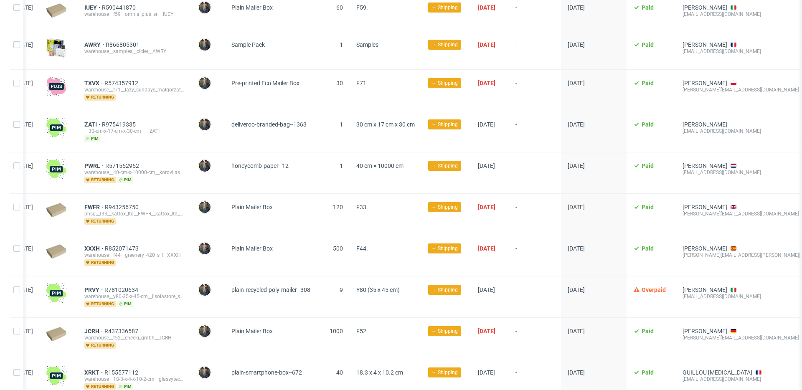
scroll to position [787, 0]
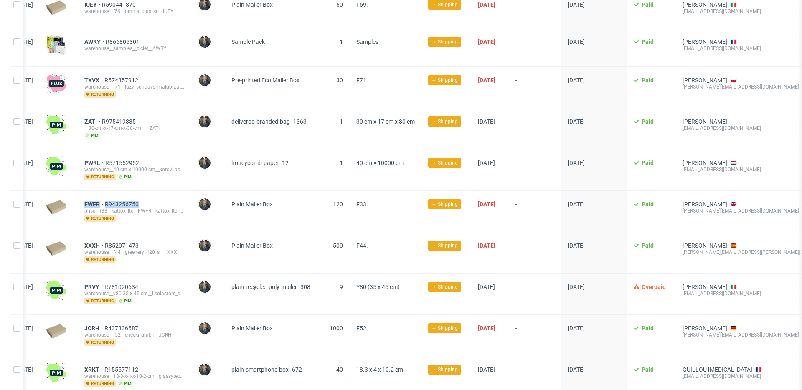
drag, startPoint x: 105, startPoint y: 202, endPoint x: 164, endPoint y: 201, distance: 58.9
click at [164, 201] on div "FWFR R943256750 phsg__f33__kattox_ltd__FWFR__kattox_ltd__FWFR returning" at bounding box center [135, 211] width 114 height 41
copy div "FWFR R943256750"
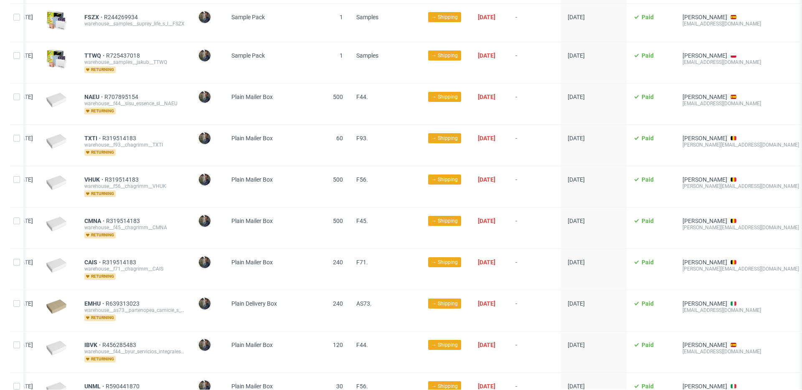
scroll to position [0, 0]
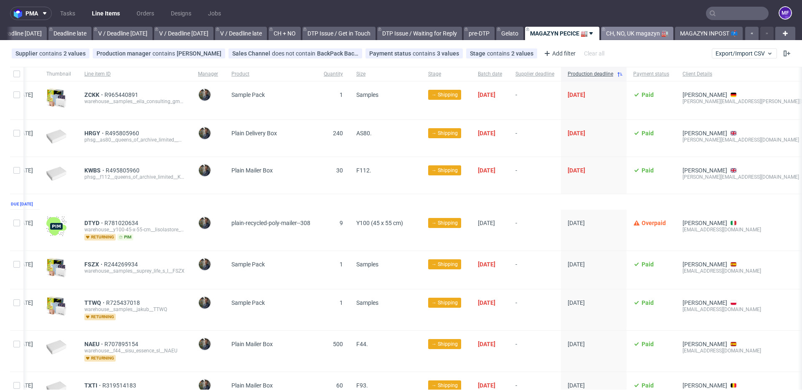
click at [627, 33] on link "CH, NO, UK magazyn 🏭" at bounding box center [637, 33] width 72 height 13
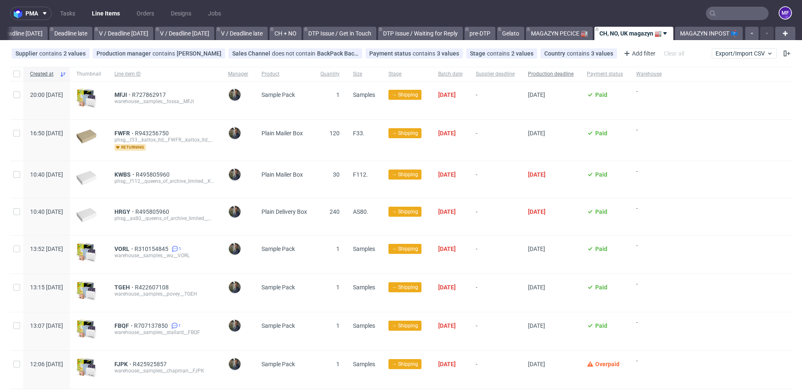
click at [574, 75] on span "Production deadline" at bounding box center [551, 74] width 46 height 7
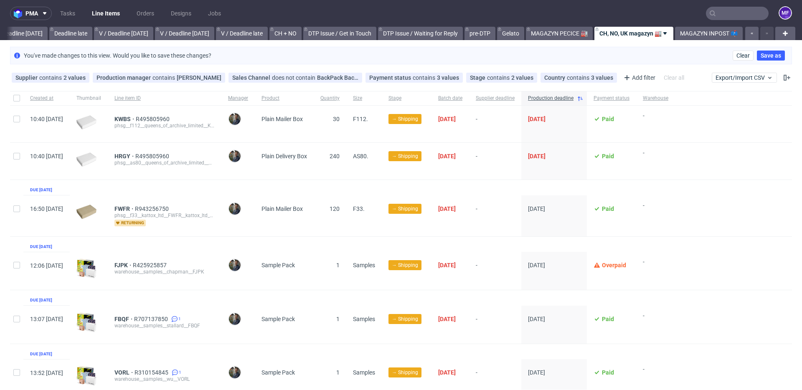
click at [172, 174] on div "HRGY R495805960 phsg__as80__queens_of_archive_limited__HRGY__queens_of_archive_…" at bounding box center [165, 161] width 114 height 37
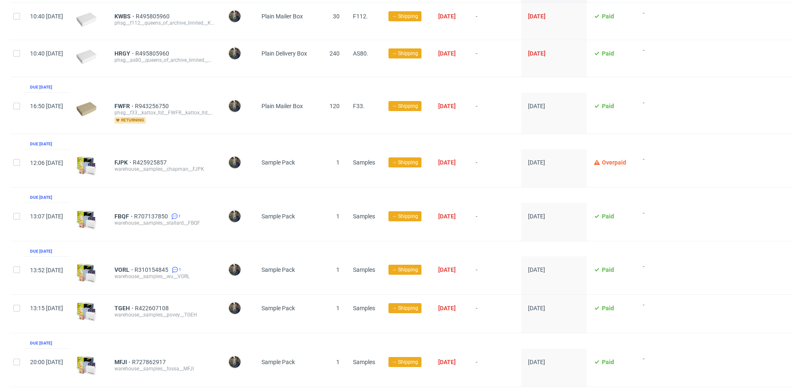
scroll to position [114, 0]
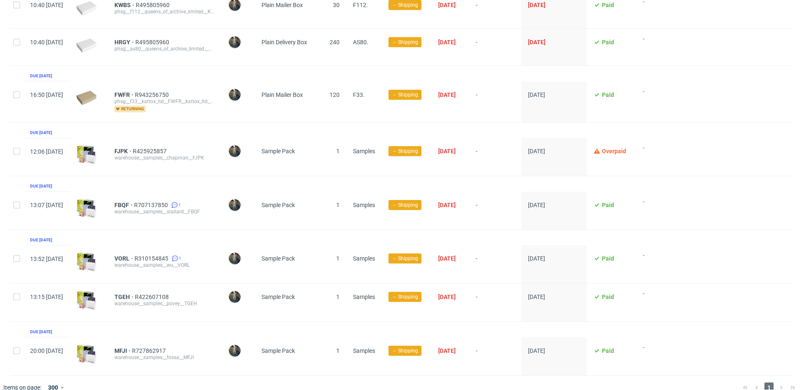
click at [161, 191] on div "Created at Thumbnail Line item ID Manager Product Quantity Size Stage Batch dat…" at bounding box center [401, 176] width 782 height 399
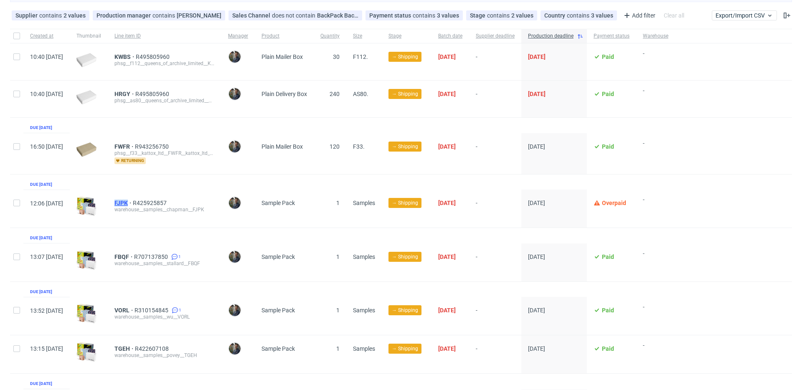
scroll to position [61, 0]
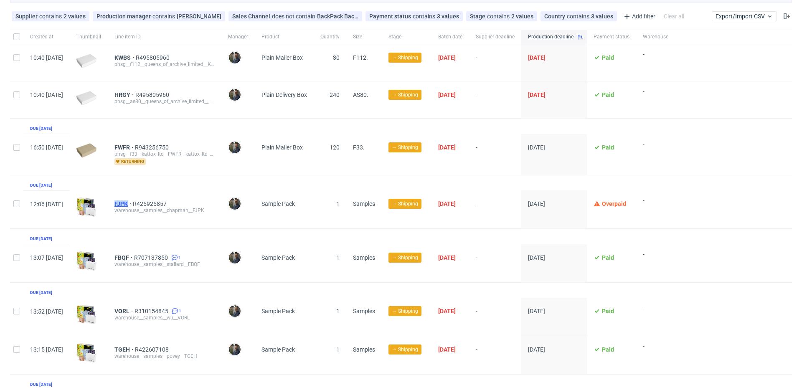
drag, startPoint x: 136, startPoint y: 205, endPoint x: 152, endPoint y: 204, distance: 15.9
click at [151, 204] on div "FJPK R425925857 warehouse__samples__chapman__FJPK" at bounding box center [165, 210] width 114 height 38
copy span "FJPK"
drag, startPoint x: 137, startPoint y: 257, endPoint x: 156, endPoint y: 258, distance: 19.2
click at [156, 258] on div "FBQF R707137850 1 warehouse__samples__stallard__FBQF" at bounding box center [165, 264] width 114 height 38
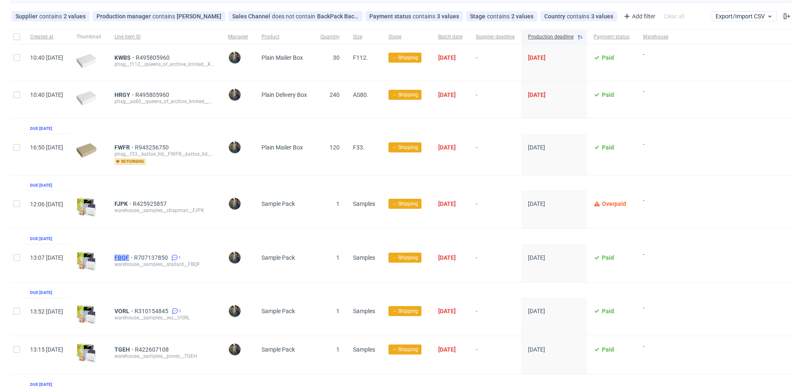
copy span "FBQF"
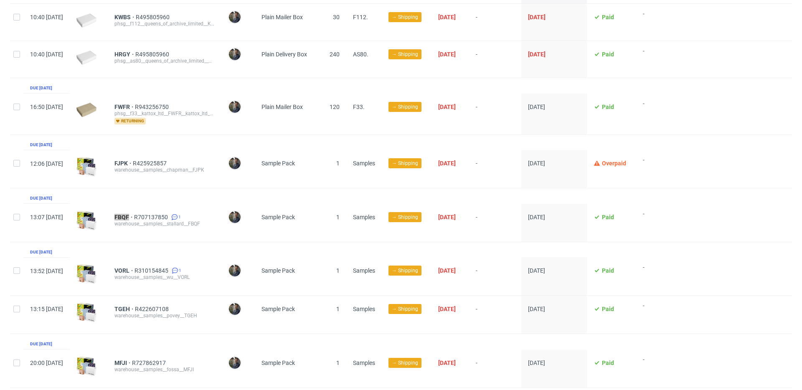
scroll to position [127, 0]
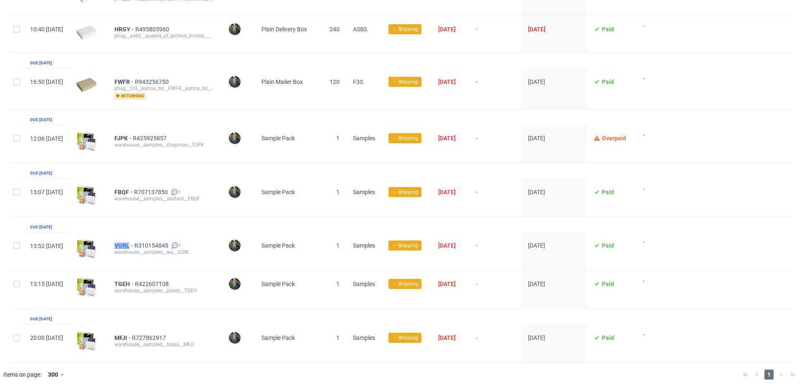
drag, startPoint x: 137, startPoint y: 245, endPoint x: 154, endPoint y: 245, distance: 17.6
click at [154, 245] on div "VORL R310154845 1 warehouse__samples__wu__VORL" at bounding box center [165, 251] width 114 height 38
copy span "VORL"
drag, startPoint x: 137, startPoint y: 283, endPoint x: 153, endPoint y: 283, distance: 16.7
click at [153, 283] on div "TGEH R422607108 warehouse__samples__povey__TGEH" at bounding box center [165, 290] width 114 height 38
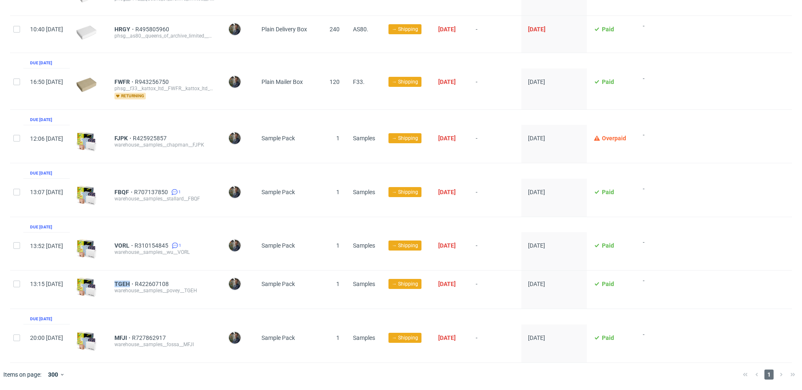
copy span "TGEH"
drag, startPoint x: 135, startPoint y: 336, endPoint x: 153, endPoint y: 339, distance: 18.1
click at [153, 339] on div "MFJI R727862917 warehouse__samples__fossa__MFJI" at bounding box center [165, 344] width 114 height 38
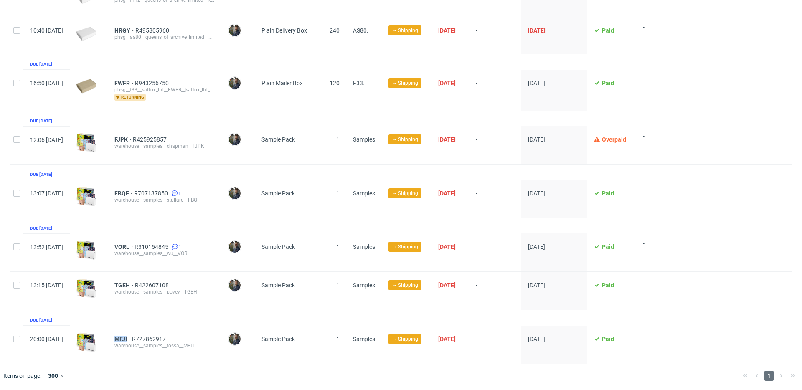
copy span "MFJI"
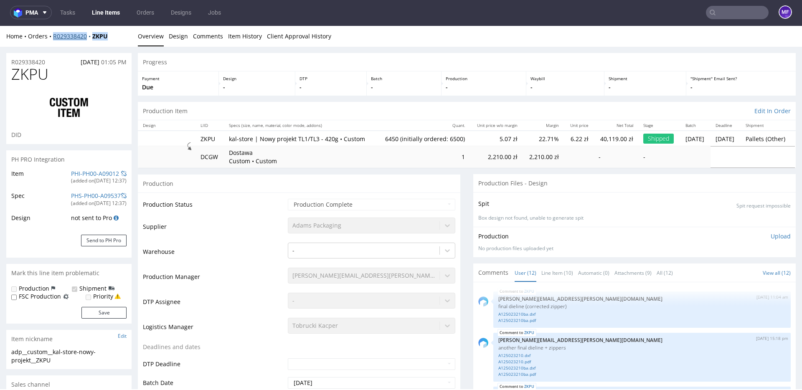
drag, startPoint x: 114, startPoint y: 35, endPoint x: 53, endPoint y: 38, distance: 60.7
click at [53, 38] on div "Home Orders R029338420 ZKPU" at bounding box center [68, 36] width 125 height 8
copy div "R029338420 ZKPU"
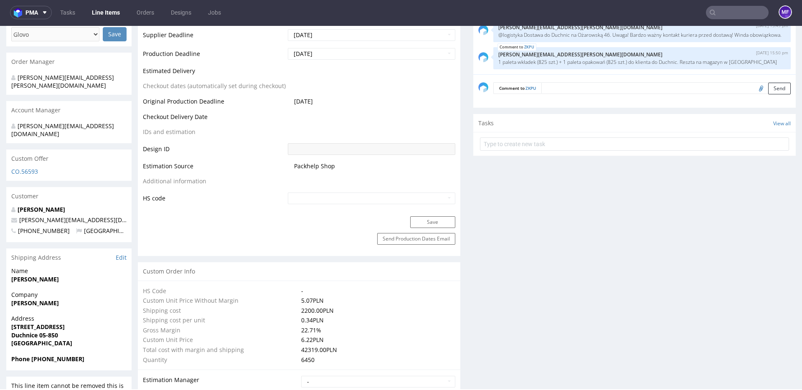
scroll to position [369, 0]
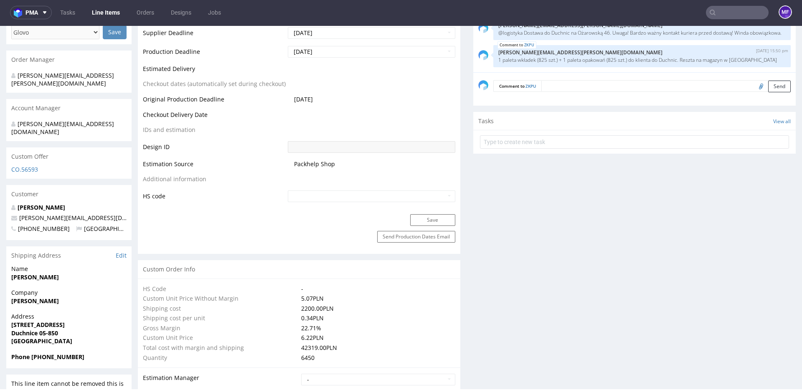
click at [82, 266] on div "Name [PERSON_NAME]" at bounding box center [68, 277] width 125 height 24
drag, startPoint x: 77, startPoint y: 264, endPoint x: 11, endPoint y: 263, distance: 66.0
click at [11, 273] on span "[PERSON_NAME]" at bounding box center [68, 277] width 115 height 8
copy strong "[PERSON_NAME]"
drag, startPoint x: 76, startPoint y: 285, endPoint x: 8, endPoint y: 283, distance: 67.3
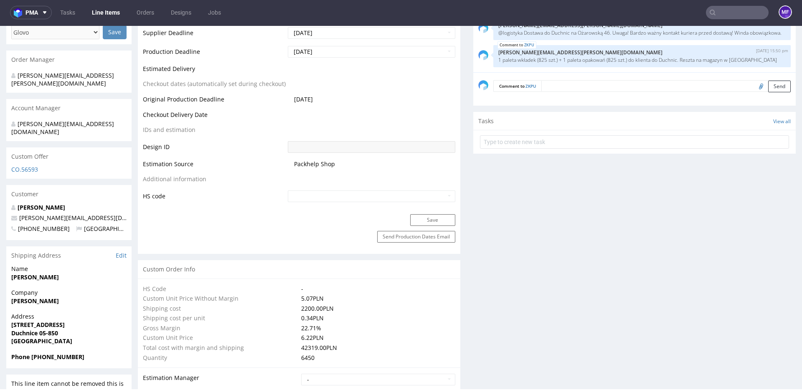
click at [8, 289] on div "Company [PERSON_NAME]" at bounding box center [68, 301] width 125 height 24
copy strong "[PERSON_NAME]"
drag, startPoint x: 54, startPoint y: 309, endPoint x: 12, endPoint y: 308, distance: 42.6
click at [12, 321] on span "[STREET_ADDRESS]" at bounding box center [68, 325] width 115 height 8
copy strong "[STREET_ADDRESS]"
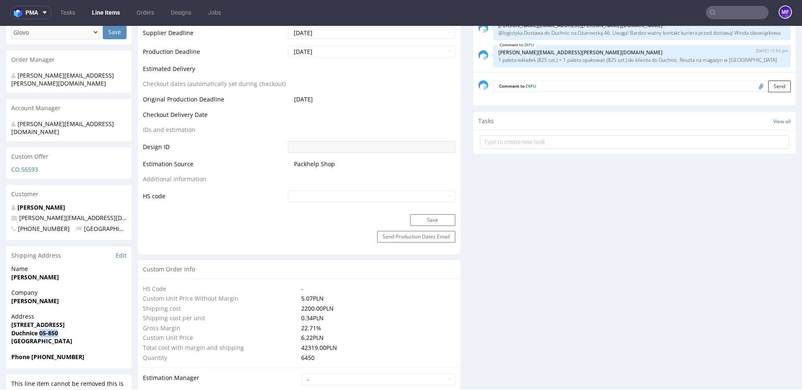
drag, startPoint x: 63, startPoint y: 319, endPoint x: 40, endPoint y: 318, distance: 23.0
click at [40, 329] on span "Duchnice 05-850" at bounding box center [68, 333] width 115 height 8
copy strong "05-850"
drag, startPoint x: 51, startPoint y: 341, endPoint x: 32, endPoint y: 343, distance: 18.4
click at [32, 353] on span "Phone [PHONE_NUMBER]" at bounding box center [68, 357] width 115 height 8
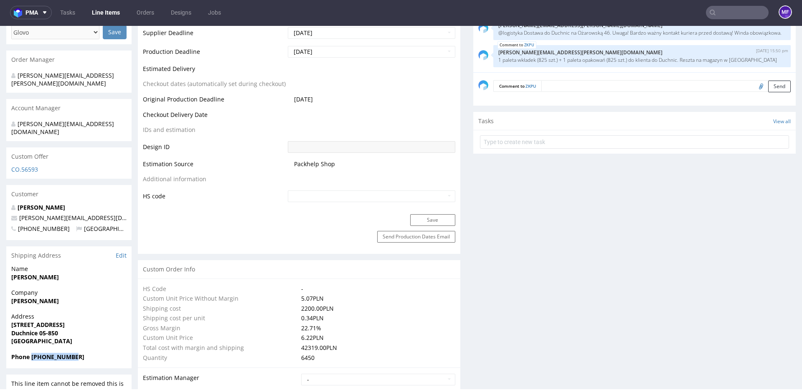
copy strong "+48606634757"
drag, startPoint x: 114, startPoint y: 202, endPoint x: 20, endPoint y: 203, distance: 94.5
click at [20, 214] on p "stanislaw.czarnocki@kal-store.com" at bounding box center [68, 218] width 115 height 8
copy link "stanislaw.czarnocki@kal-store.com"
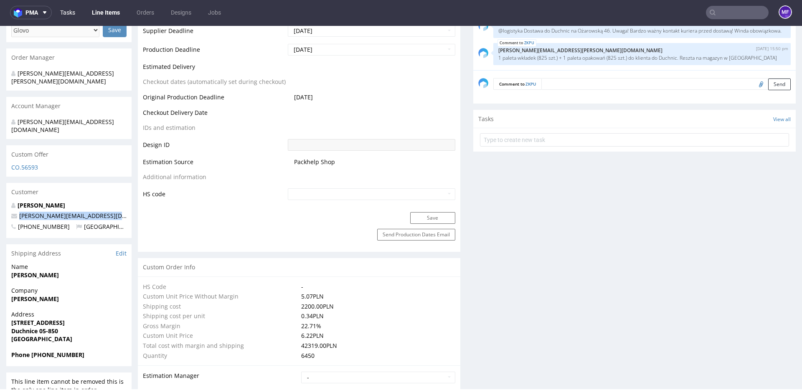
click at [74, 10] on link "Tasks" at bounding box center [67, 12] width 25 height 13
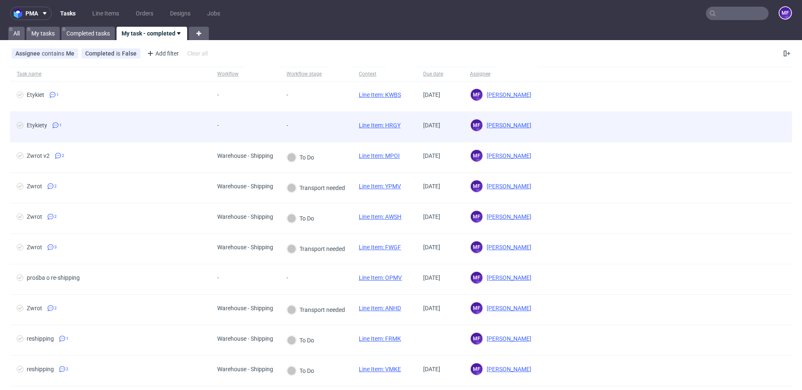
click at [312, 122] on div "-" at bounding box center [296, 127] width 33 height 30
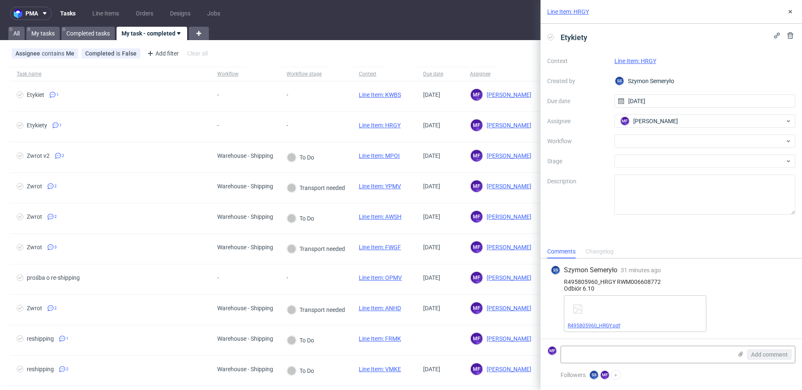
click at [598, 325] on link "R495805960_HRGY.pdf" at bounding box center [594, 326] width 53 height 6
click at [645, 144] on div at bounding box center [705, 141] width 181 height 13
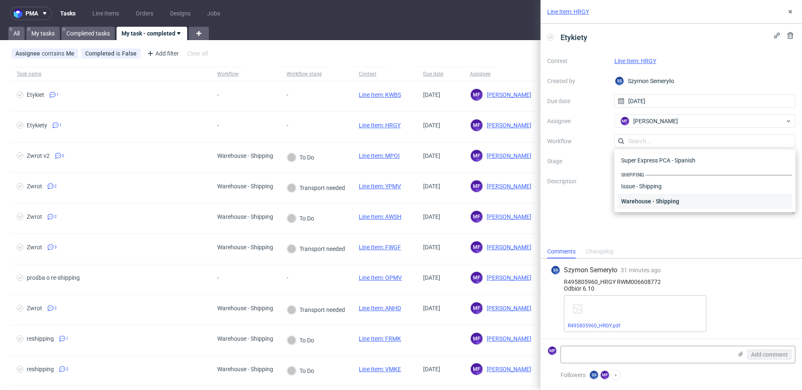
click at [656, 197] on div "Warehouse - Shipping" at bounding box center [705, 201] width 175 height 15
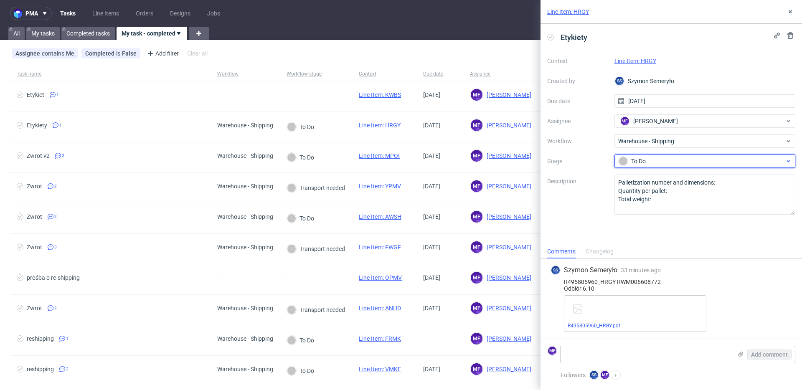
click at [645, 159] on div "To Do" at bounding box center [702, 161] width 166 height 9
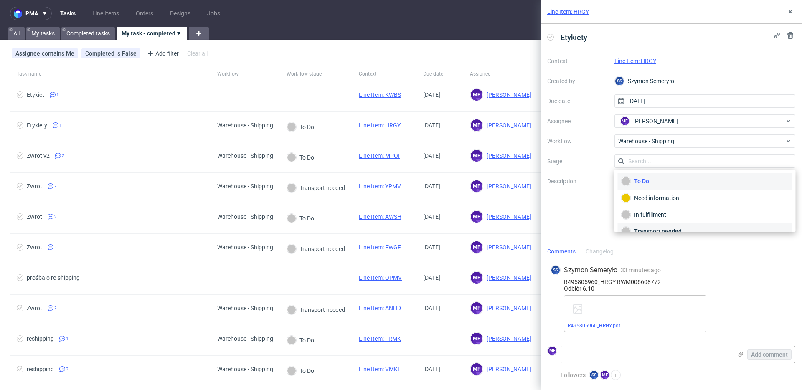
scroll to position [44, 0]
click at [654, 216] on div "Completed" at bounding box center [705, 220] width 167 height 9
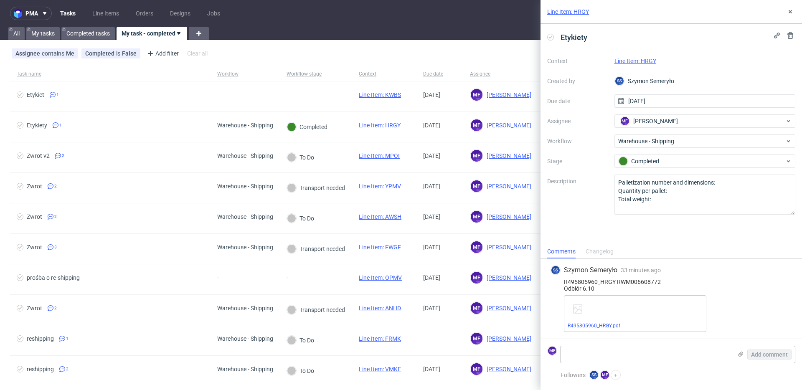
click at [642, 61] on link "Line Item: HRGY" at bounding box center [636, 61] width 42 height 7
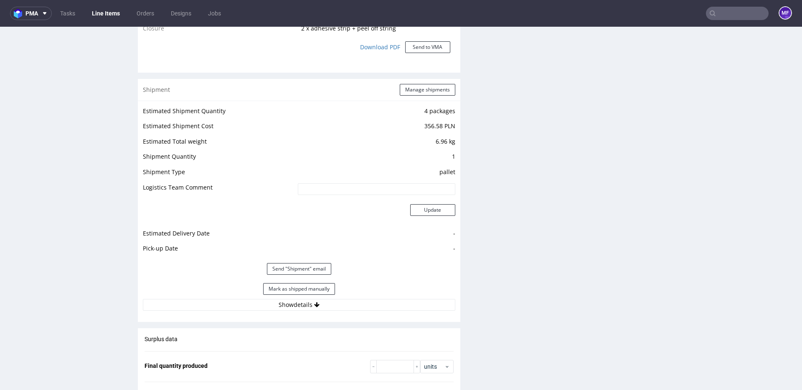
scroll to position [820, 0]
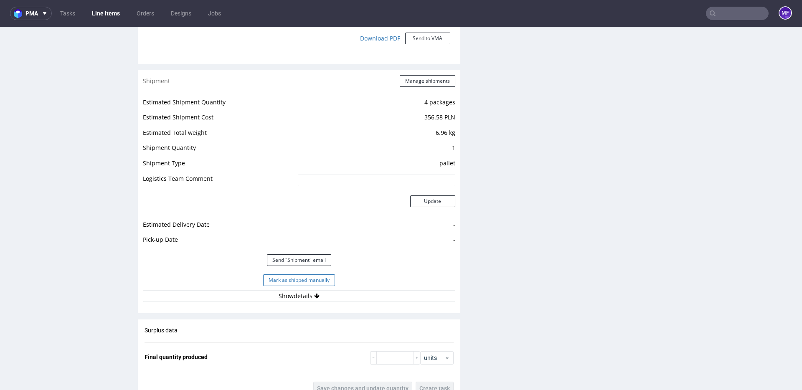
click at [304, 282] on button "Mark as shipped manually" at bounding box center [299, 281] width 72 height 12
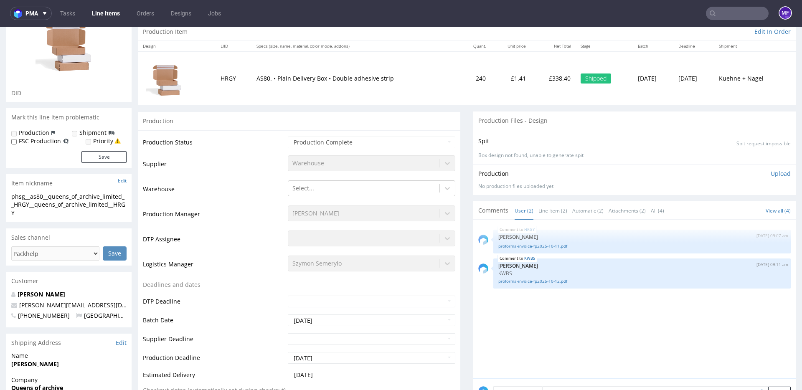
scroll to position [0, 0]
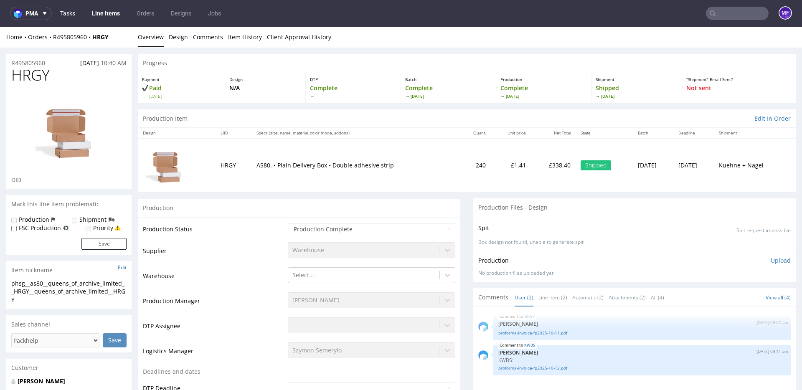
click at [77, 14] on link "Tasks" at bounding box center [67, 13] width 25 height 13
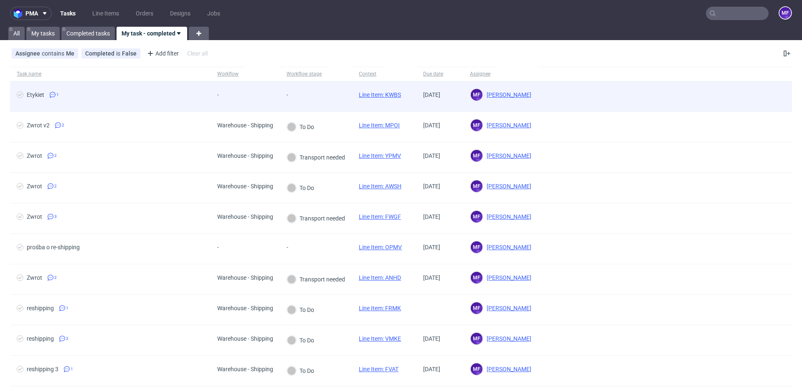
click at [223, 99] on span "-" at bounding box center [227, 97] width 20 height 10
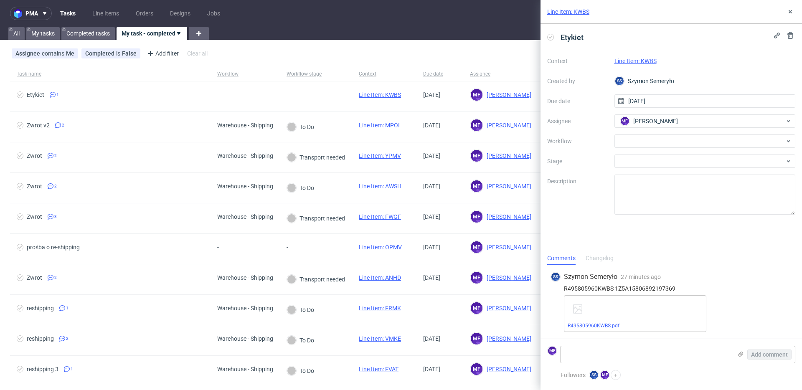
click at [606, 323] on link "R495805960KWBS.pdf" at bounding box center [594, 326] width 52 height 6
click at [625, 138] on div at bounding box center [705, 141] width 181 height 13
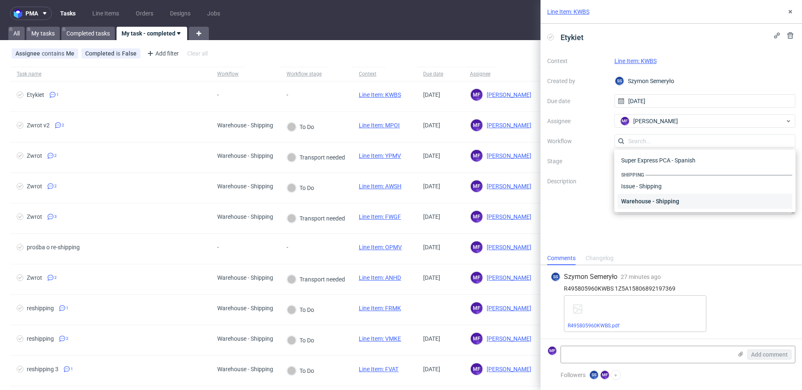
click at [660, 202] on div "Warehouse - Shipping" at bounding box center [705, 201] width 175 height 15
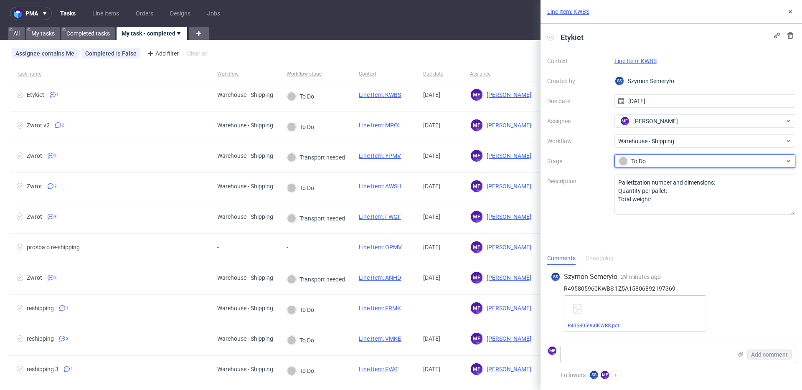
click at [652, 163] on div "To Do" at bounding box center [702, 161] width 166 height 9
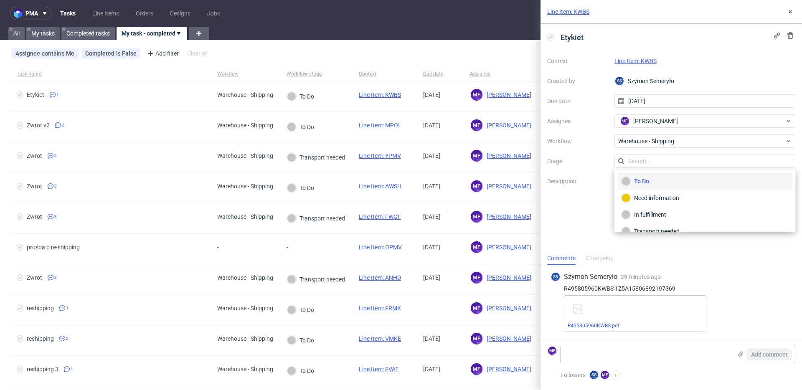
scroll to position [44, 0]
click at [648, 220] on div "Completed" at bounding box center [705, 220] width 167 height 9
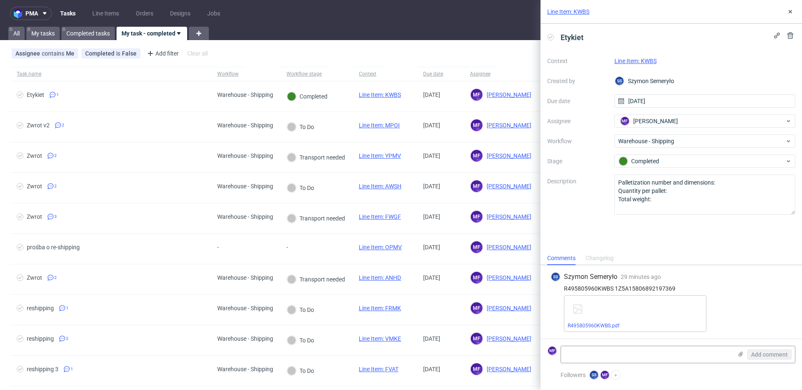
click at [637, 60] on link "Line Item: KWBS" at bounding box center [636, 61] width 42 height 7
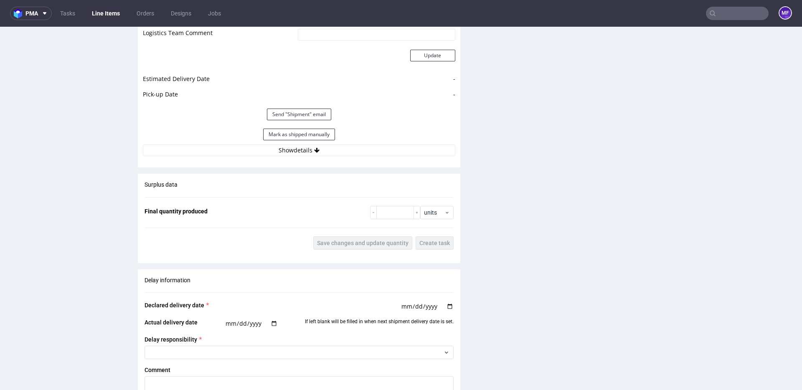
scroll to position [918, 0]
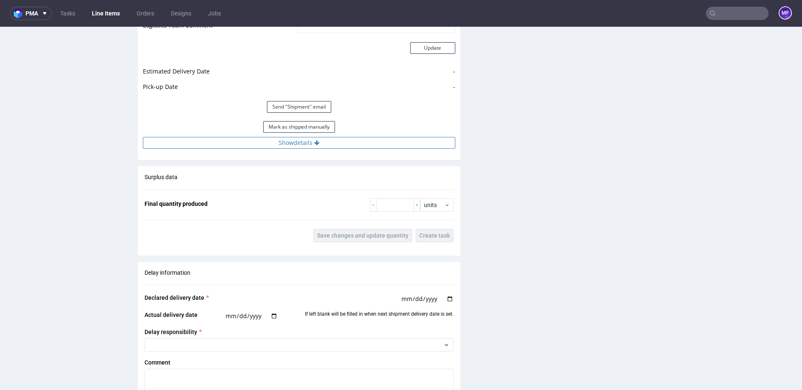
click at [295, 143] on button "Show details" at bounding box center [299, 143] width 313 height 12
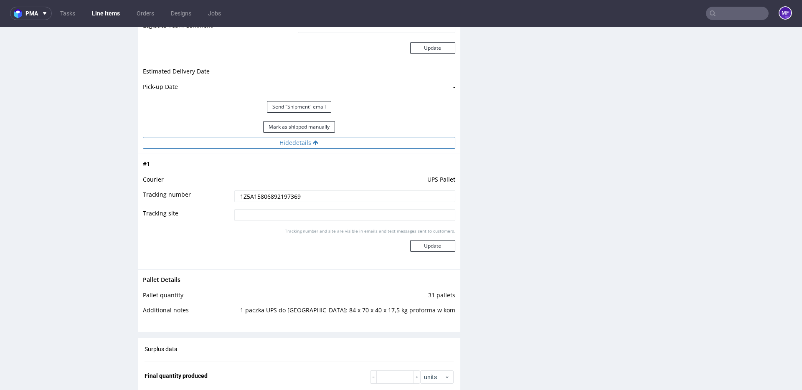
click at [295, 143] on button "Hide details" at bounding box center [299, 143] width 313 height 12
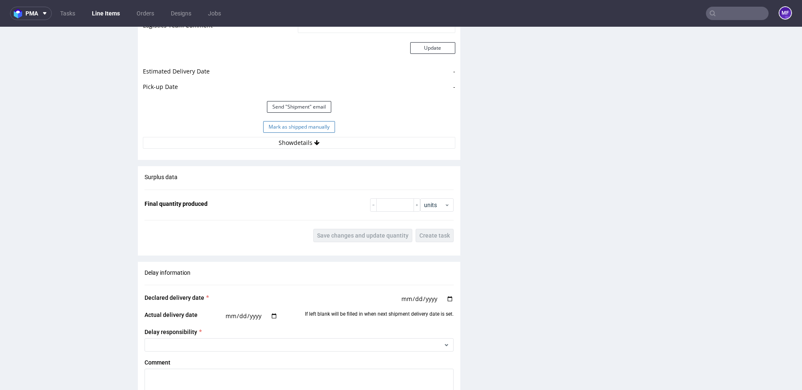
click at [296, 129] on button "Mark as shipped manually" at bounding box center [299, 127] width 72 height 12
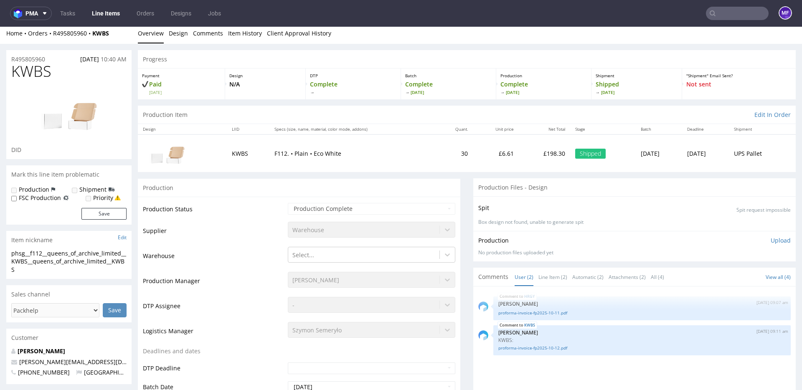
scroll to position [0, 0]
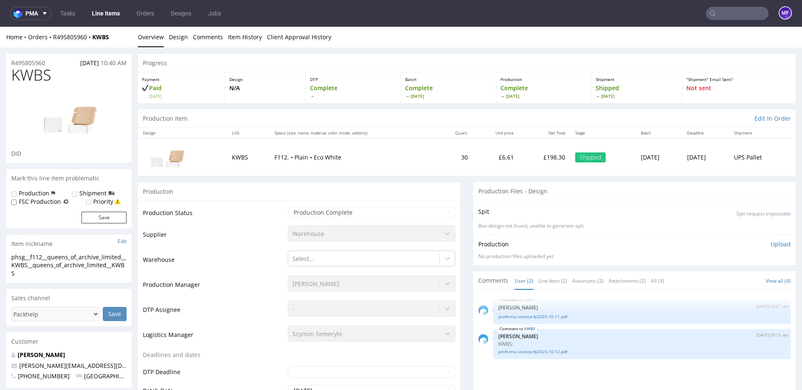
click at [722, 15] on input "text" at bounding box center [737, 13] width 63 height 13
paste input "TGEH"
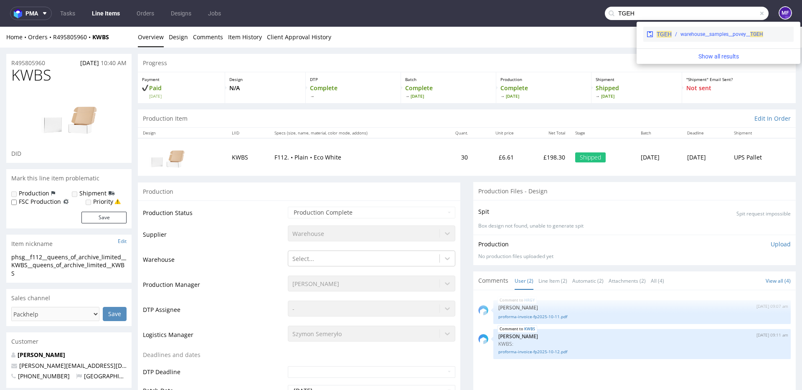
type input "TGEH"
click at [687, 36] on div "warehouse__samples__povey__ TGEH" at bounding box center [722, 35] width 83 height 8
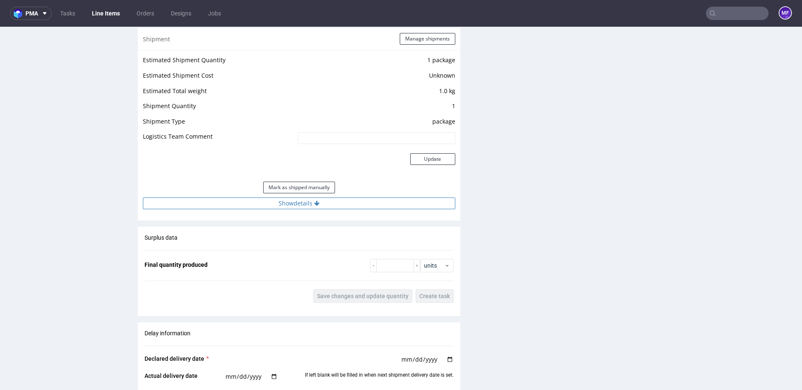
scroll to position [736, 0]
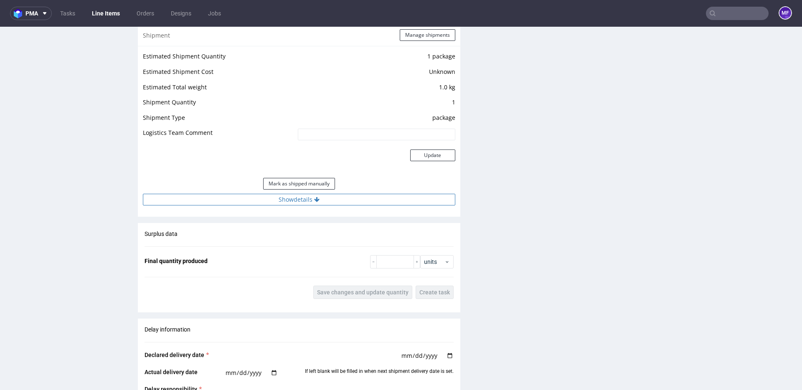
click at [359, 199] on button "Show details" at bounding box center [299, 200] width 313 height 12
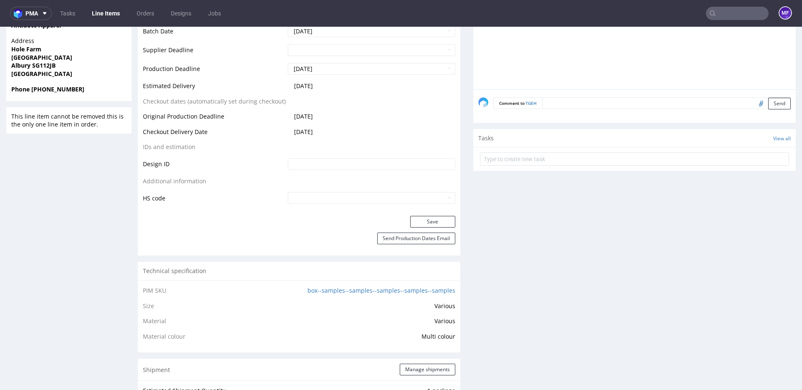
scroll to position [0, 0]
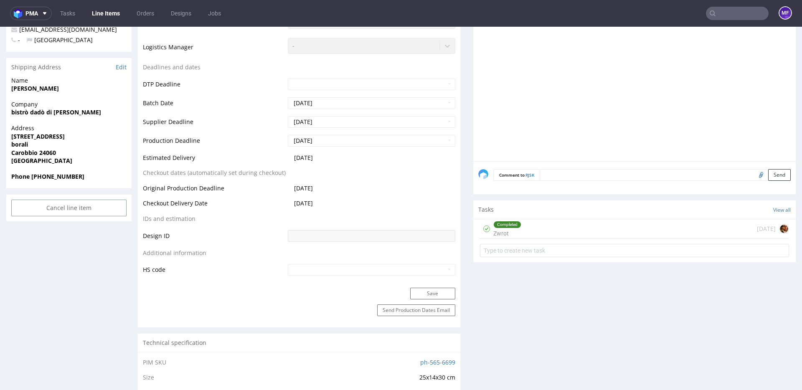
scroll to position [264, 0]
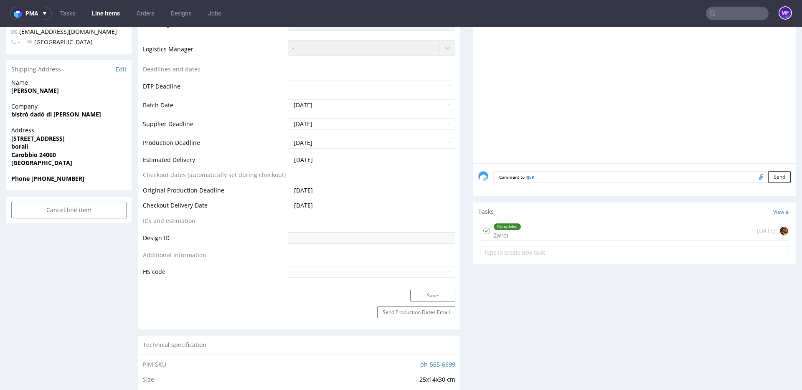
click at [542, 237] on div "Completed Zwrot [DATE]" at bounding box center [634, 232] width 309 height 20
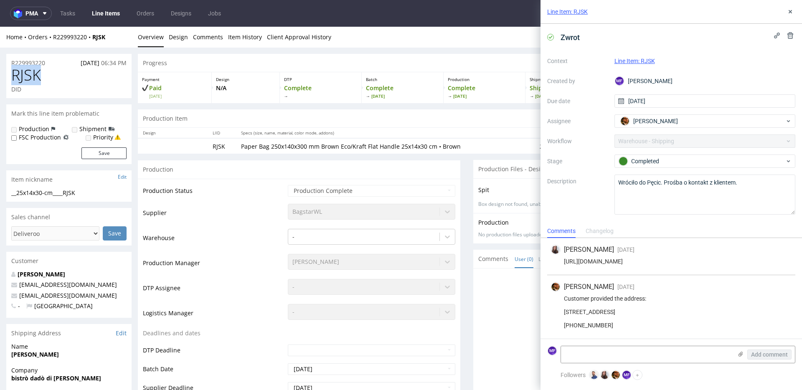
drag, startPoint x: 58, startPoint y: 79, endPoint x: 14, endPoint y: 79, distance: 43.9
click at [14, 79] on h1 "RJSK" at bounding box center [68, 75] width 115 height 17
copy span "RJSK"
click at [659, 120] on span "[PERSON_NAME]" at bounding box center [656, 121] width 45 height 8
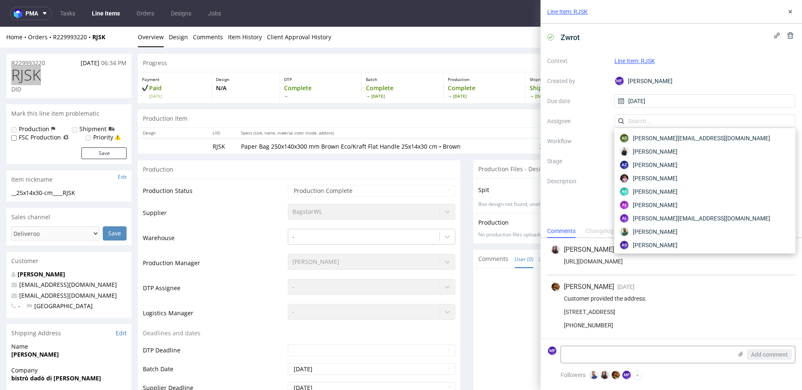
scroll to position [1472, 0]
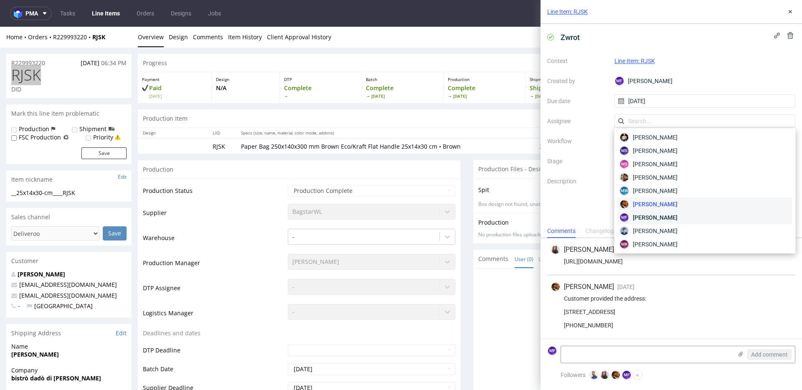
click at [648, 214] on span "[PERSON_NAME]" at bounding box center [655, 218] width 45 height 8
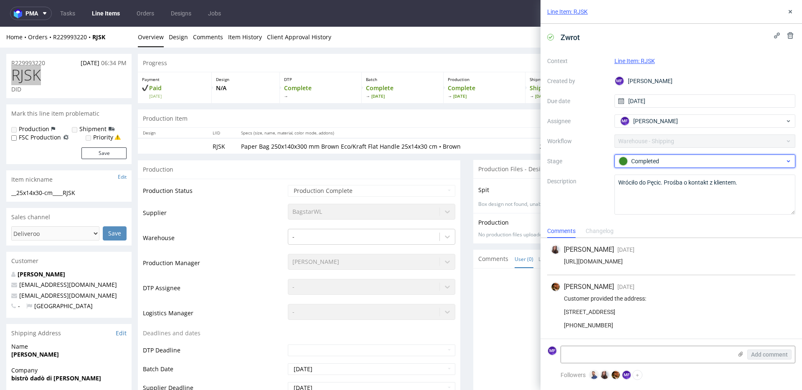
click at [649, 160] on div "Completed" at bounding box center [702, 161] width 166 height 9
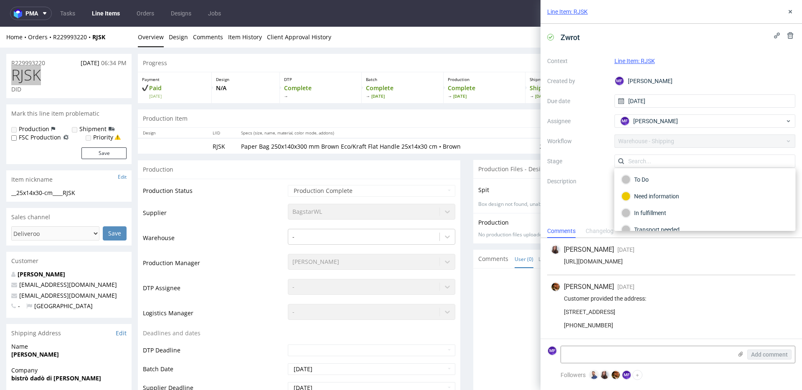
scroll to position [0, 0]
click at [645, 182] on div "To Do" at bounding box center [705, 180] width 167 height 9
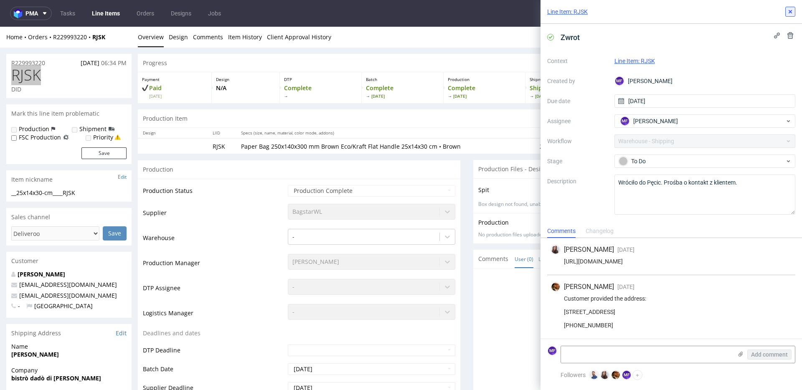
click at [789, 15] on icon at bounding box center [790, 11] width 7 height 7
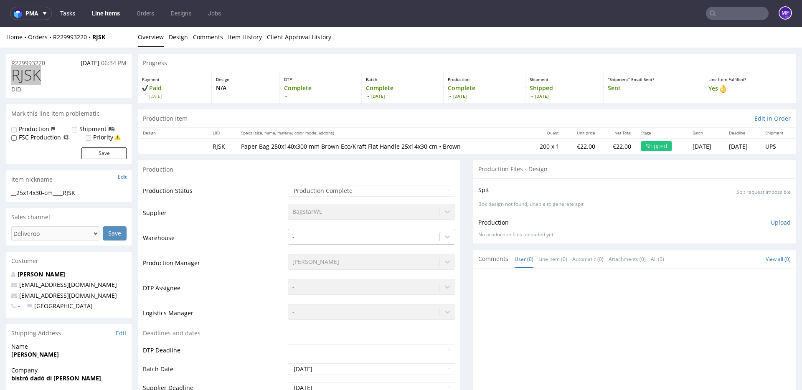
click at [71, 18] on link "Tasks" at bounding box center [67, 13] width 25 height 13
